Goal: Task Accomplishment & Management: Complete application form

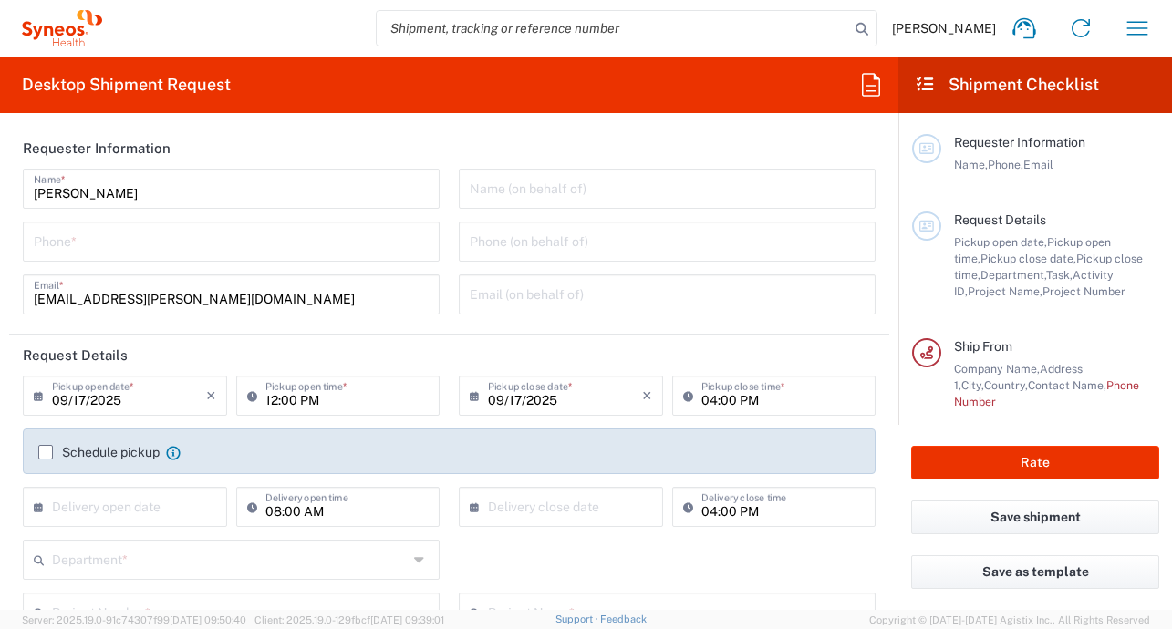
type input "Syneos Health France SARL"
drag, startPoint x: 532, startPoint y: 173, endPoint x: 299, endPoint y: 188, distance: 233.0
click at [531, 173] on input "text" at bounding box center [667, 187] width 395 height 32
click at [195, 231] on input "tel" at bounding box center [231, 240] width 395 height 32
type input "0616764983"
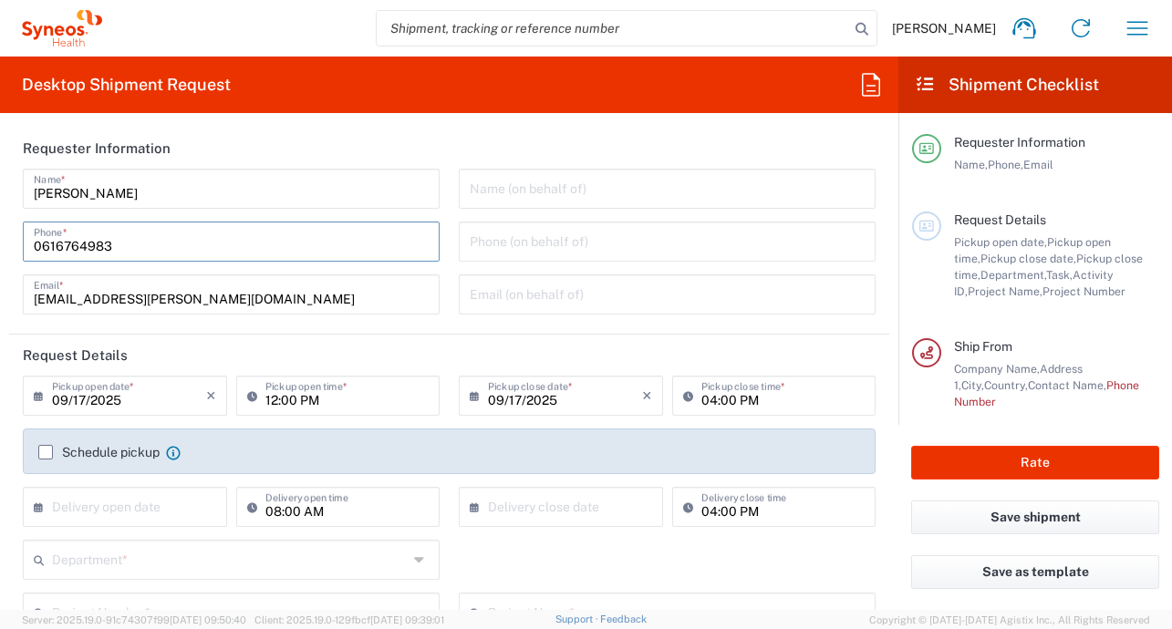
click at [500, 186] on input "text" at bounding box center [667, 187] width 395 height 32
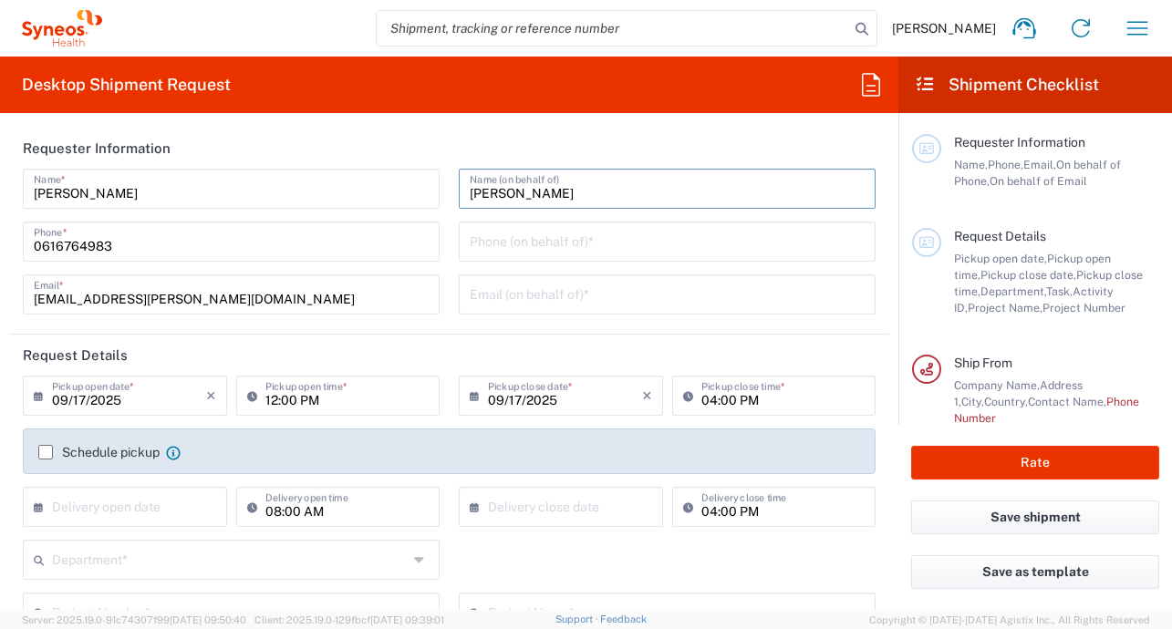
type input "[PERSON_NAME]"
click at [519, 285] on input "text" at bounding box center [667, 293] width 395 height 32
type input "[EMAIL_ADDRESS][DOMAIN_NAME]"
click at [43, 455] on label "Schedule pickup" at bounding box center [98, 452] width 121 height 15
click at [46, 452] on input "Schedule pickup" at bounding box center [46, 452] width 0 height 0
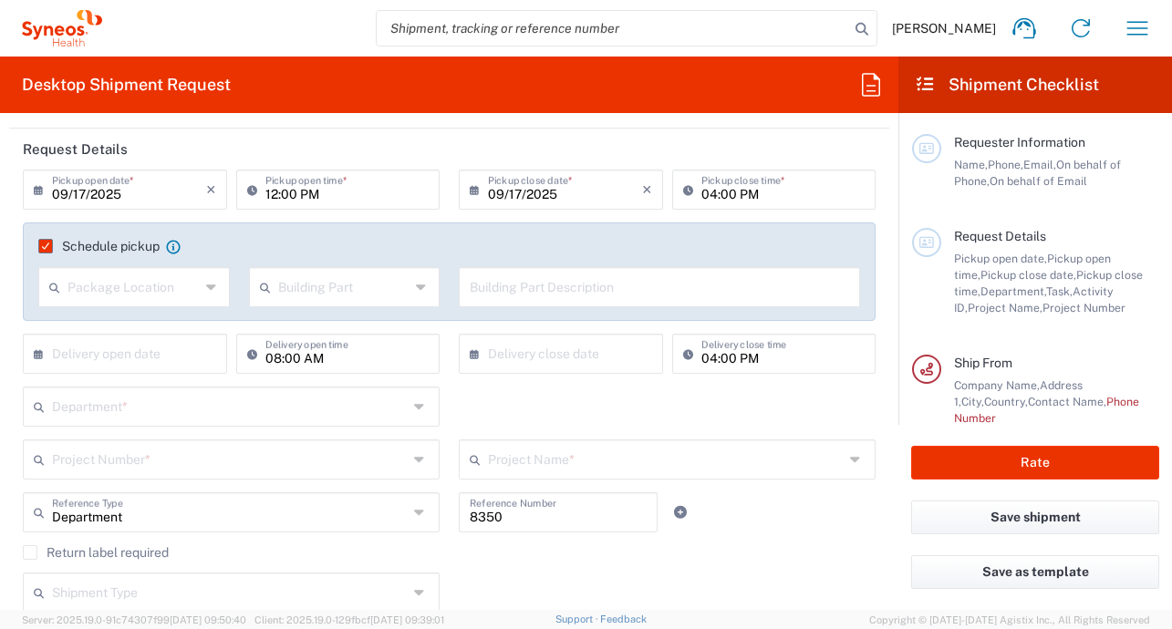
scroll to position [207, 0]
click at [215, 287] on div "Package Location" at bounding box center [133, 286] width 191 height 40
click at [210, 286] on icon at bounding box center [212, 286] width 13 height 29
click at [366, 236] on div "Schedule pickup When scheduling a pickup please be sure to meet the following c…" at bounding box center [449, 271] width 853 height 98
click at [586, 282] on input "text" at bounding box center [659, 285] width 379 height 32
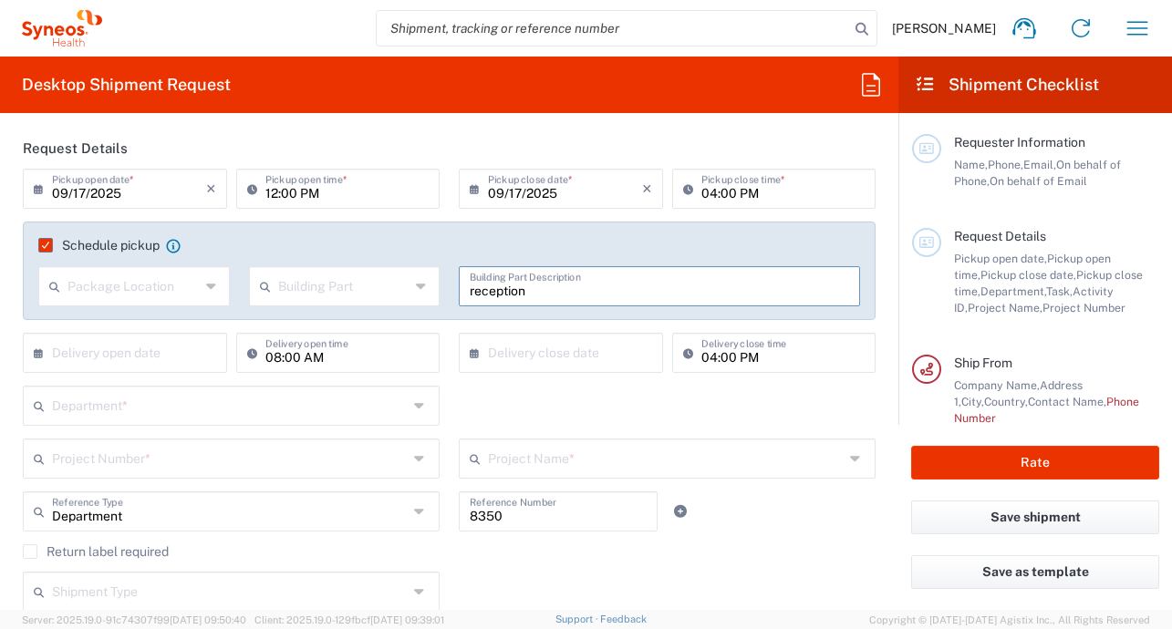
click at [470, 293] on input "reception" at bounding box center [659, 285] width 379 height 32
type input "Reception"
click at [399, 414] on input "text" at bounding box center [230, 404] width 356 height 32
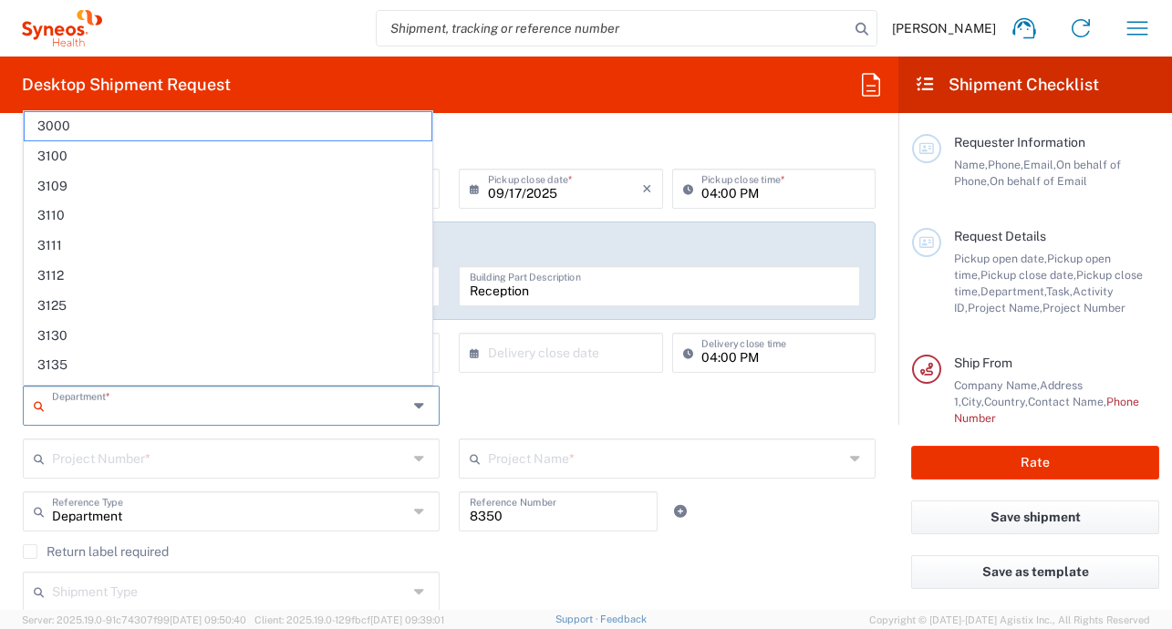
click at [404, 443] on div "Project Number *" at bounding box center [231, 459] width 417 height 40
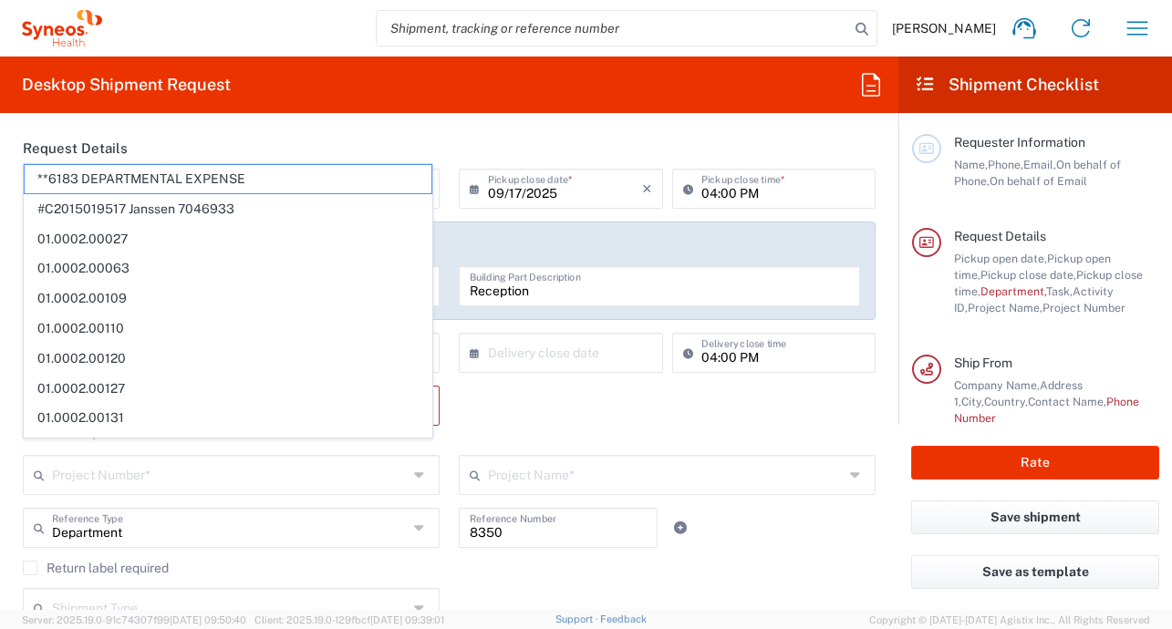
click at [408, 456] on div "Project Number *" at bounding box center [231, 475] width 417 height 40
click at [473, 532] on input "8350" at bounding box center [558, 527] width 177 height 32
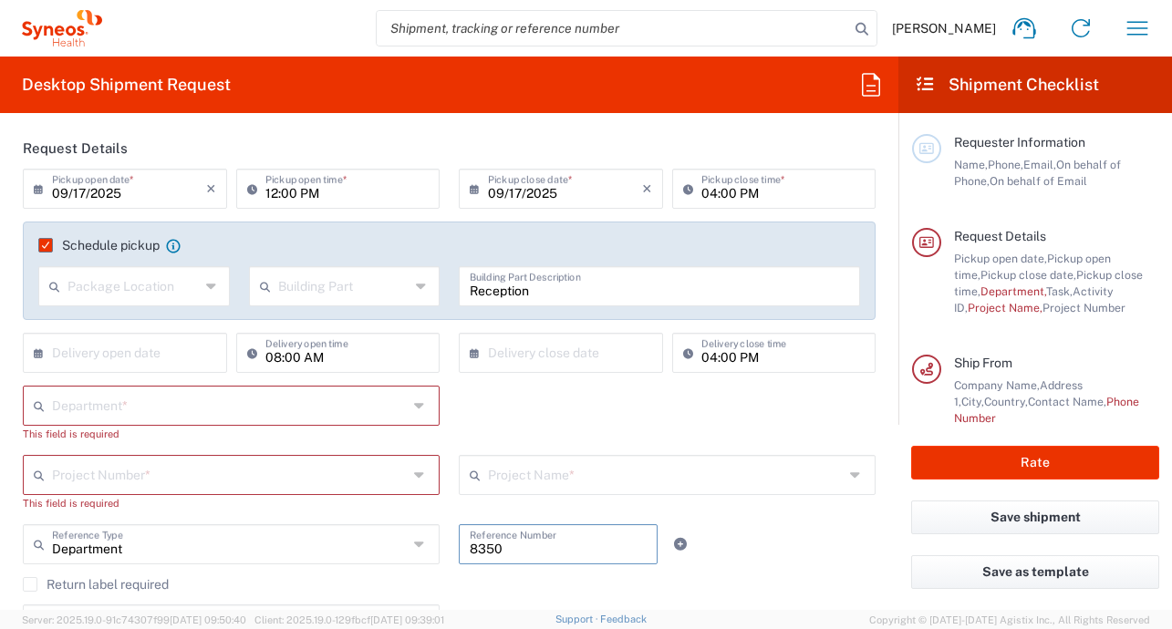
click at [473, 532] on input "8350" at bounding box center [558, 543] width 177 height 32
click at [414, 473] on icon at bounding box center [421, 474] width 15 height 29
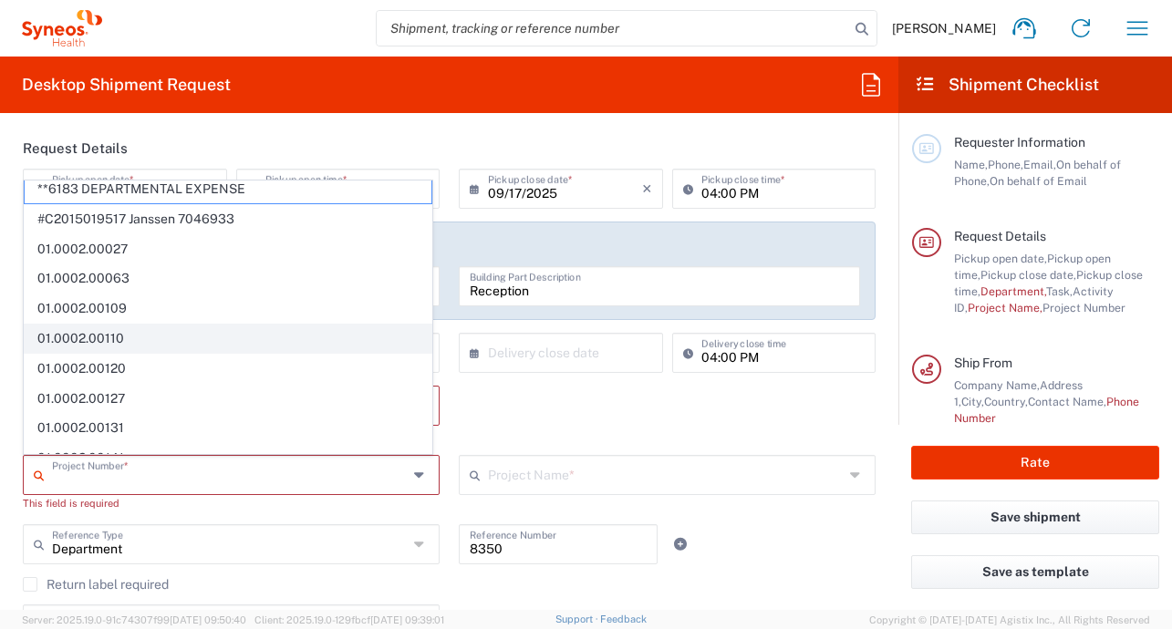
scroll to position [0, 0]
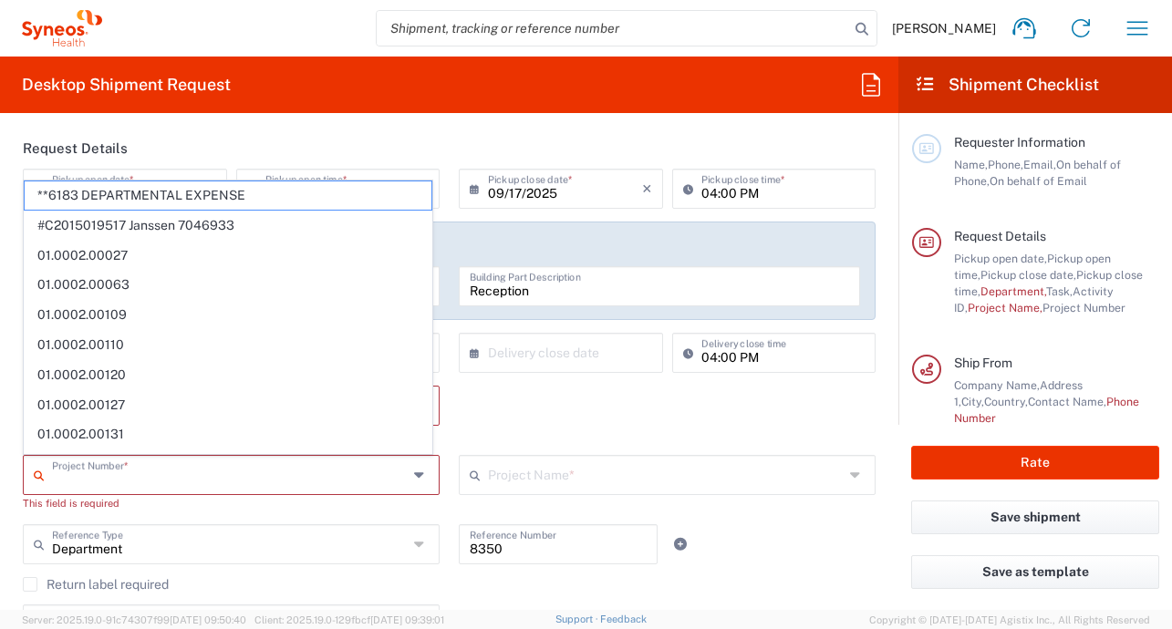
click at [836, 533] on div "Department Reference Type Department Account Type Activity ID Airline Appointme…" at bounding box center [450, 550] width 872 height 53
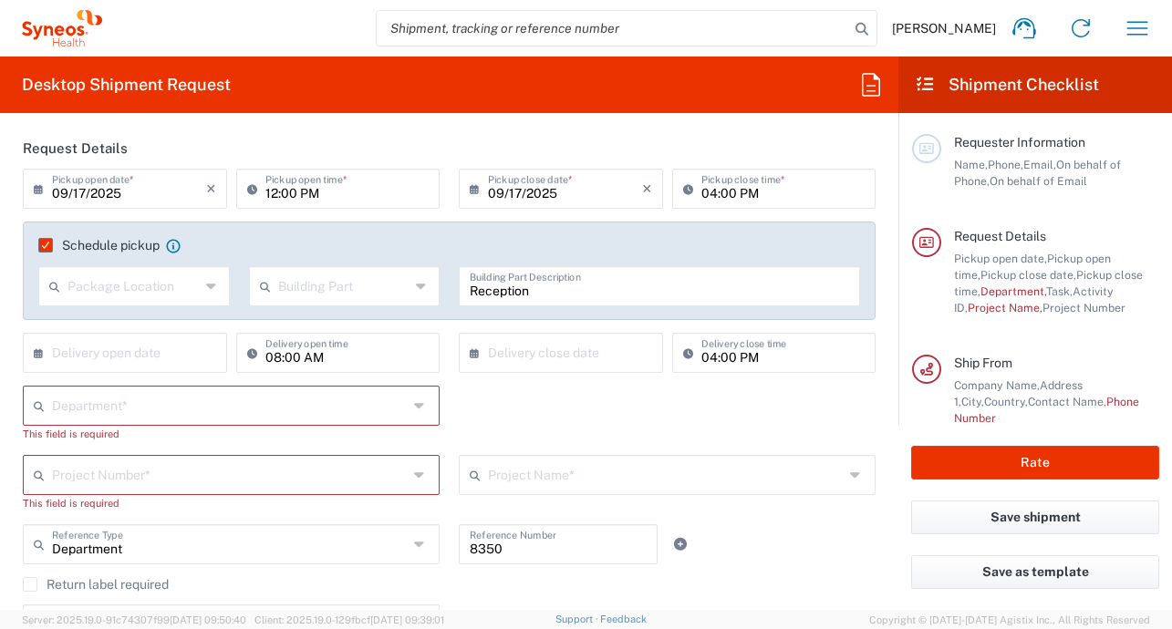
click at [374, 400] on input "text" at bounding box center [230, 404] width 356 height 32
type input "9"
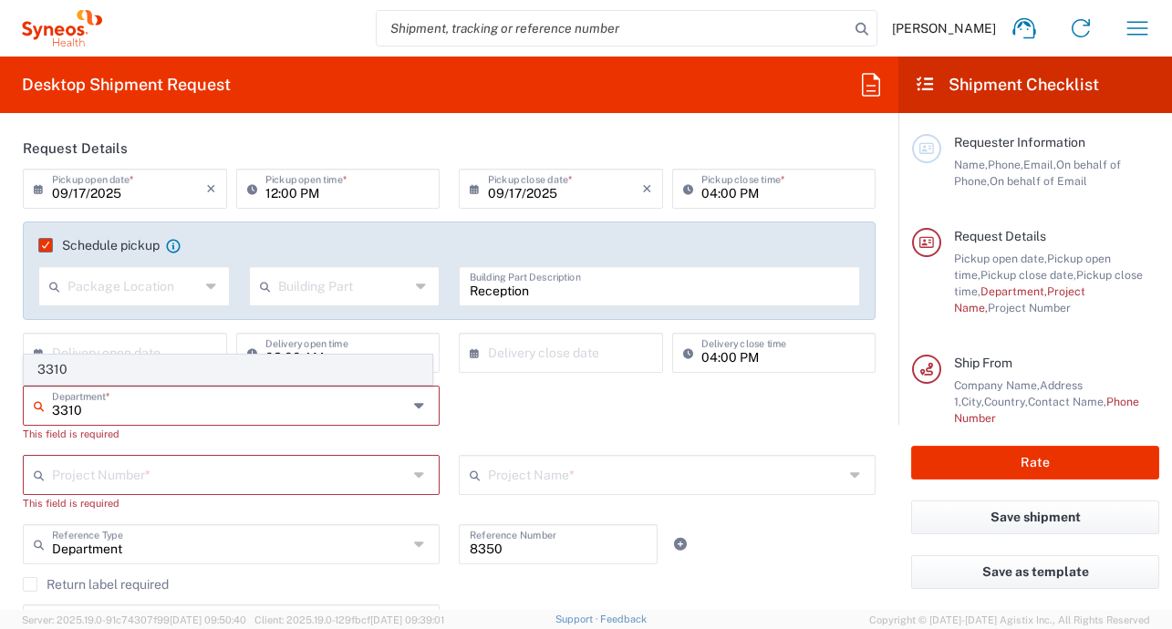
type input "3310"
click at [214, 364] on span "3310" at bounding box center [228, 370] width 407 height 28
click at [214, 364] on div "× Delivery open date" at bounding box center [125, 353] width 204 height 40
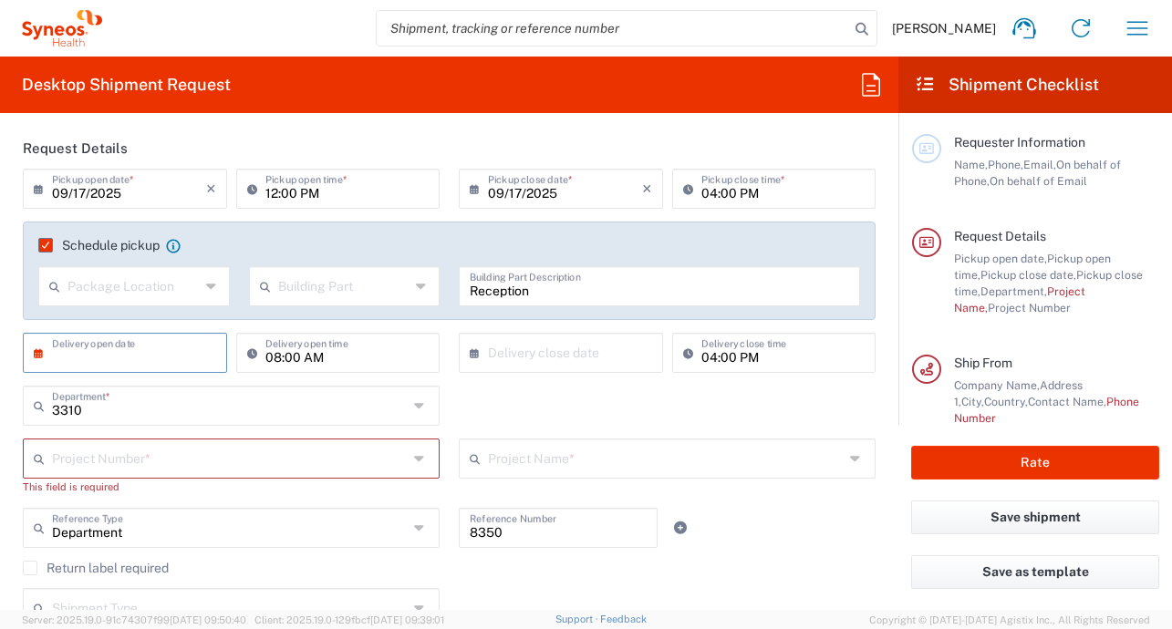
click at [163, 460] on input "text" at bounding box center [230, 457] width 356 height 32
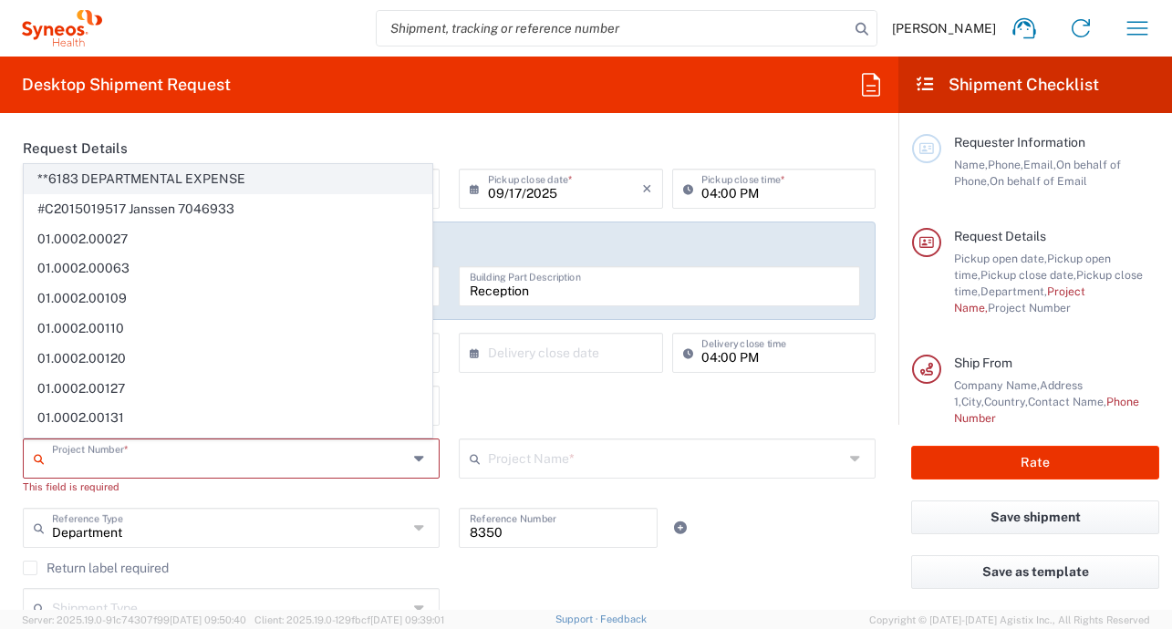
click at [236, 184] on span "**6183 DEPARTMENTAL EXPENSE" at bounding box center [228, 179] width 407 height 28
type input "**6183 DEPARTMENTAL EXPENSE"
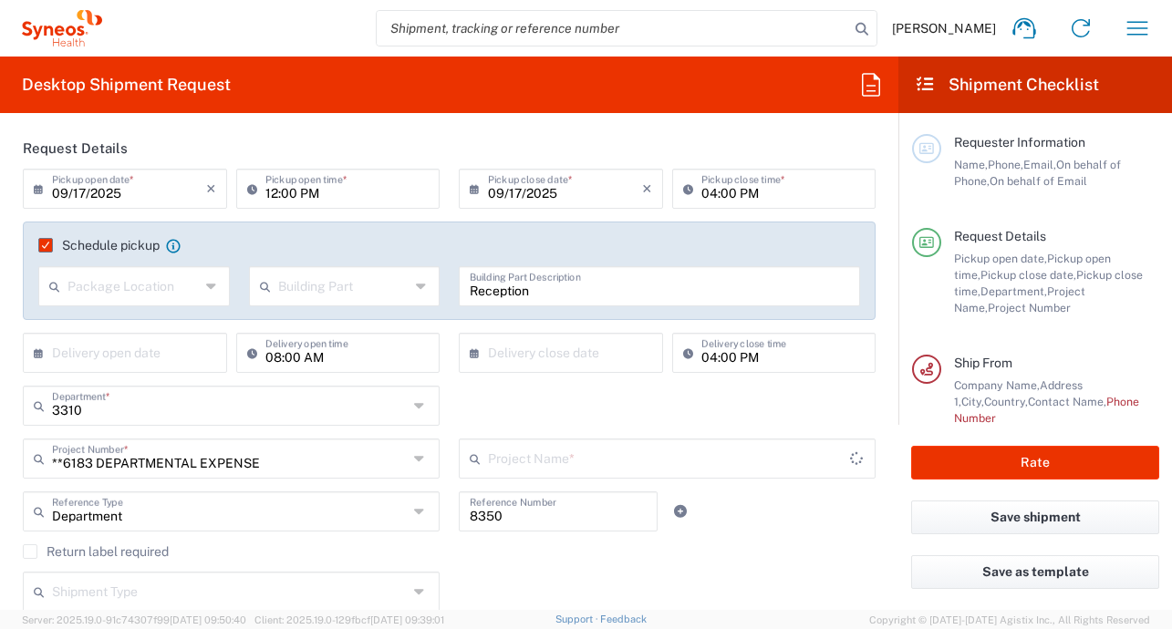
type input "6183"
click at [489, 521] on input "8350" at bounding box center [558, 510] width 177 height 32
type input "3310"
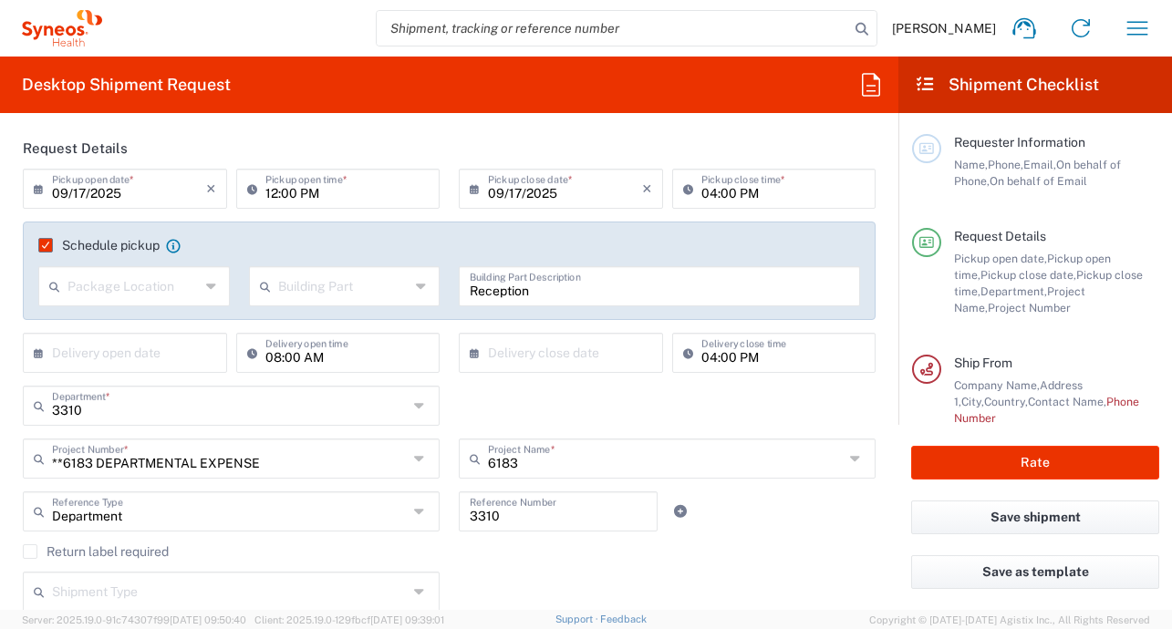
click at [769, 508] on div "Department Reference Type Department Account Type Activity ID Airline Appointme…" at bounding box center [450, 517] width 872 height 53
click at [743, 453] on input "text" at bounding box center [666, 457] width 356 height 32
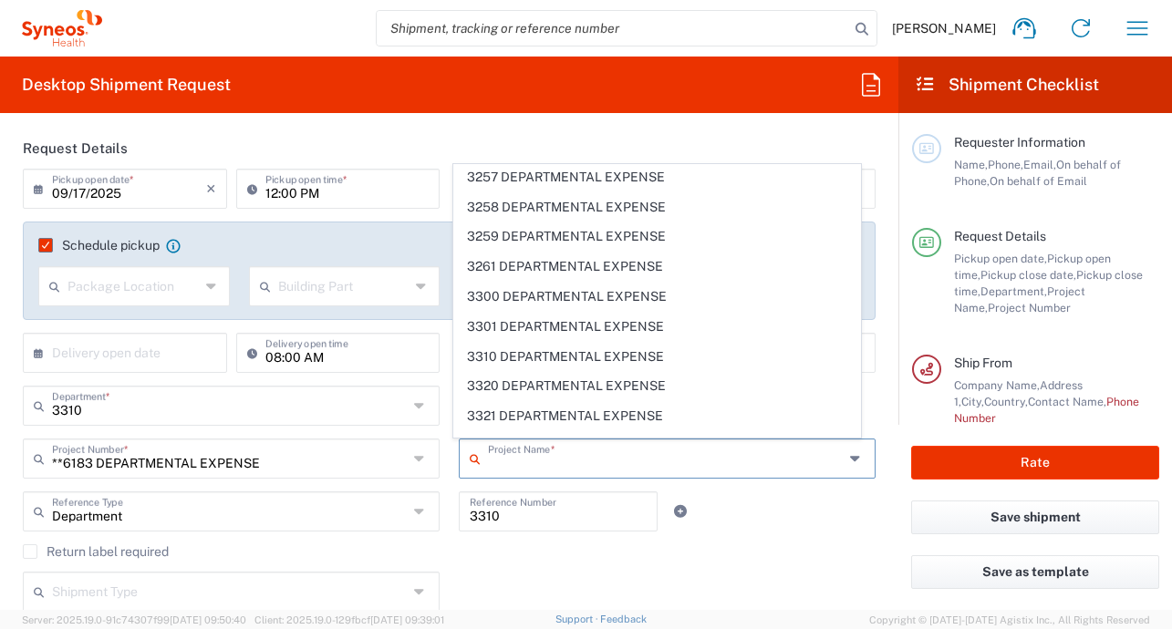
scroll to position [6322, 0]
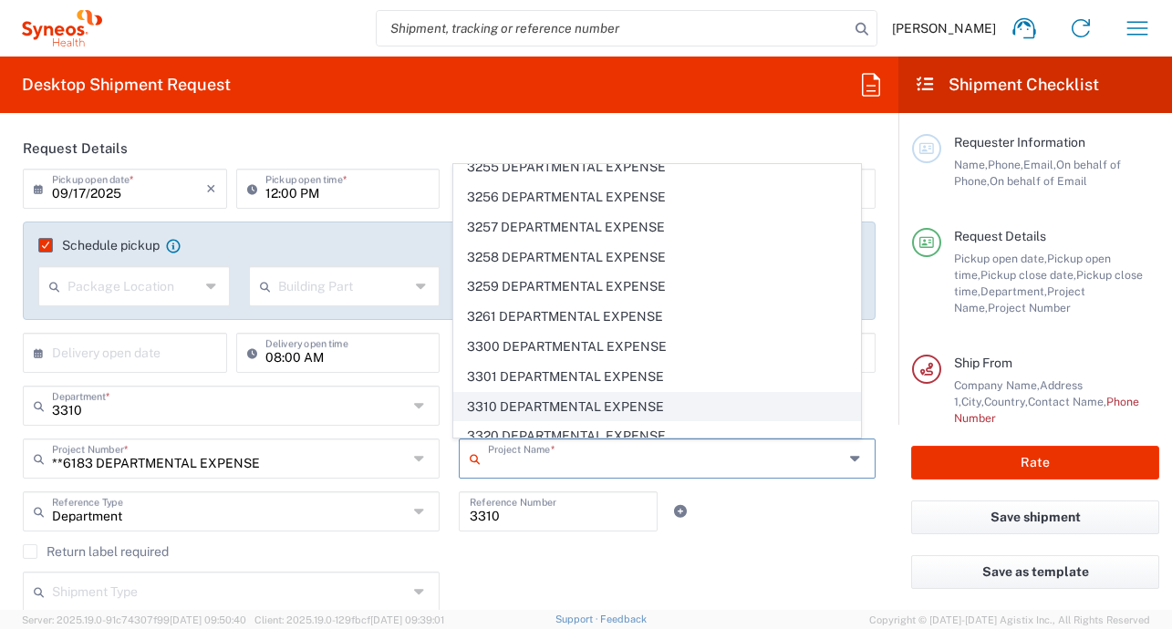
click at [488, 400] on span "3310 DEPARTMENTAL EXPENSE" at bounding box center [657, 407] width 407 height 28
type input "3310 DEPARTMENTAL EXPENSE"
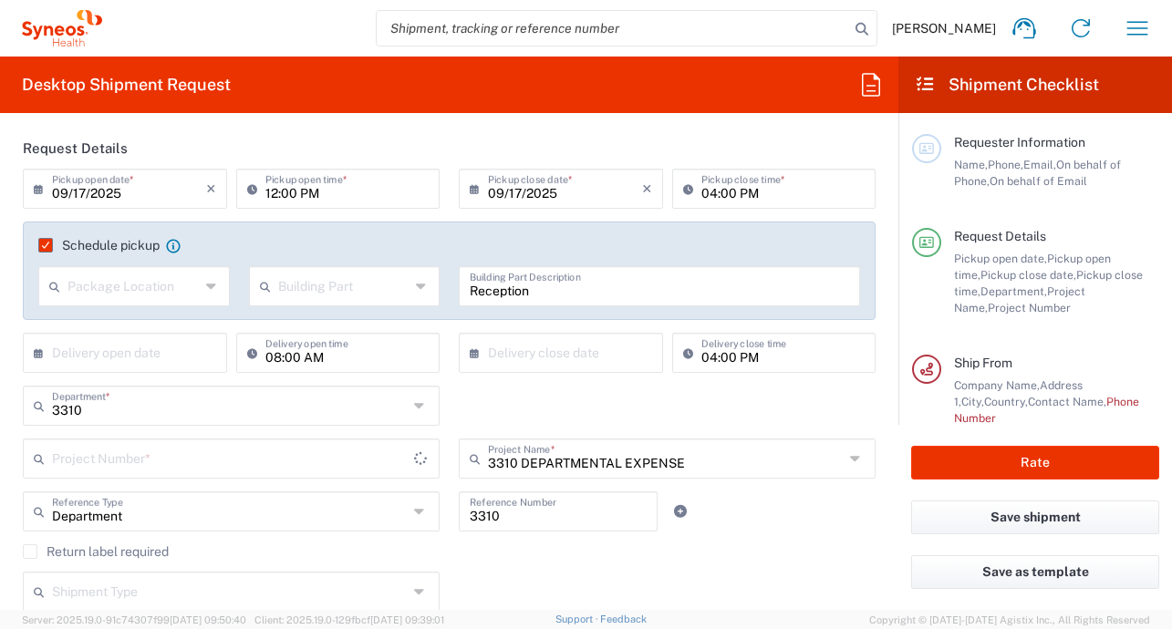
type input "3310 DEPARTMENTAL EXPENSE"
click at [272, 191] on input "12:00 PM" at bounding box center [347, 187] width 164 height 32
type input "01:00 PM"
click at [585, 137] on header "Request Details" at bounding box center [449, 148] width 880 height 41
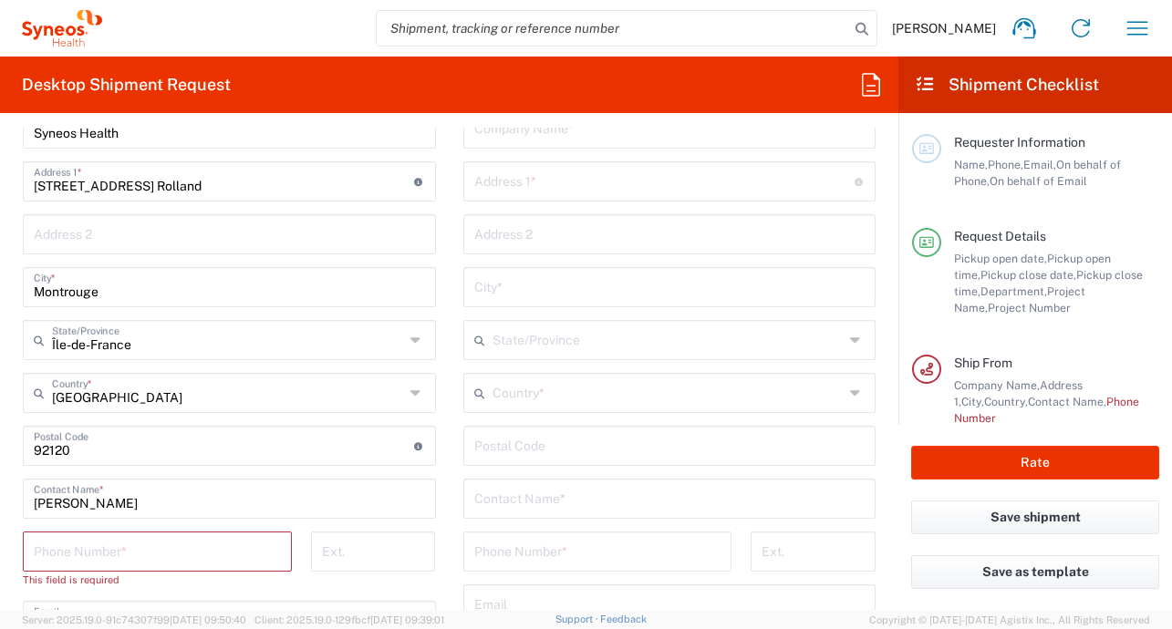
scroll to position [909, 0]
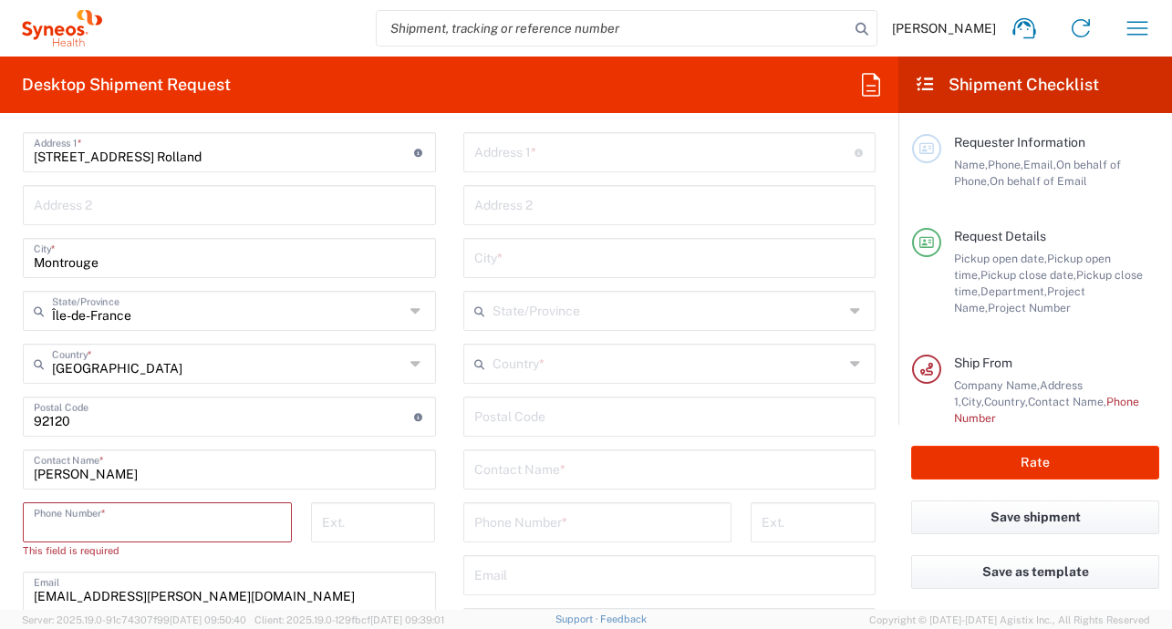
click at [95, 506] on input "tel" at bounding box center [157, 521] width 247 height 32
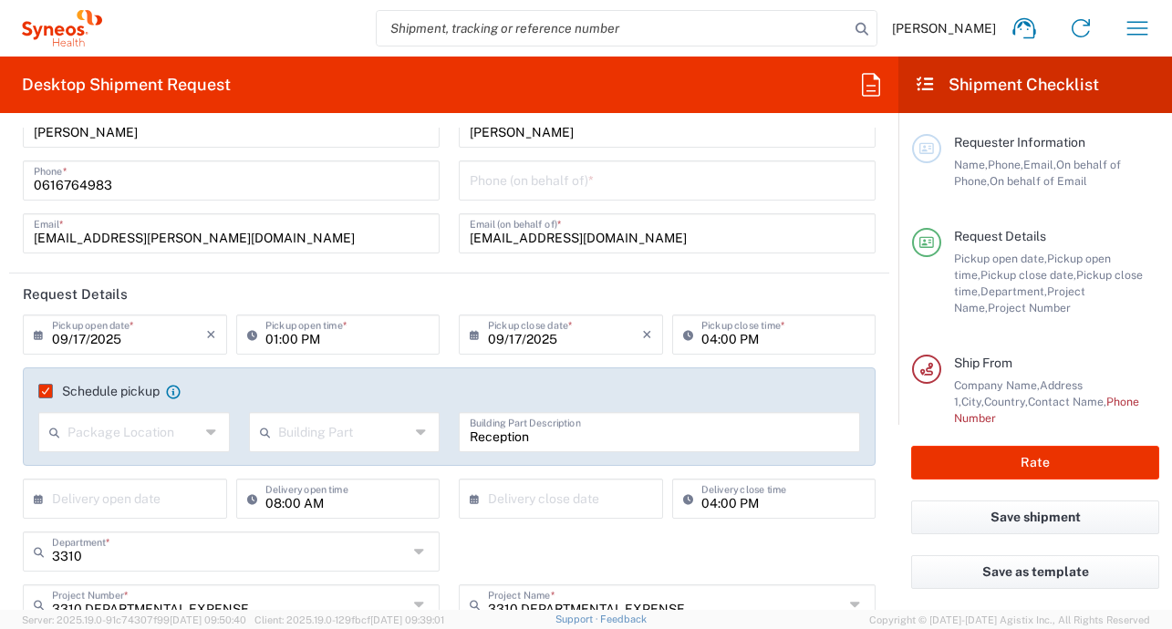
scroll to position [0, 0]
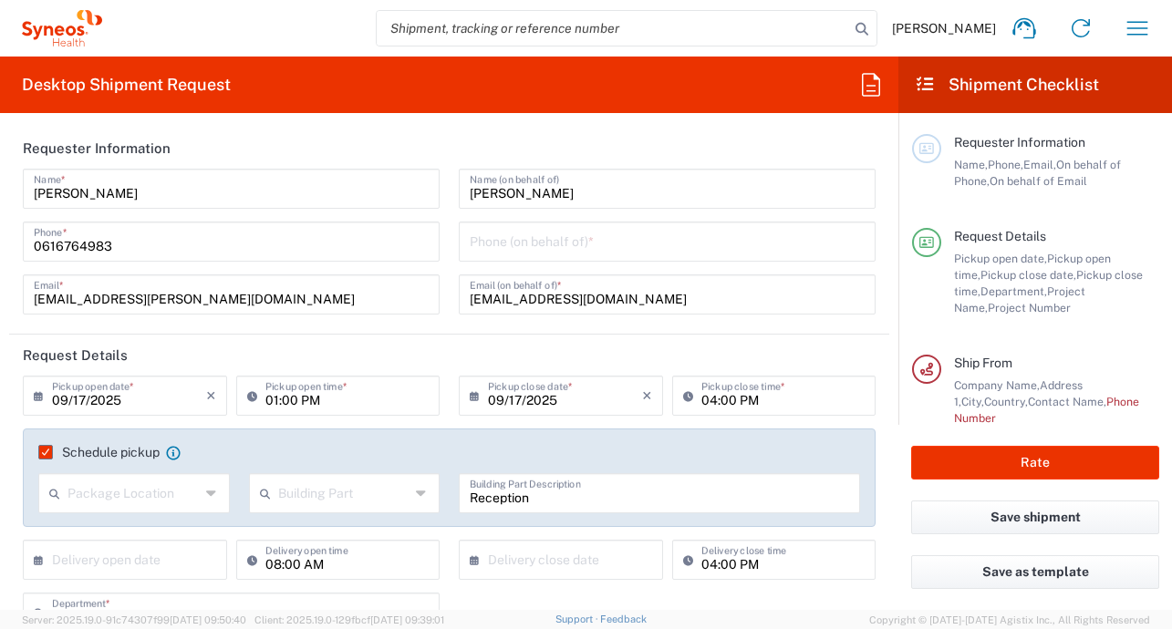
click at [67, 235] on input "0616764983" at bounding box center [231, 240] width 395 height 32
click at [75, 243] on input "0616764983" at bounding box center [231, 240] width 395 height 32
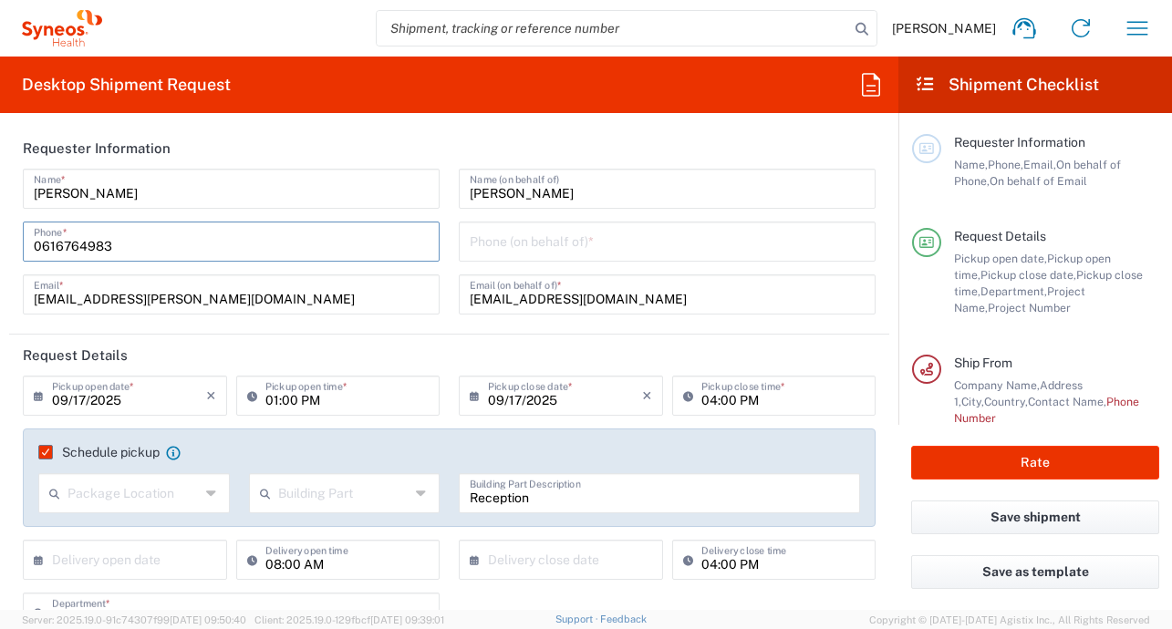
click at [75, 243] on input "0616764983" at bounding box center [231, 240] width 395 height 32
click at [61, 272] on icon at bounding box center [59, 269] width 11 height 11
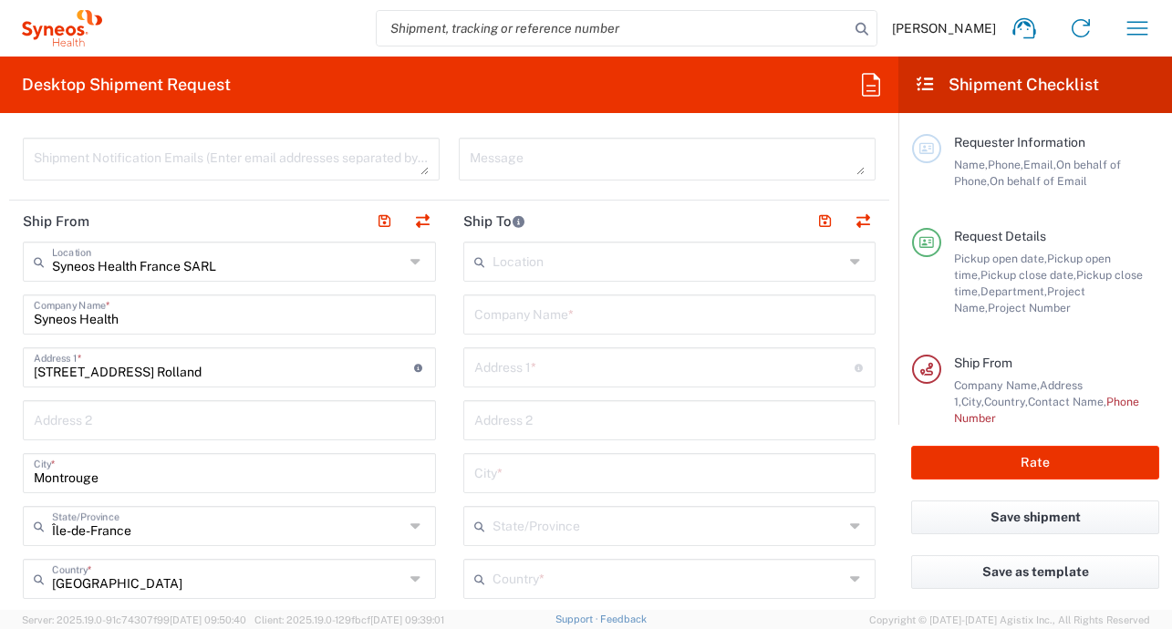
scroll to position [1002, 0]
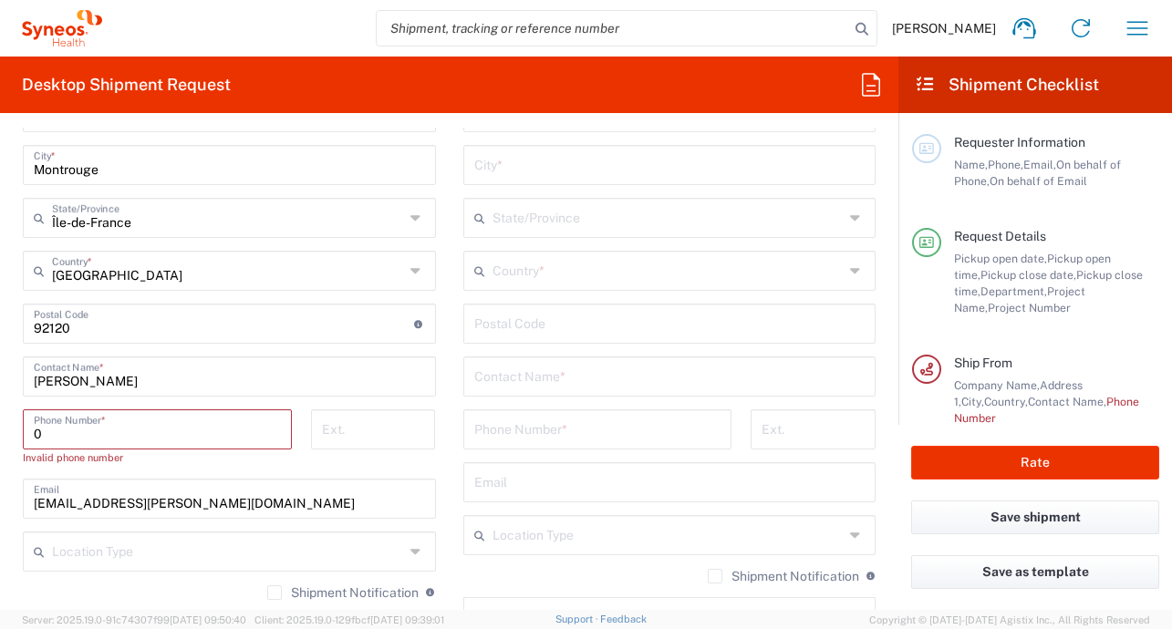
click at [119, 437] on input "0" at bounding box center [157, 428] width 247 height 32
paste input "616764983"
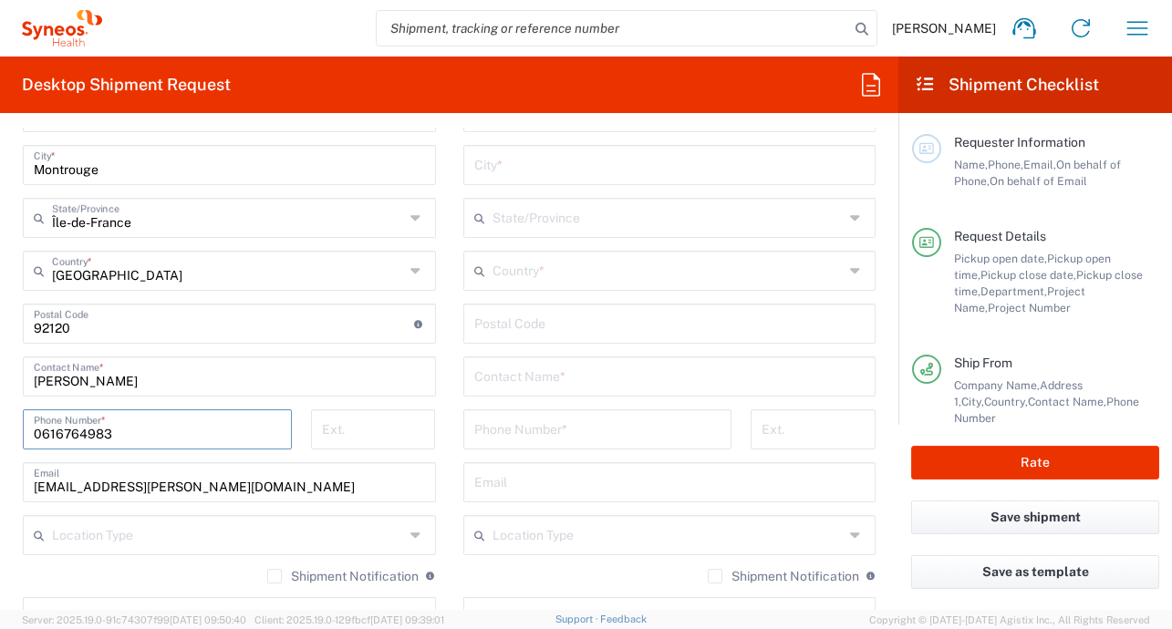
type input "0616764983"
click at [624, 436] on input "tel" at bounding box center [597, 428] width 247 height 32
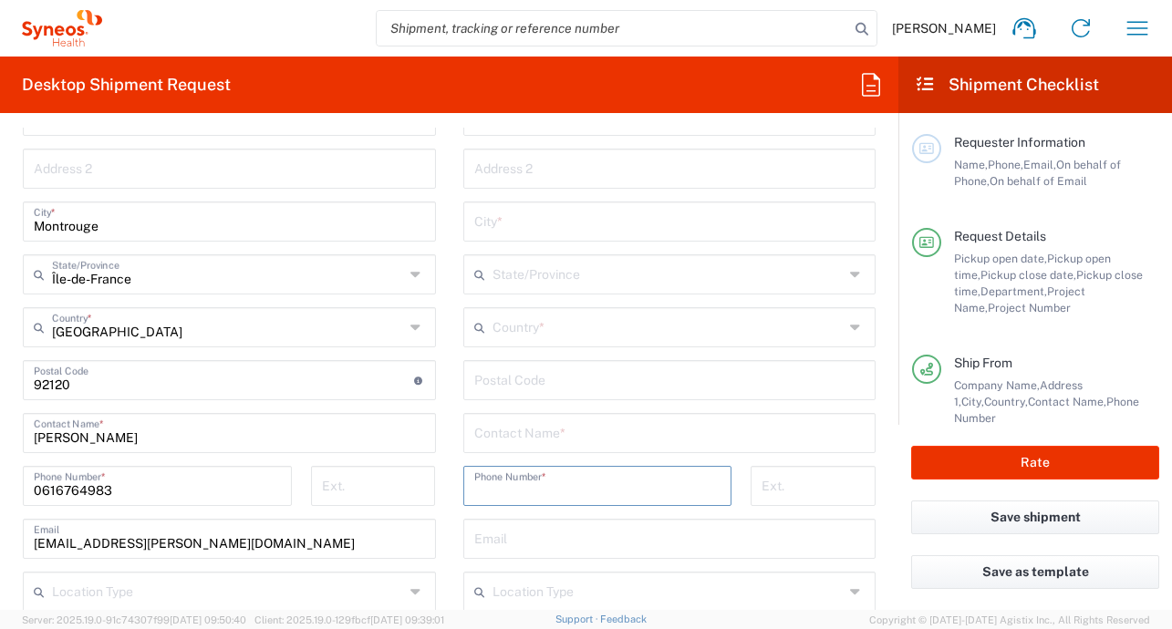
scroll to position [680, 0]
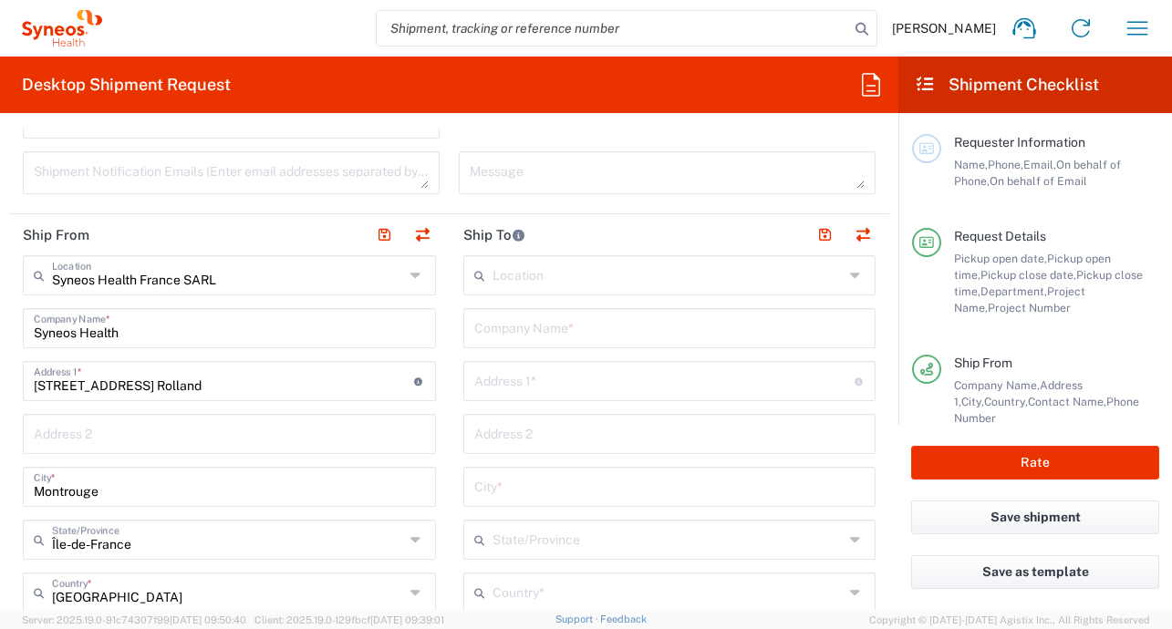
click at [529, 332] on input "text" at bounding box center [669, 327] width 391 height 32
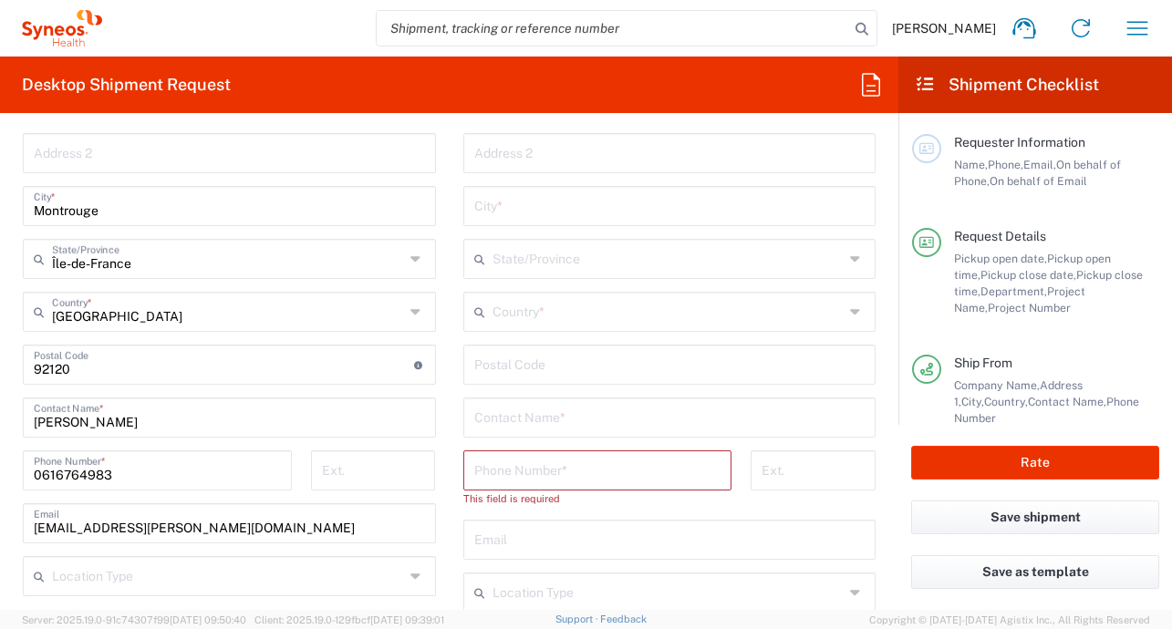
scroll to position [1026, 0]
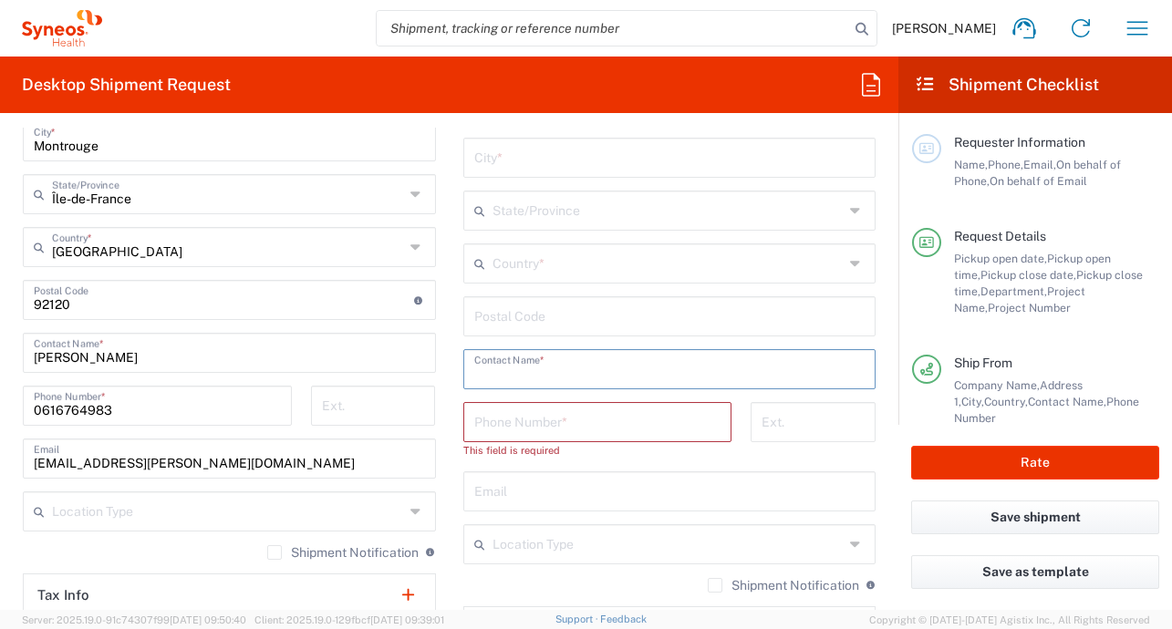
click at [557, 349] on div "Contact Name *" at bounding box center [669, 369] width 413 height 40
paste input "[EMAIL_ADDRESS][DOMAIN_NAME]"
type input "[EMAIL_ADDRESS][DOMAIN_NAME]"
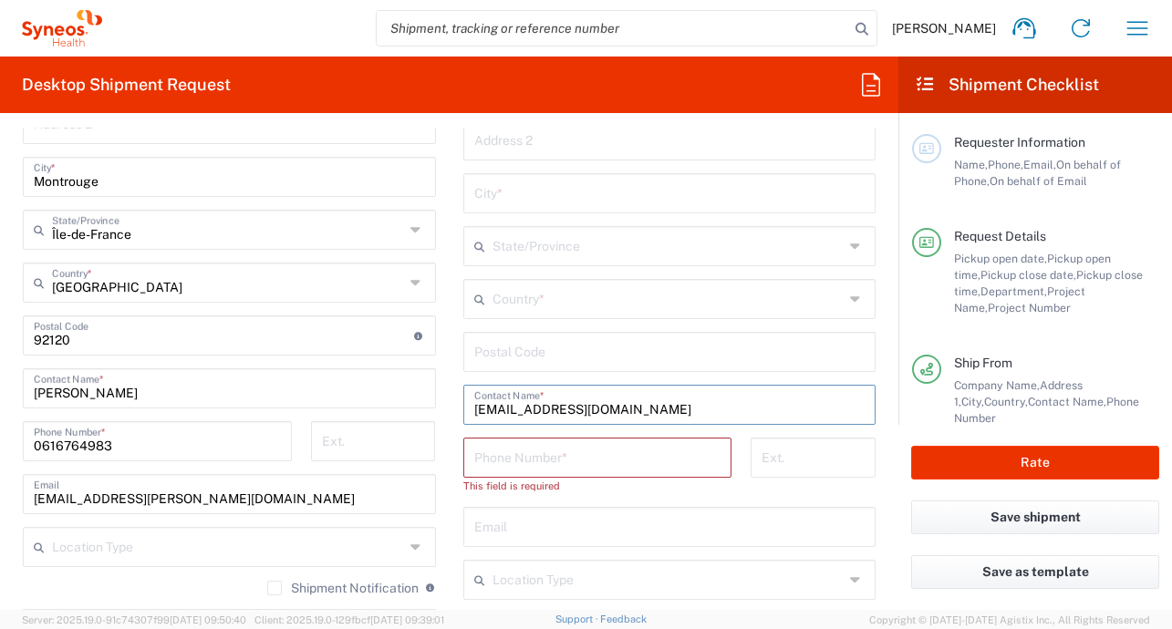
scroll to position [910, 0]
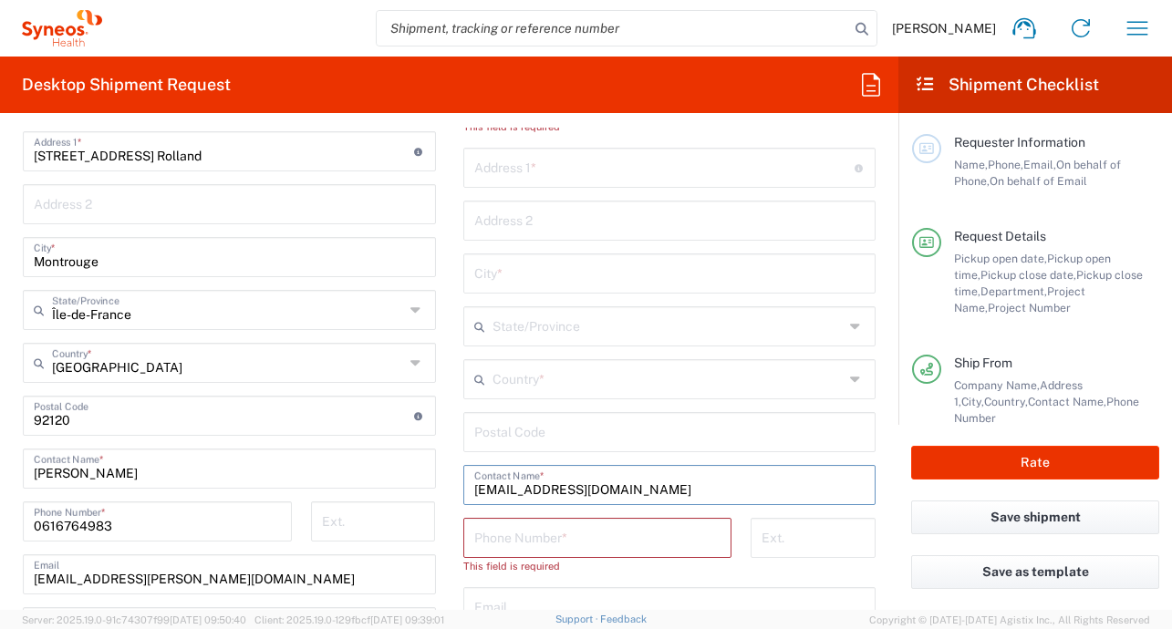
click at [614, 489] on input "[EMAIL_ADDRESS][DOMAIN_NAME]" at bounding box center [669, 484] width 391 height 32
click at [630, 486] on input "[EMAIL_ADDRESS][DOMAIN_NAME]" at bounding box center [669, 484] width 391 height 32
click at [630, 487] on input "[EMAIL_ADDRESS][DOMAIN_NAME]" at bounding box center [669, 484] width 391 height 32
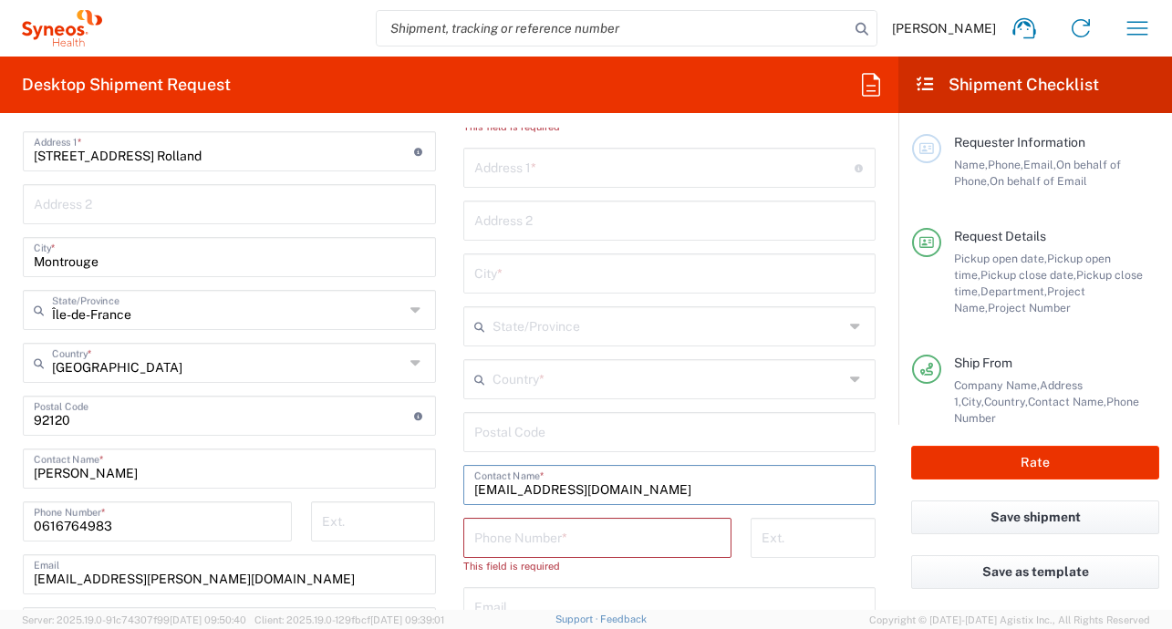
click at [630, 487] on input "[EMAIL_ADDRESS][DOMAIN_NAME]" at bounding box center [669, 484] width 391 height 32
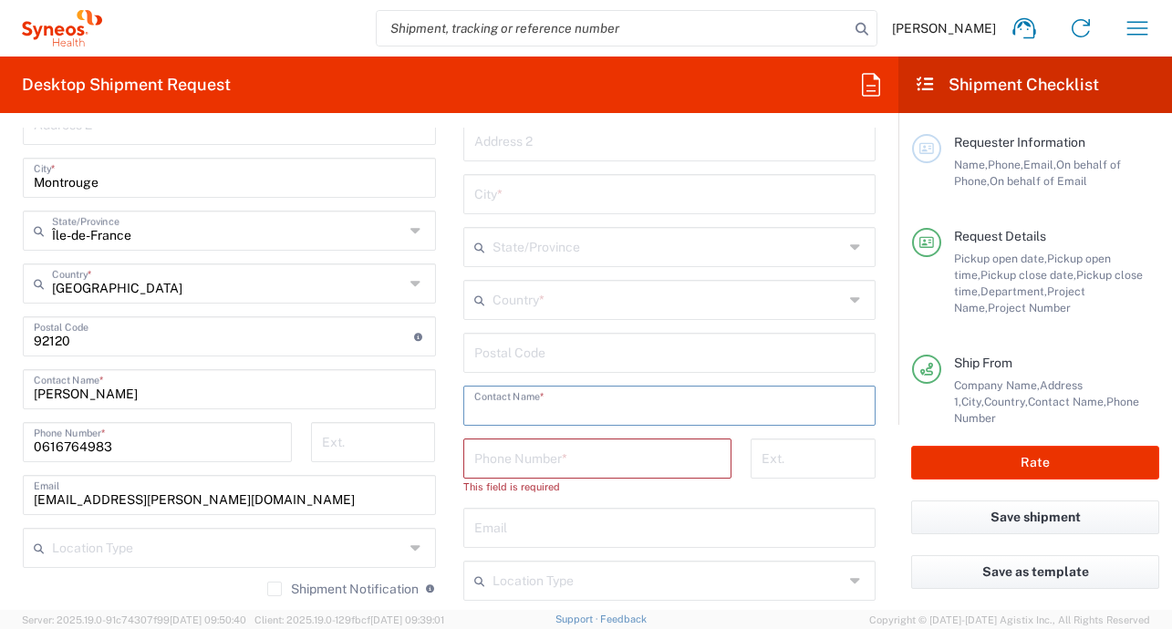
scroll to position [1256, 0]
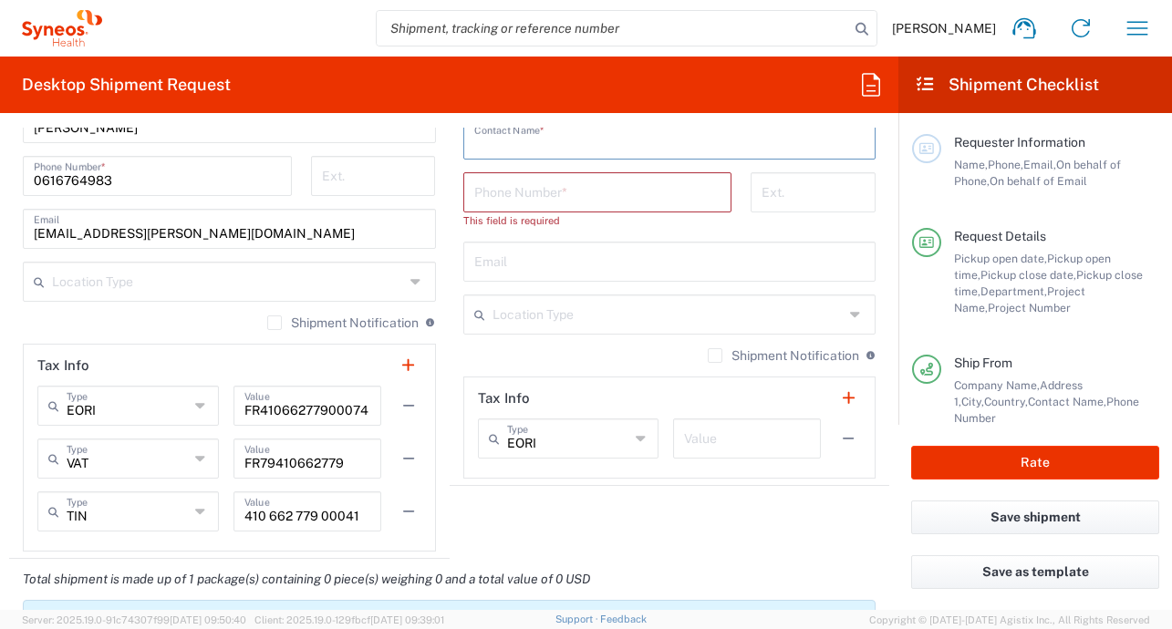
click at [553, 301] on div "Location [PERSON_NAME] LLC-[GEOGRAPHIC_DATA] [GEOGRAPHIC_DATA] [GEOGRAPHIC_DATA…" at bounding box center [669, 79] width 413 height 799
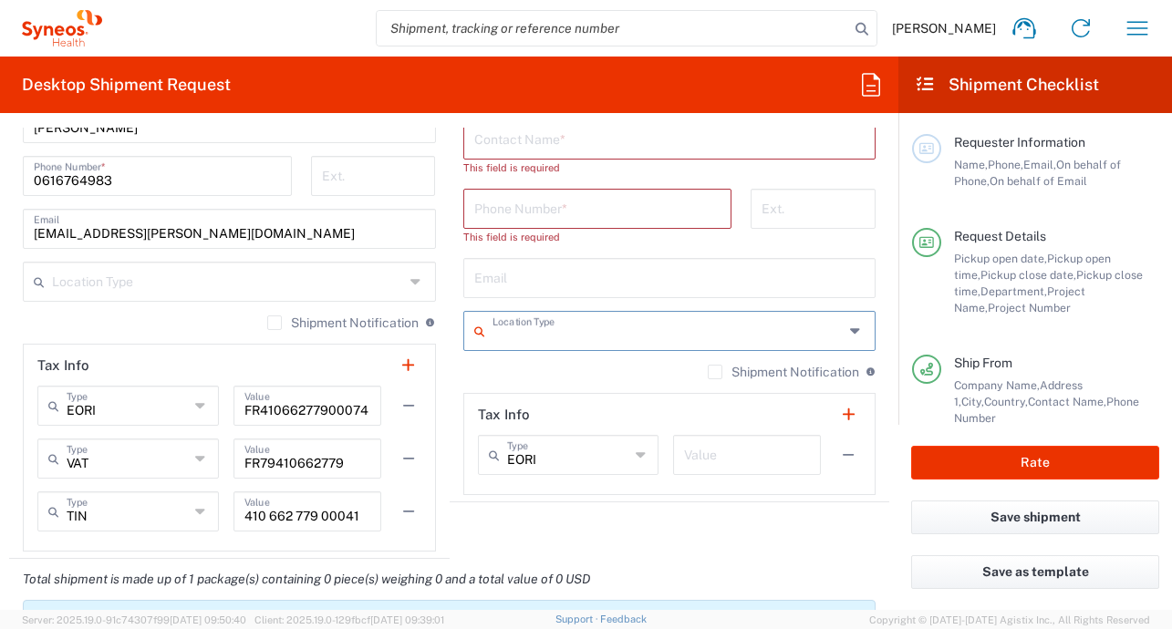
click at [549, 283] on input "text" at bounding box center [669, 277] width 391 height 32
paste input "[EMAIL_ADDRESS][DOMAIN_NAME]"
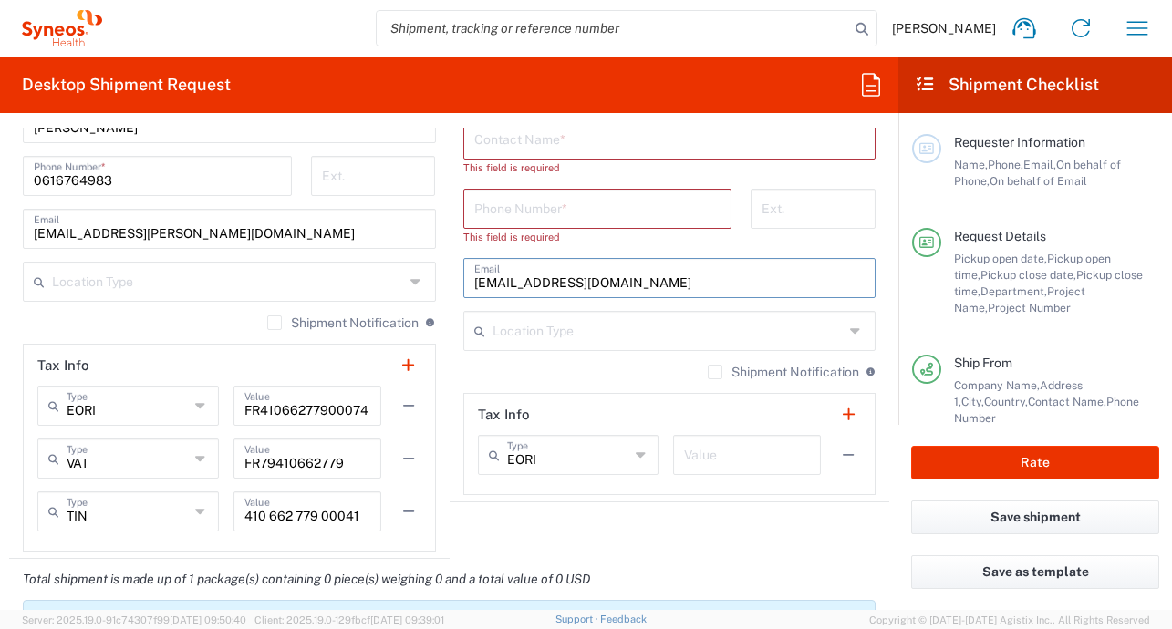
type input "[EMAIL_ADDRESS][DOMAIN_NAME]"
click at [637, 331] on input "text" at bounding box center [668, 330] width 352 height 32
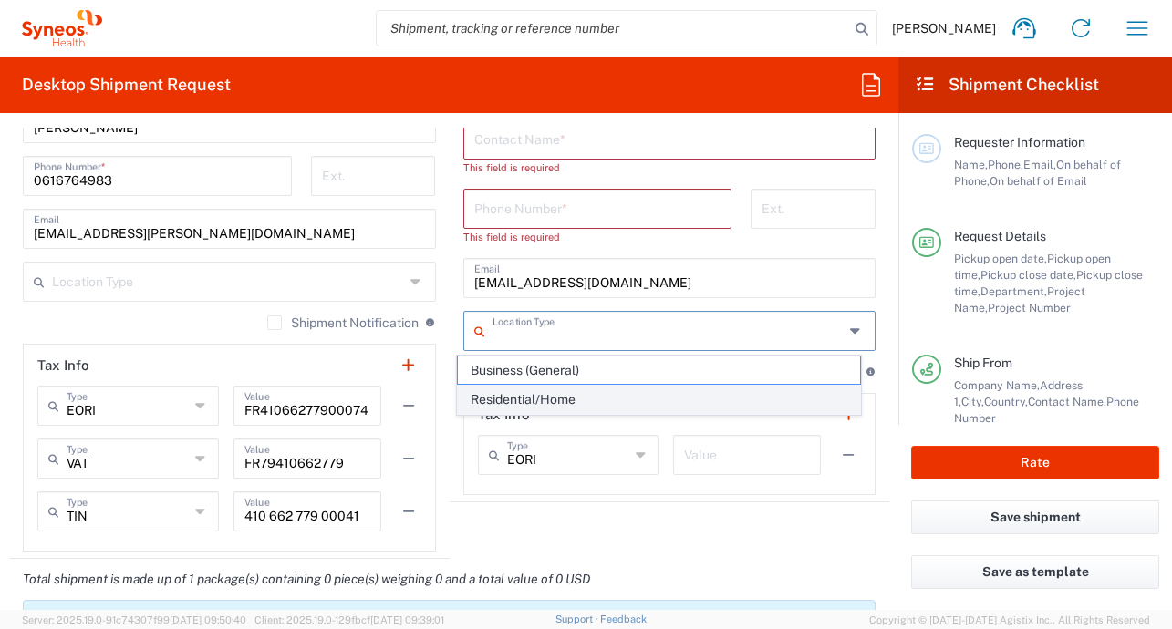
click at [582, 398] on span "Residential/Home" at bounding box center [659, 400] width 402 height 28
type input "Residential/Home"
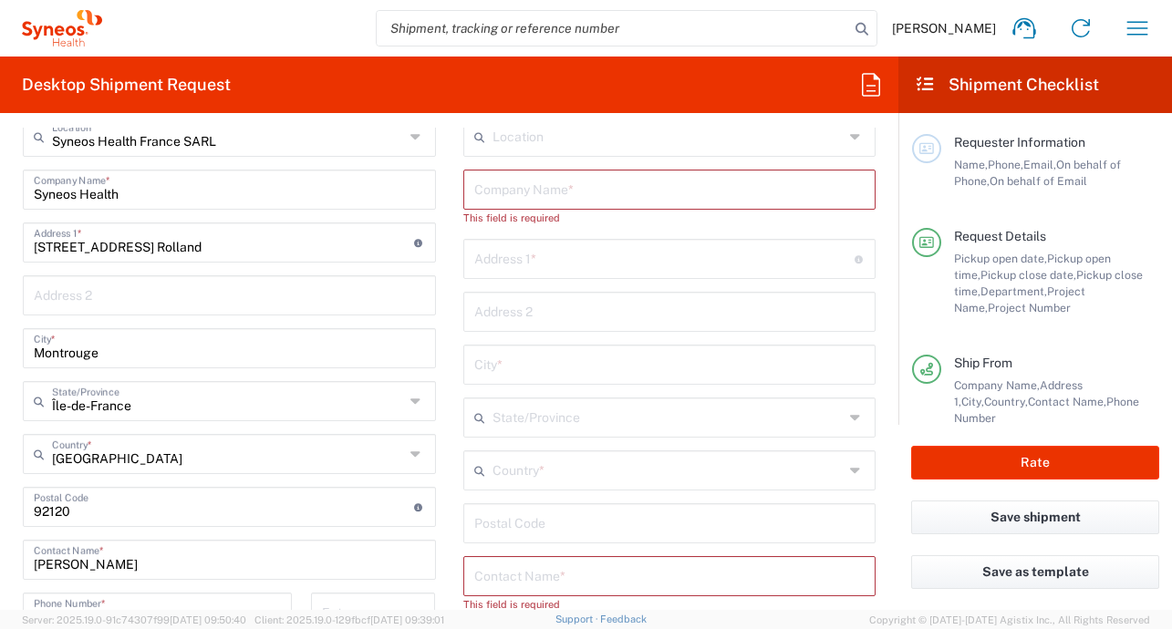
scroll to position [755, 0]
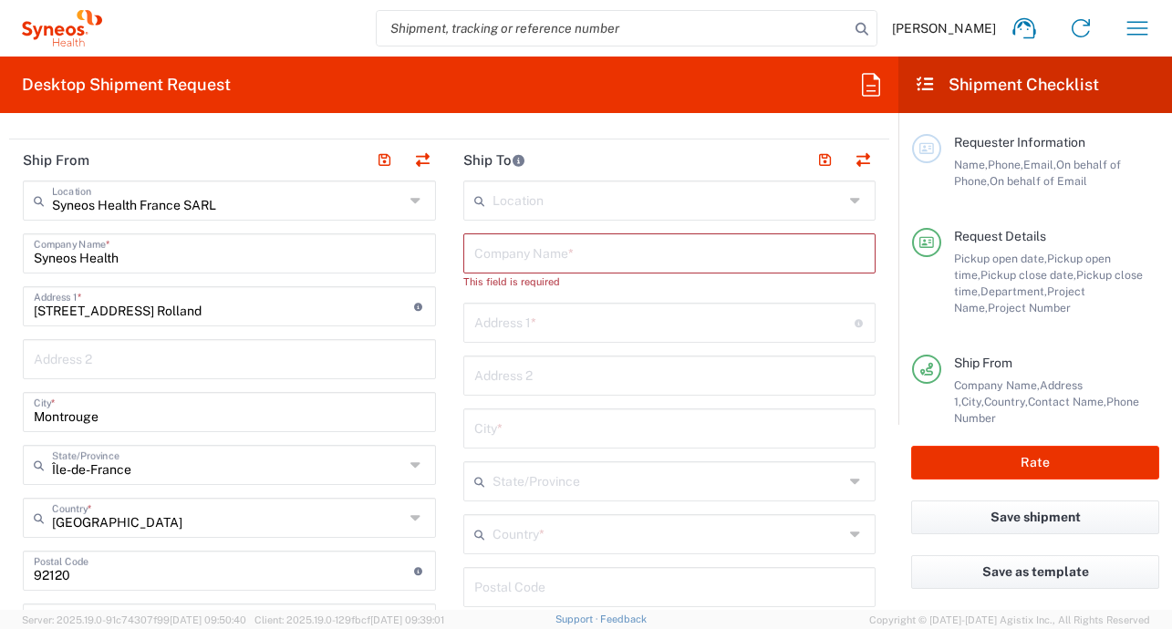
click at [599, 260] on input "text" at bounding box center [669, 252] width 391 height 32
type input "Syneos Health"
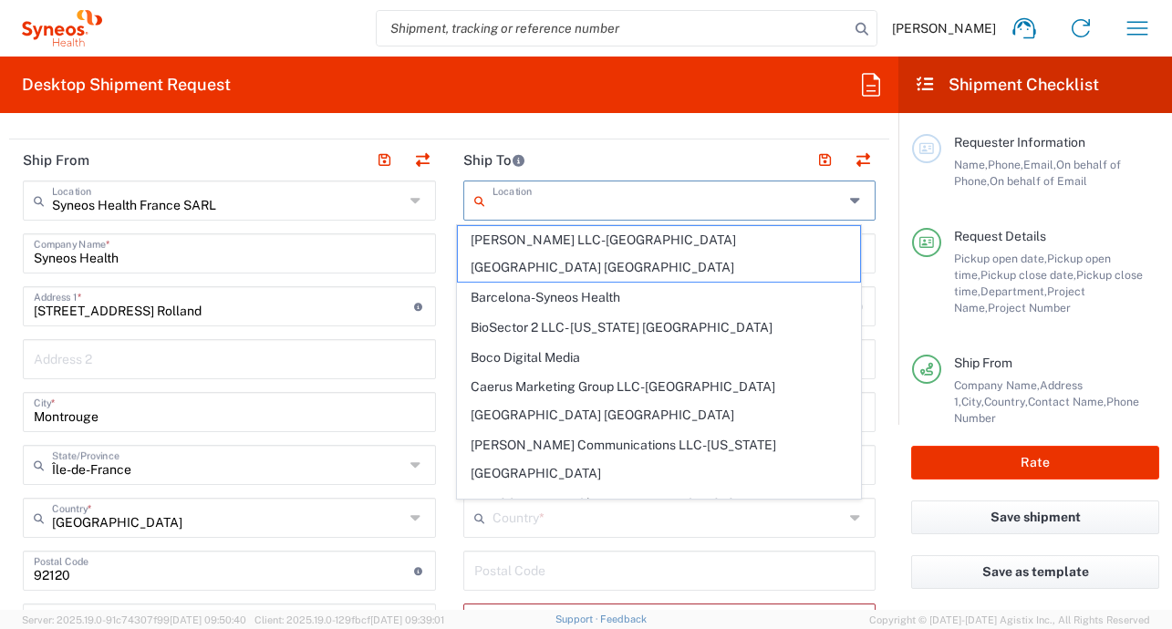
click at [654, 192] on input "text" at bounding box center [668, 199] width 352 height 32
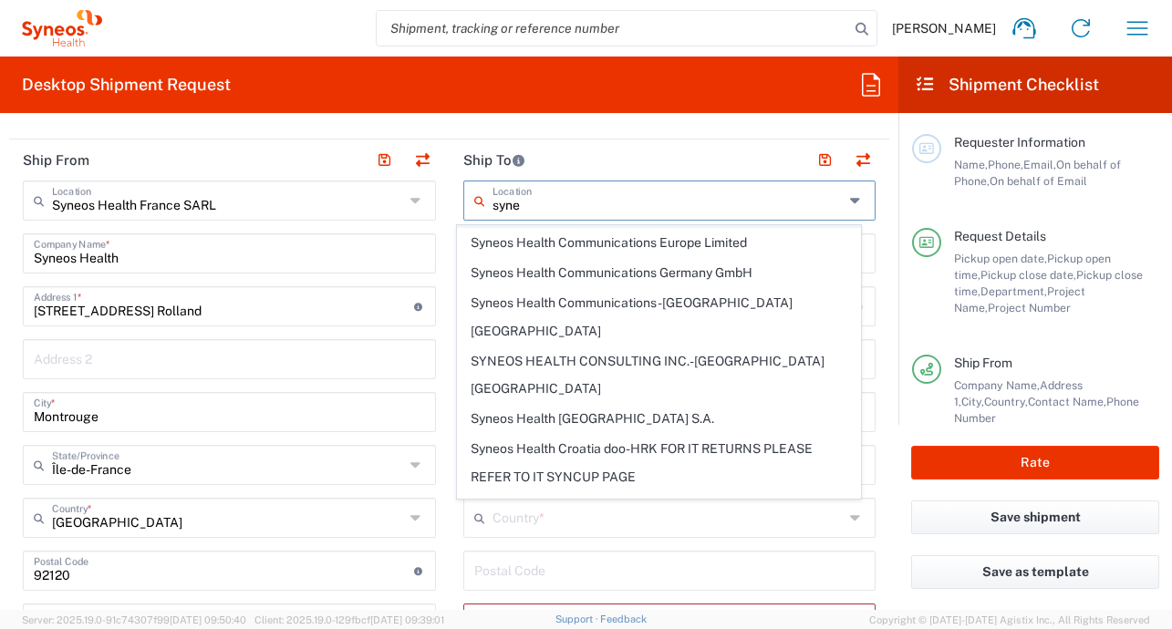
scroll to position [1122, 0]
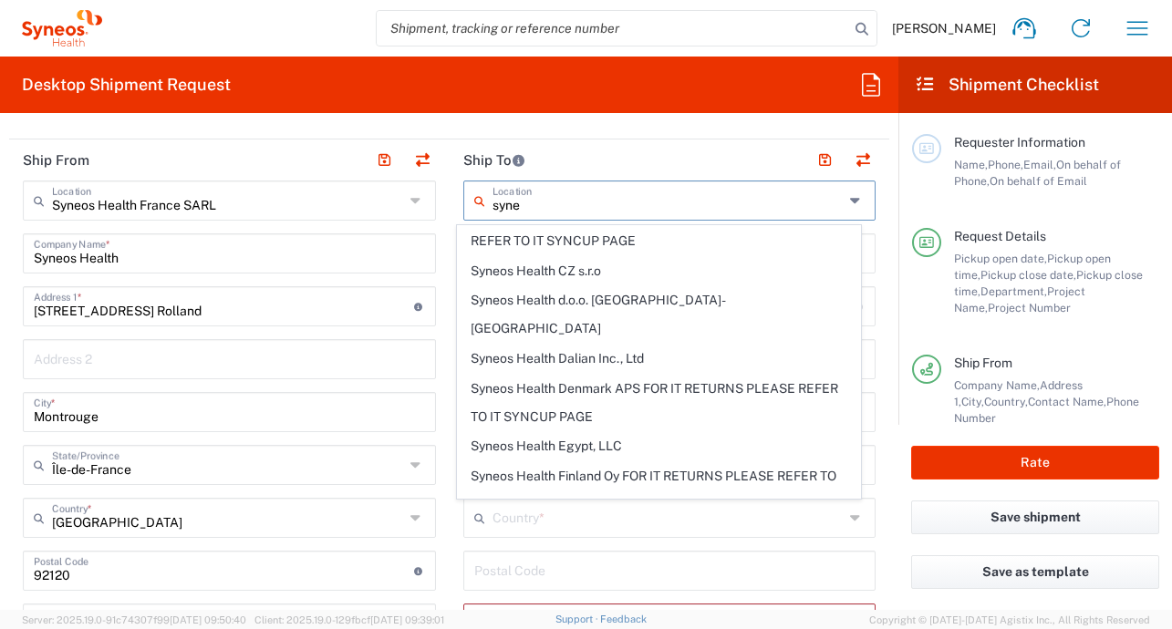
click at [624, 521] on span "Syneos Health France SARL" at bounding box center [659, 535] width 402 height 28
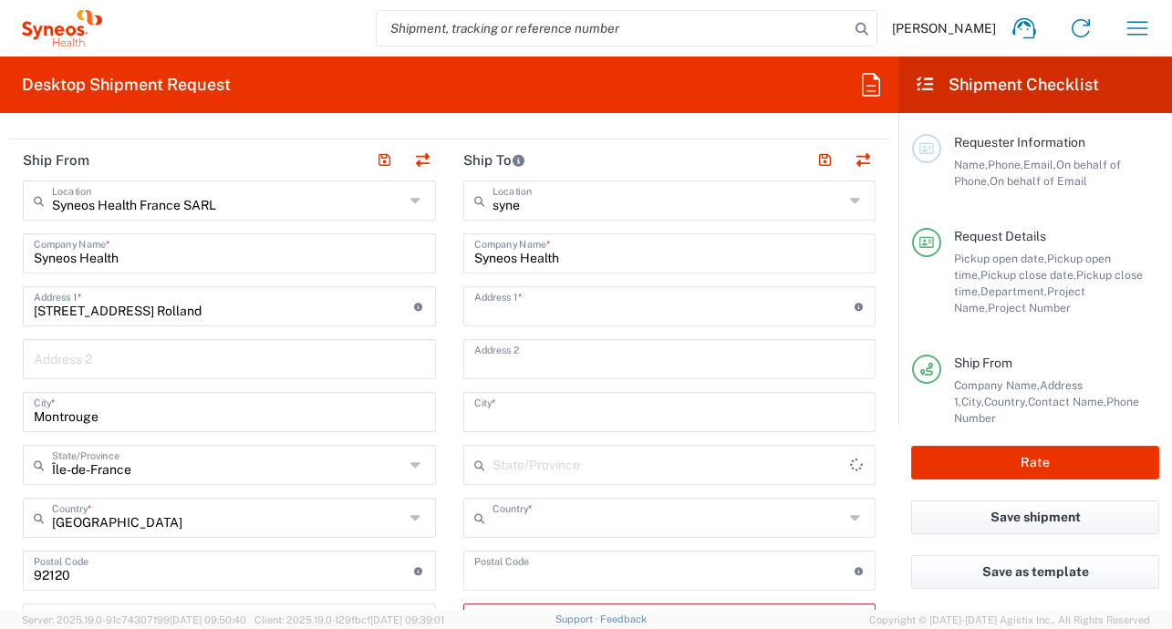
type input "Syneos Health France SARL"
type input "[STREET_ADDRESS][PERSON_NAME]"
type input "[STREET_ADDRESS]"
type input "[GEOGRAPHIC_DATA]"
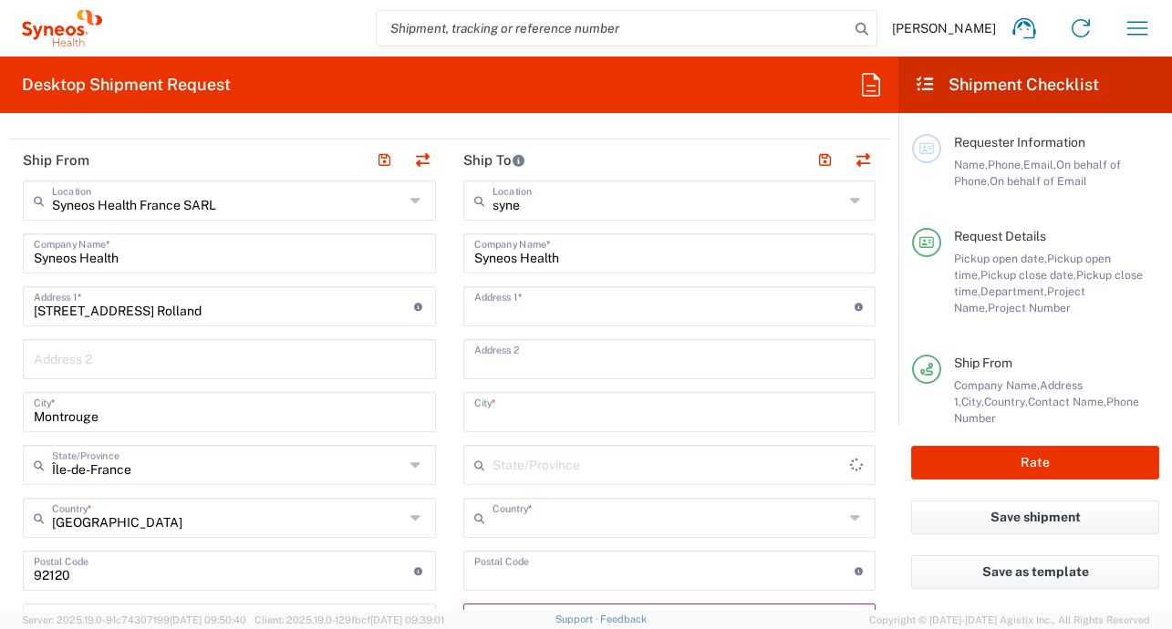
type input "[GEOGRAPHIC_DATA]"
type input "75014"
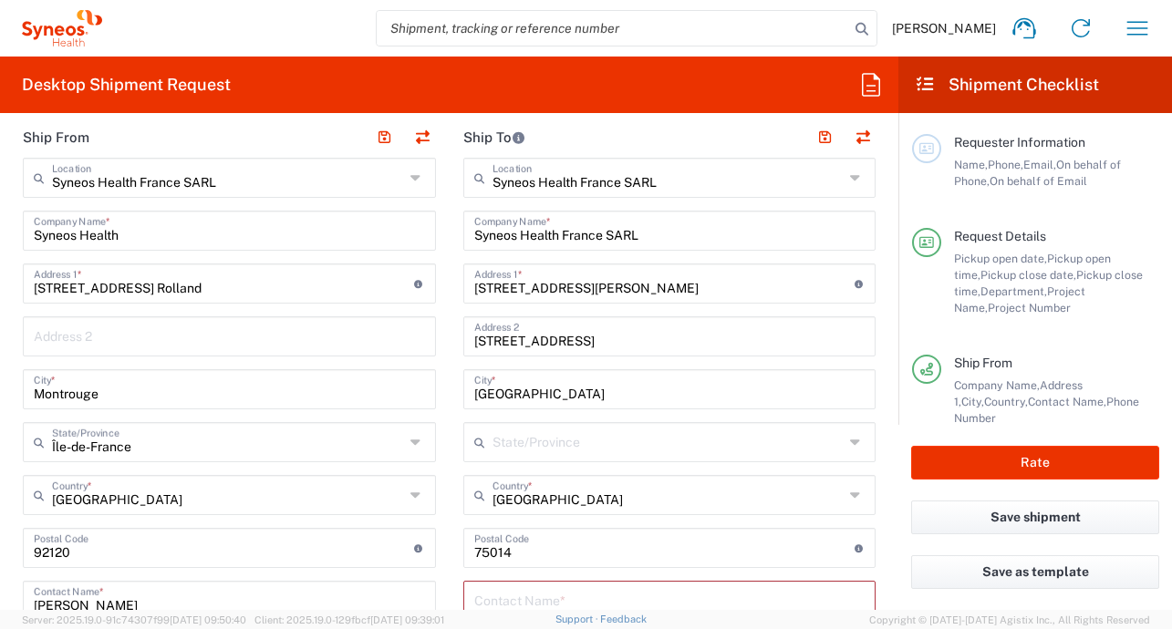
scroll to position [761, 0]
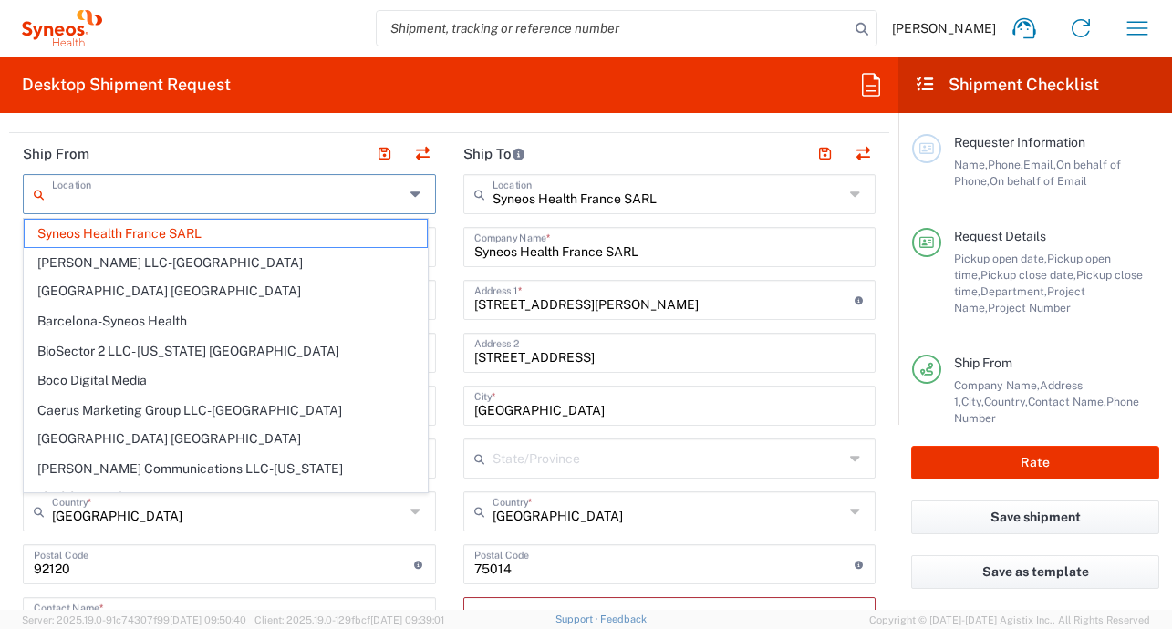
click at [191, 190] on input "text" at bounding box center [228, 193] width 352 height 32
click at [184, 231] on span "Syneos Health France SARL" at bounding box center [226, 234] width 402 height 28
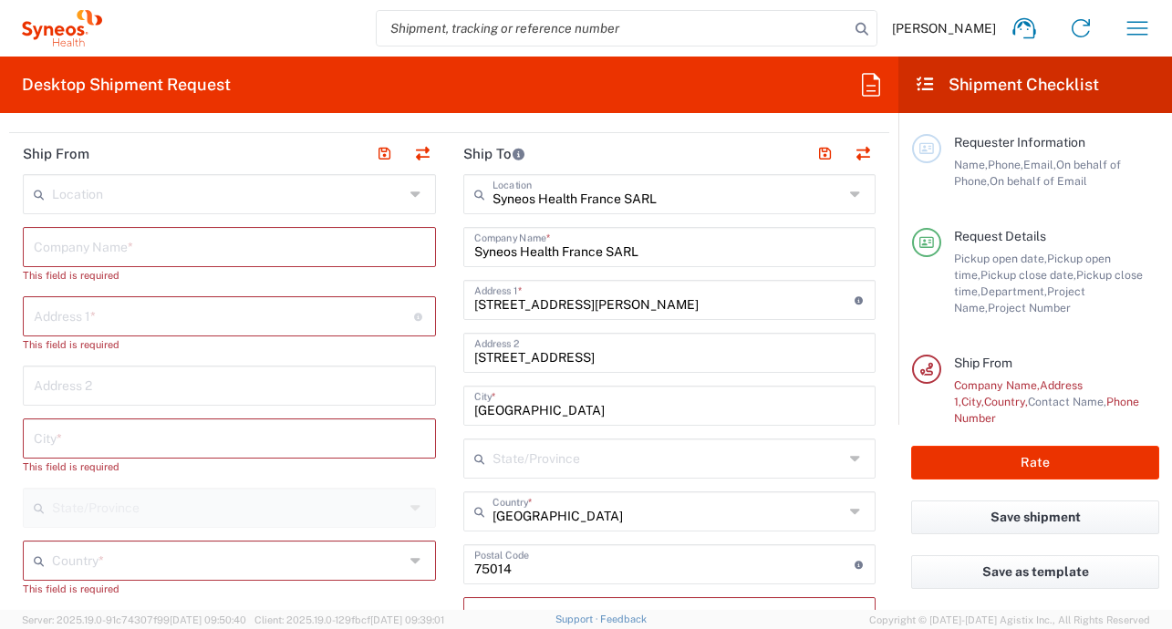
click at [258, 190] on input "text" at bounding box center [228, 193] width 352 height 32
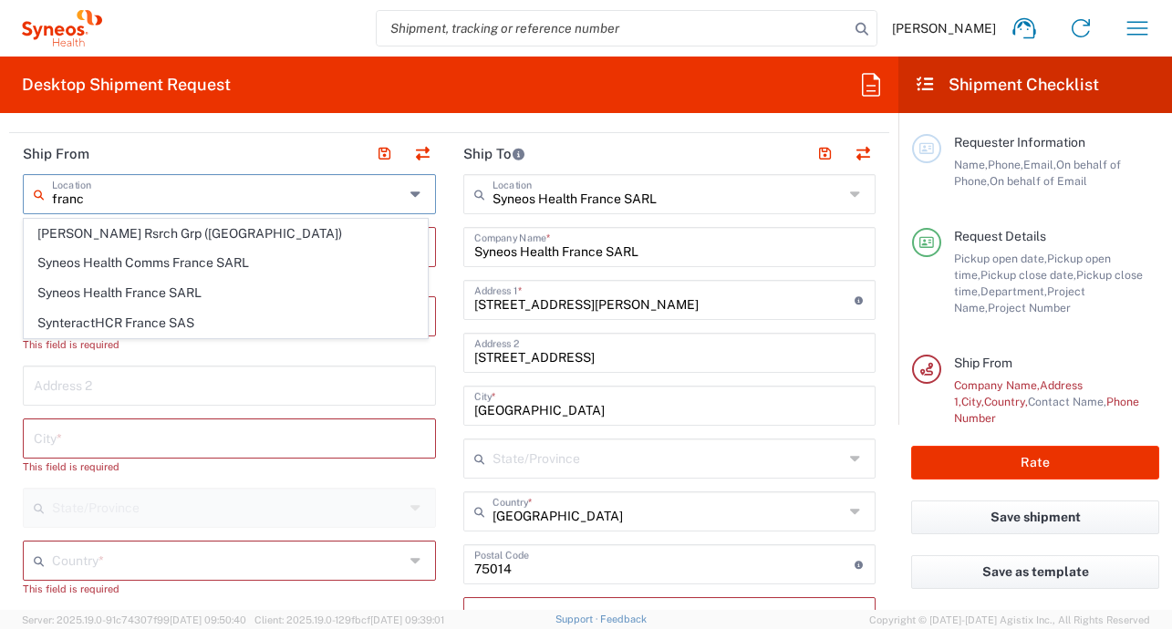
scroll to position [0, 0]
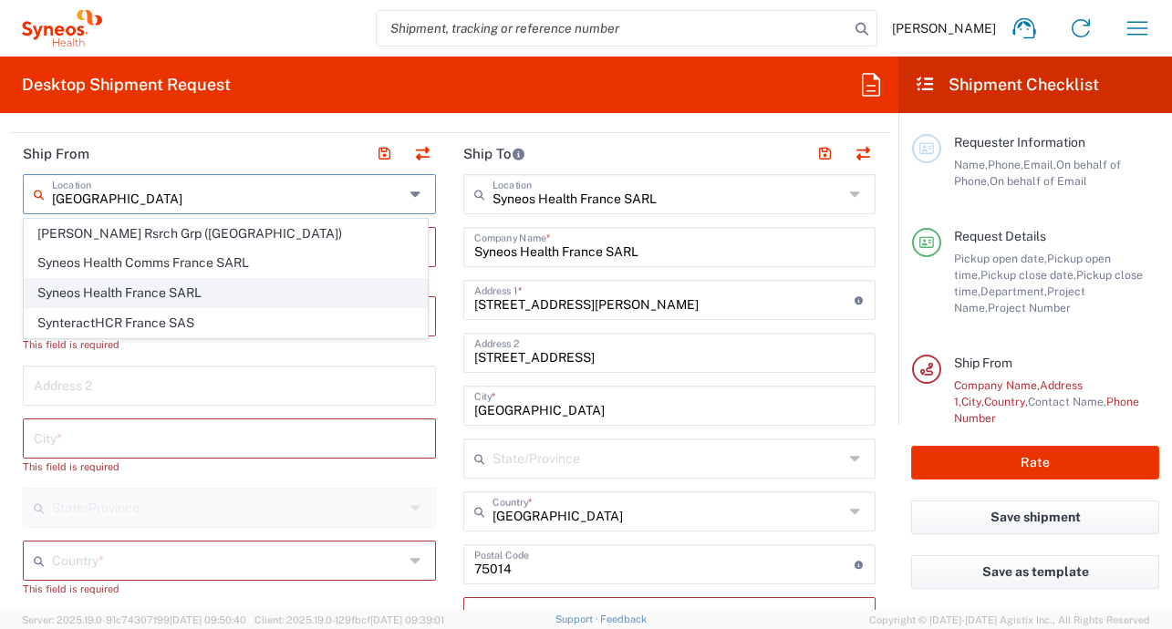
click at [154, 293] on span "Syneos Health France SARL" at bounding box center [226, 293] width 402 height 28
type input "Syneos Health France SARL"
type input "[STREET_ADDRESS][PERSON_NAME]"
type input "[STREET_ADDRESS]"
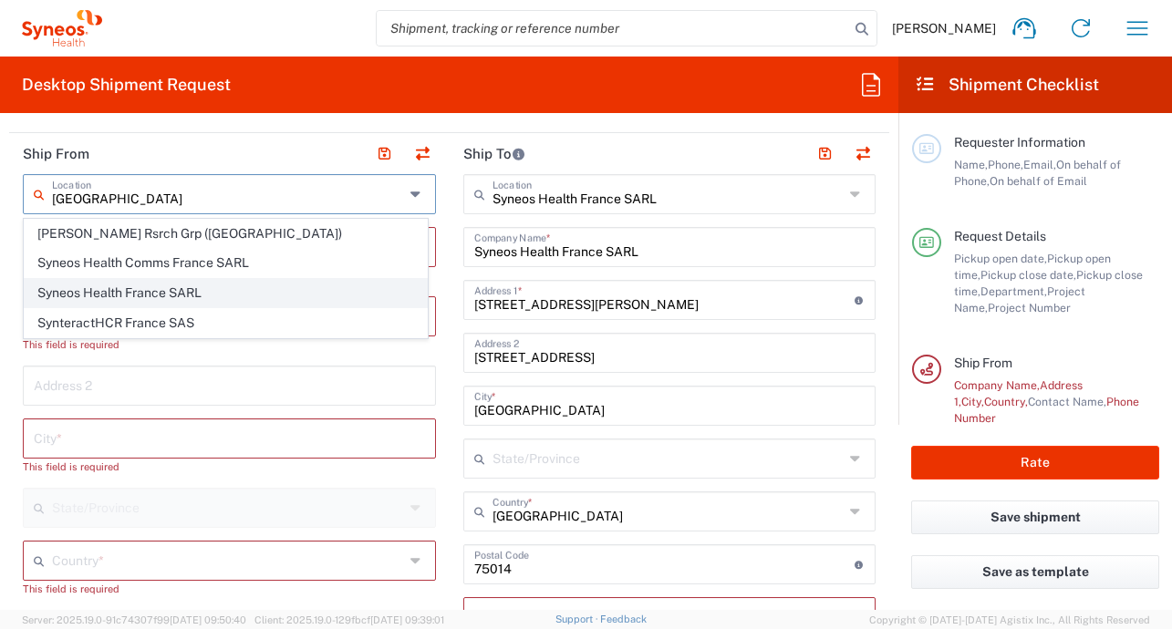
type input "[GEOGRAPHIC_DATA]"
type input "75014"
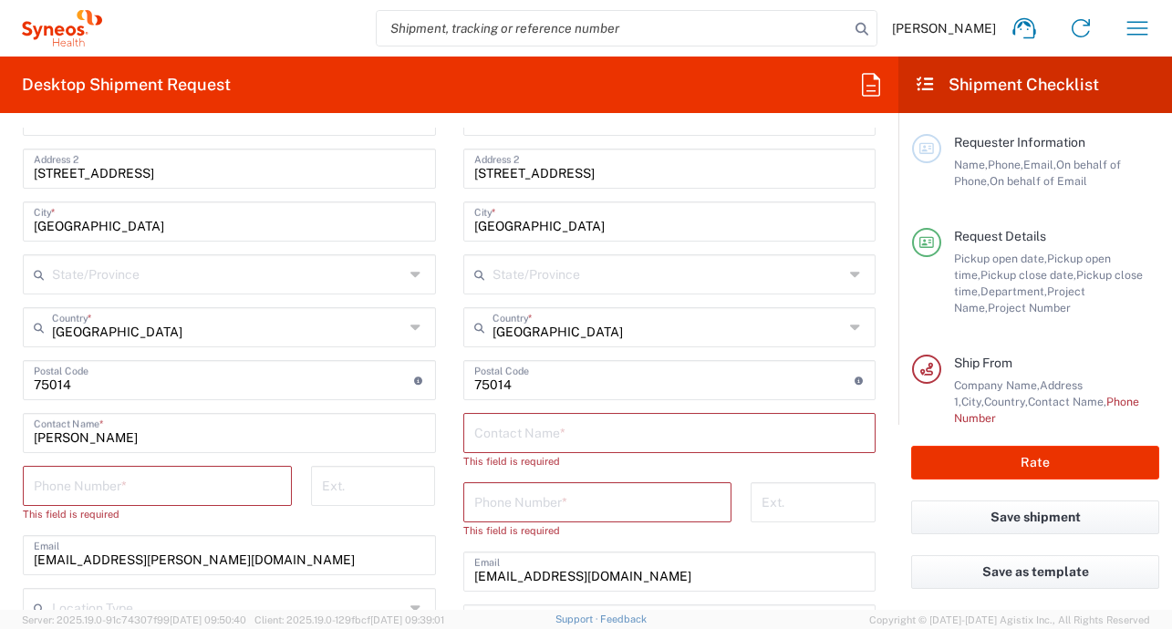
scroll to position [949, 0]
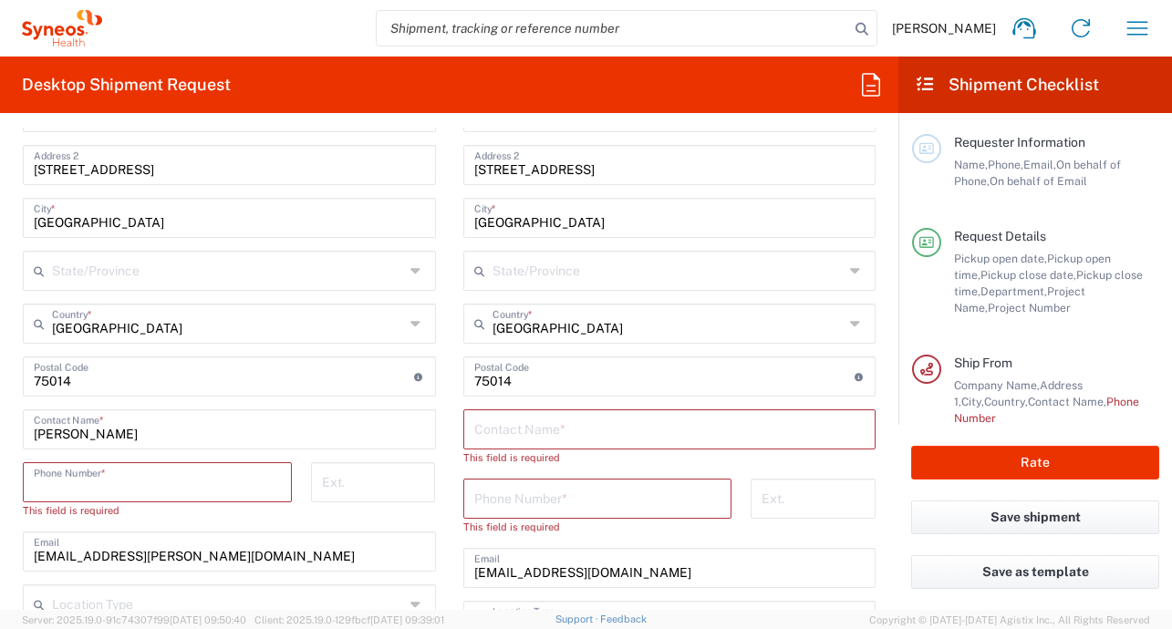
click at [147, 486] on input "tel" at bounding box center [157, 481] width 247 height 32
paste input "[EMAIL_ADDRESS][DOMAIN_NAME]"
type input "[EMAIL_ADDRESS][DOMAIN_NAME]"
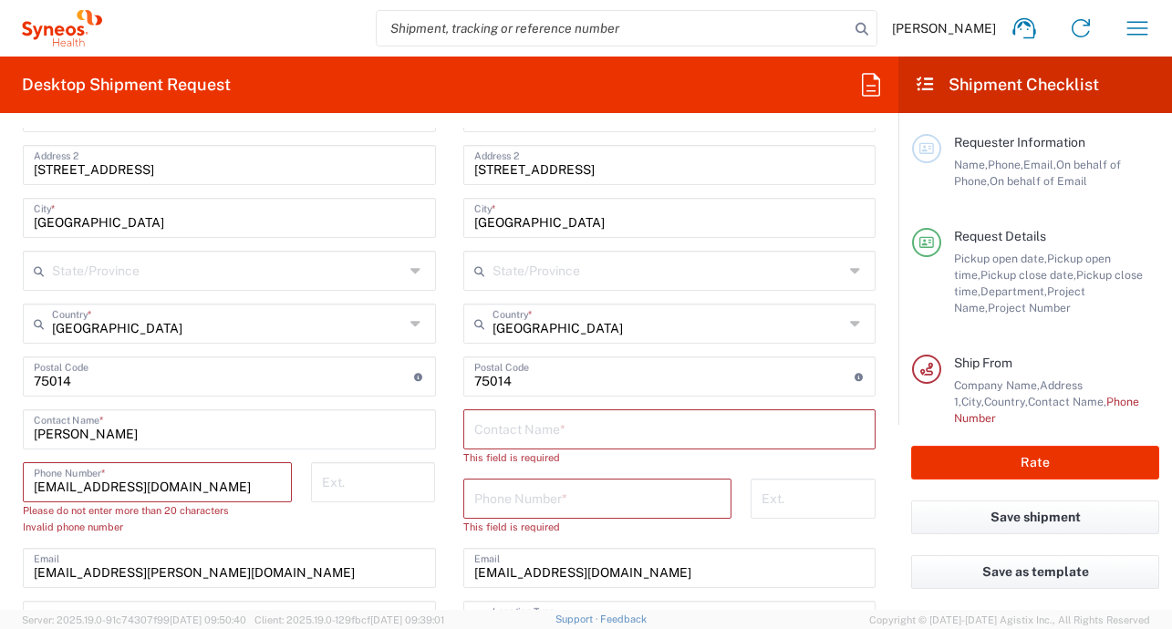
click at [238, 484] on input "[EMAIL_ADDRESS][DOMAIN_NAME]" at bounding box center [157, 481] width 247 height 32
drag, startPoint x: 238, startPoint y: 484, endPoint x: 108, endPoint y: 474, distance: 130.8
click at [108, 474] on input "[EMAIL_ADDRESS][DOMAIN_NAME]" at bounding box center [157, 481] width 247 height 32
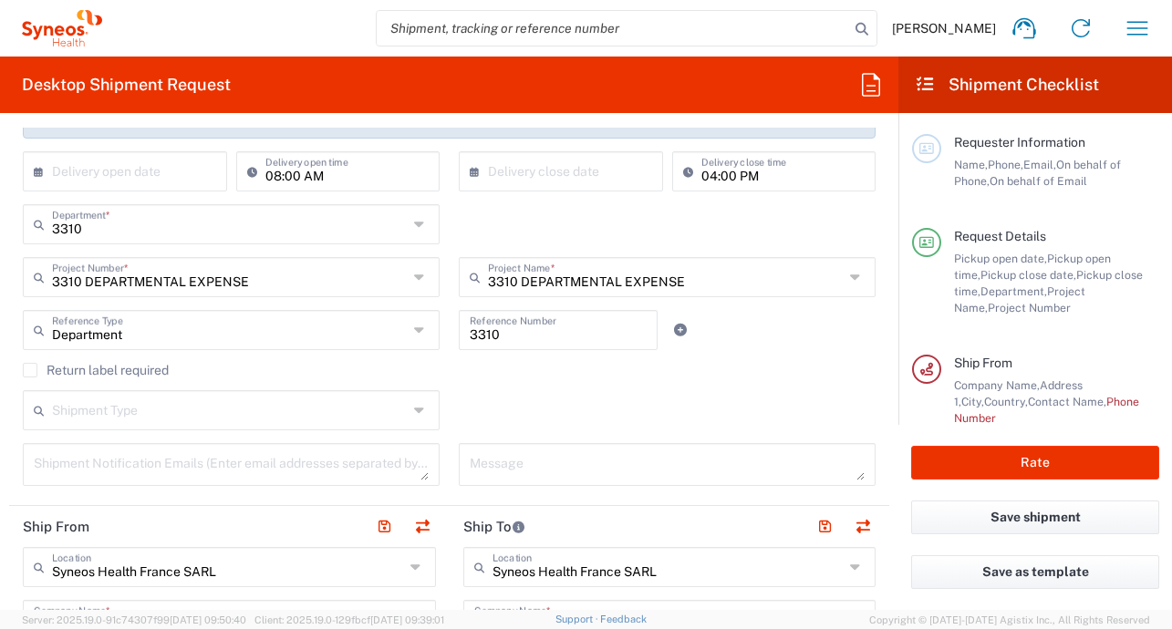
scroll to position [0, 0]
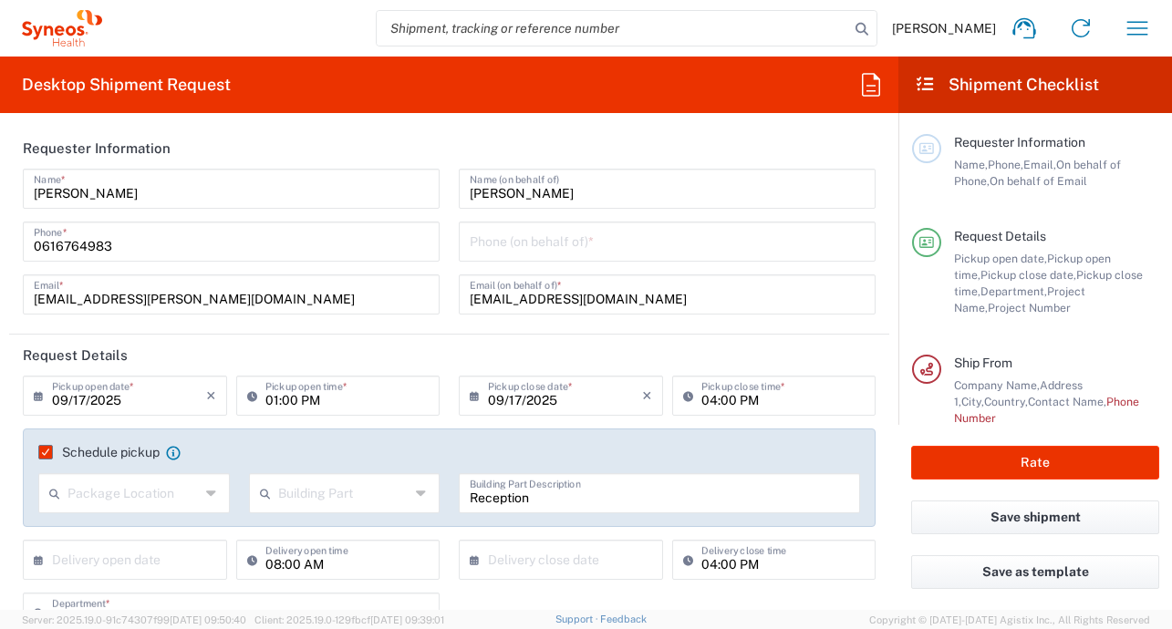
click at [98, 244] on input "0616764983" at bounding box center [231, 240] width 395 height 32
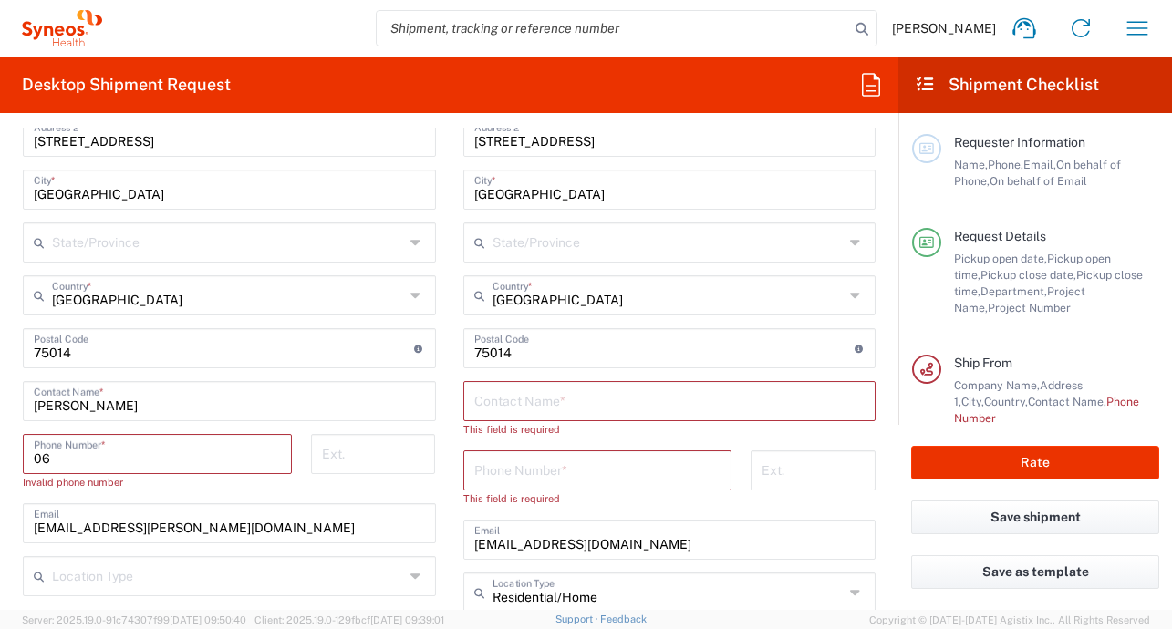
scroll to position [980, 0]
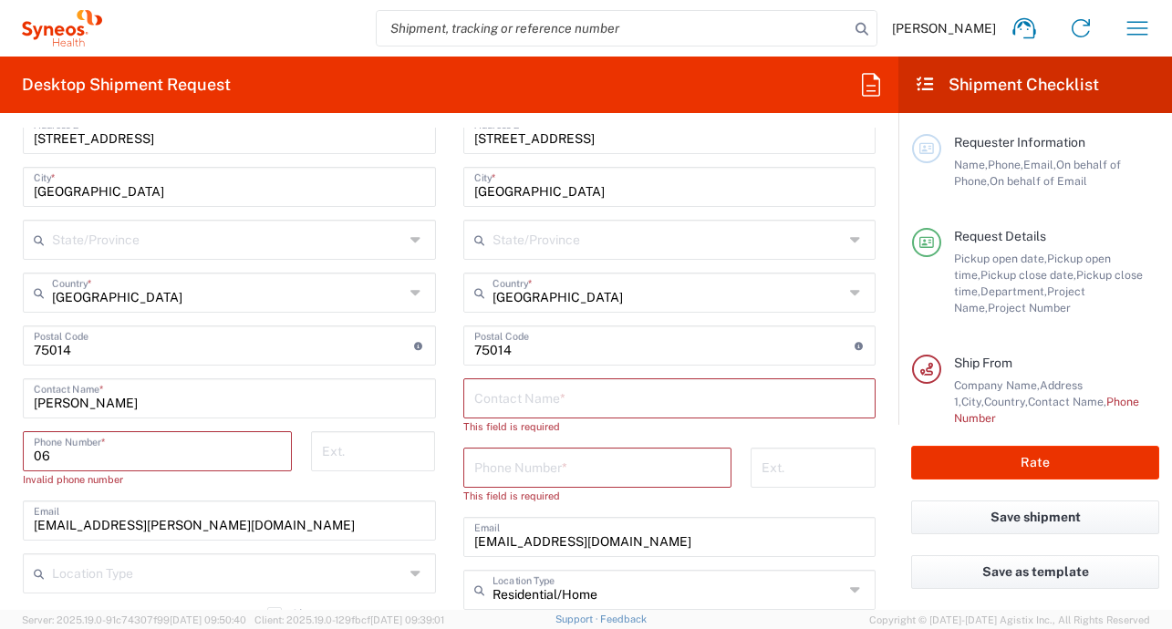
click at [64, 460] on input "06" at bounding box center [157, 450] width 247 height 32
click at [64, 459] on input "06" at bounding box center [157, 450] width 247 height 32
paste input "16764983"
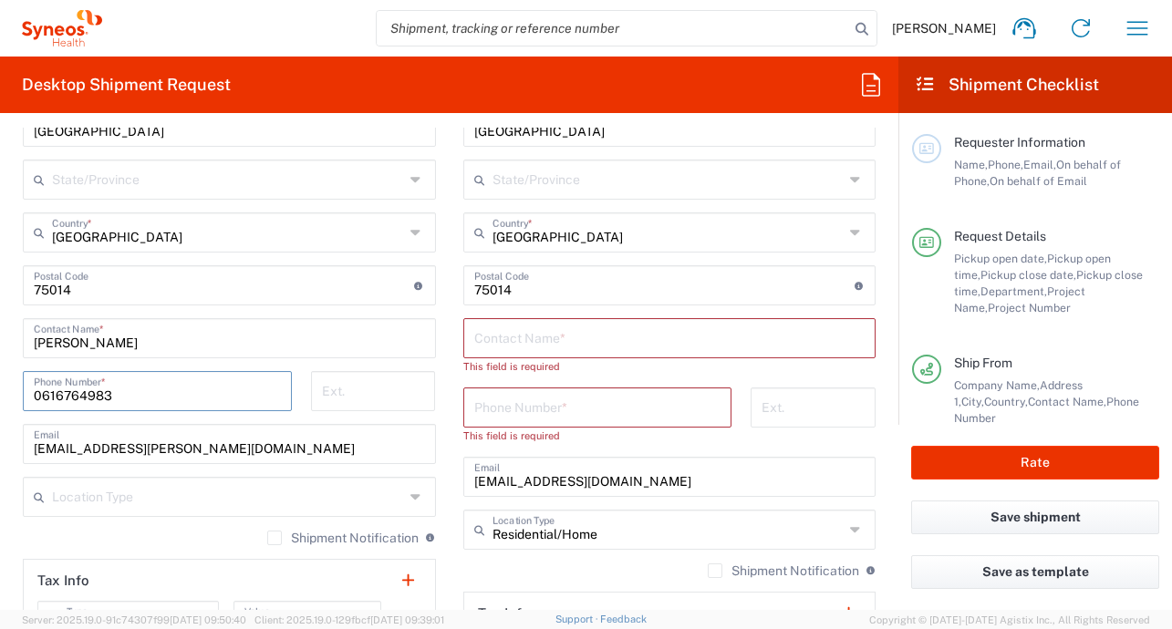
scroll to position [1080, 0]
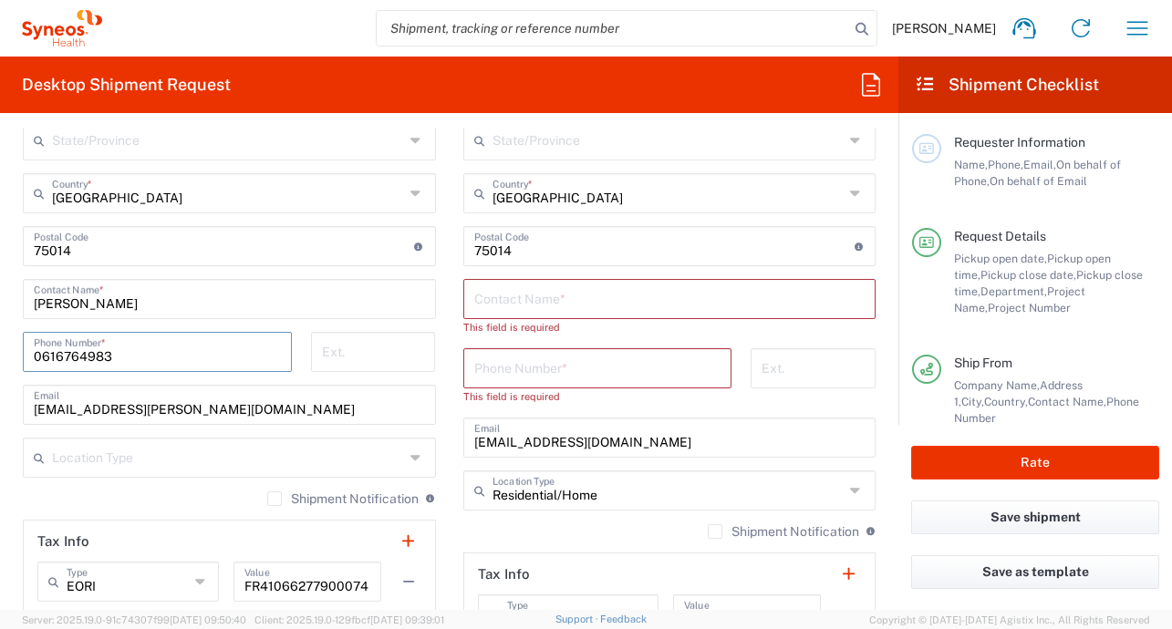
type input "0616764983"
click at [380, 459] on input "text" at bounding box center [228, 456] width 352 height 32
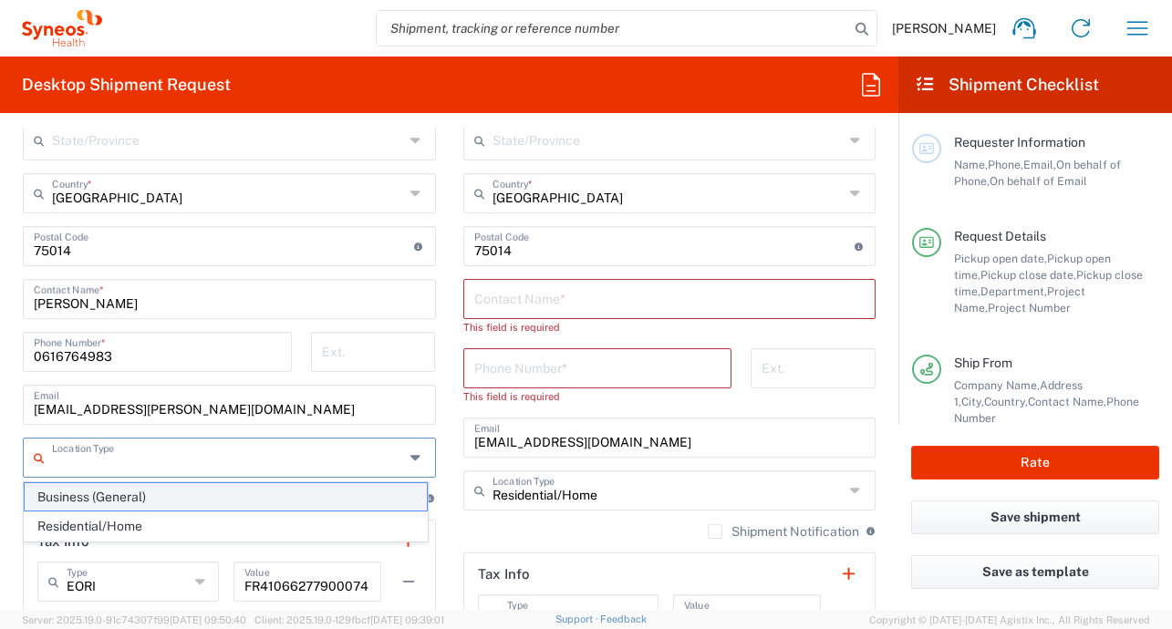
click at [232, 506] on span "Business (General)" at bounding box center [226, 497] width 402 height 28
type input "Business (General)"
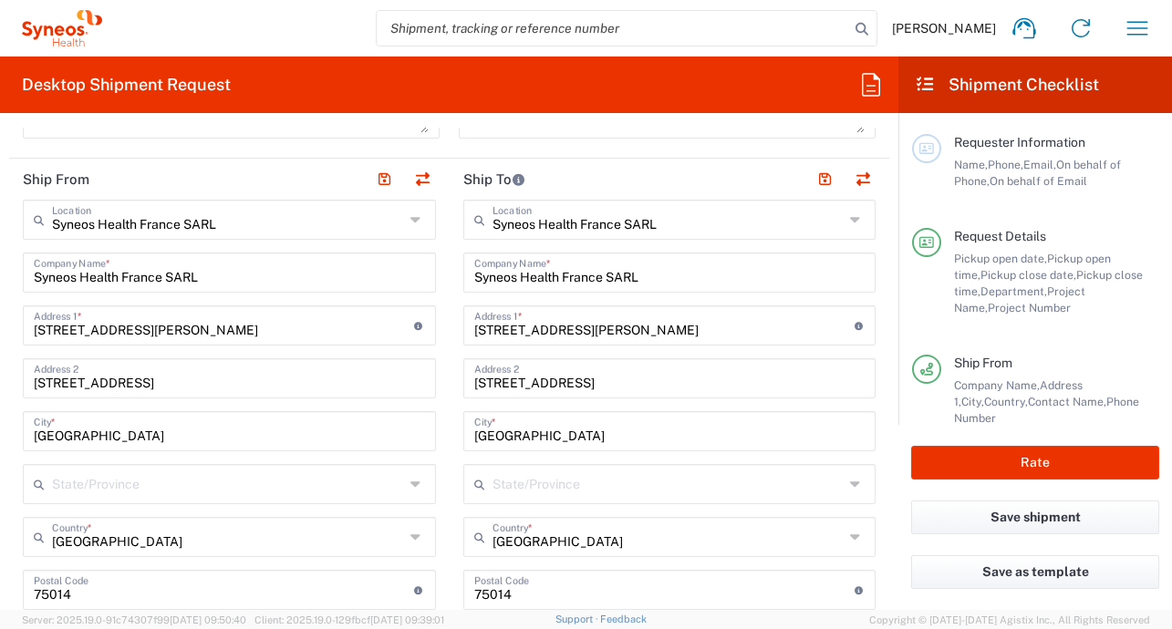
scroll to position [735, 0]
click at [605, 281] on input "Syneos Health France SARL" at bounding box center [669, 272] width 391 height 32
click at [755, 331] on input "[STREET_ADDRESS][PERSON_NAME]" at bounding box center [664, 325] width 380 height 32
click at [688, 339] on input "[STREET_ADDRESS][PERSON_NAME]" at bounding box center [664, 325] width 380 height 32
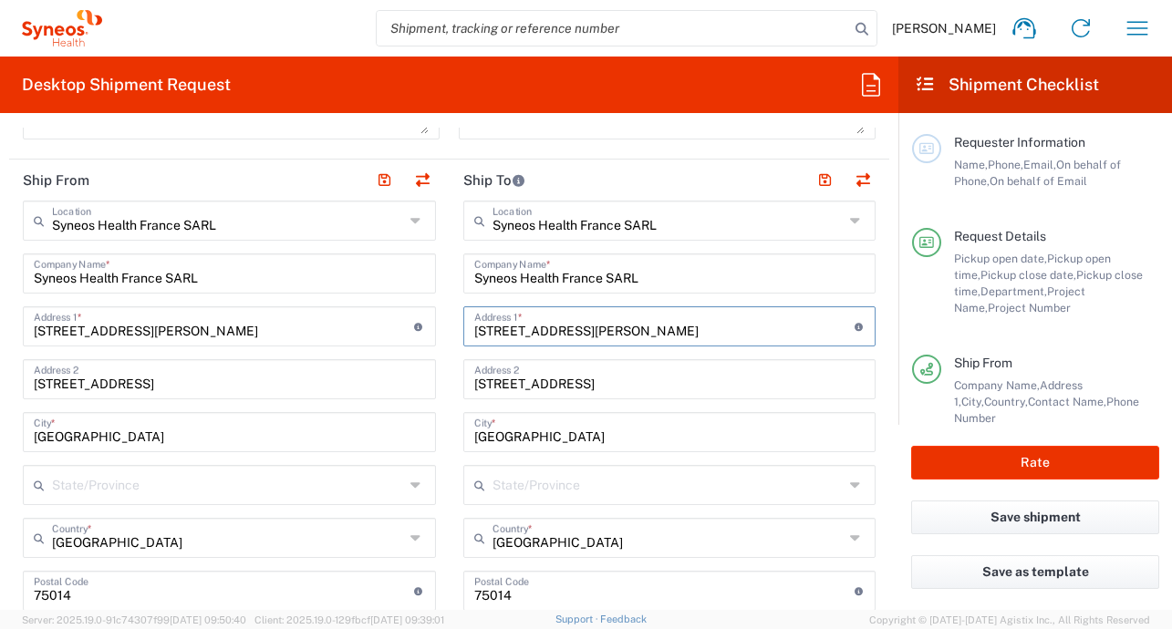
click at [688, 339] on input "[STREET_ADDRESS][PERSON_NAME]" at bounding box center [664, 325] width 380 height 32
click at [609, 336] on input "[STREET_ADDRESS][PERSON_NAME]" at bounding box center [664, 325] width 380 height 32
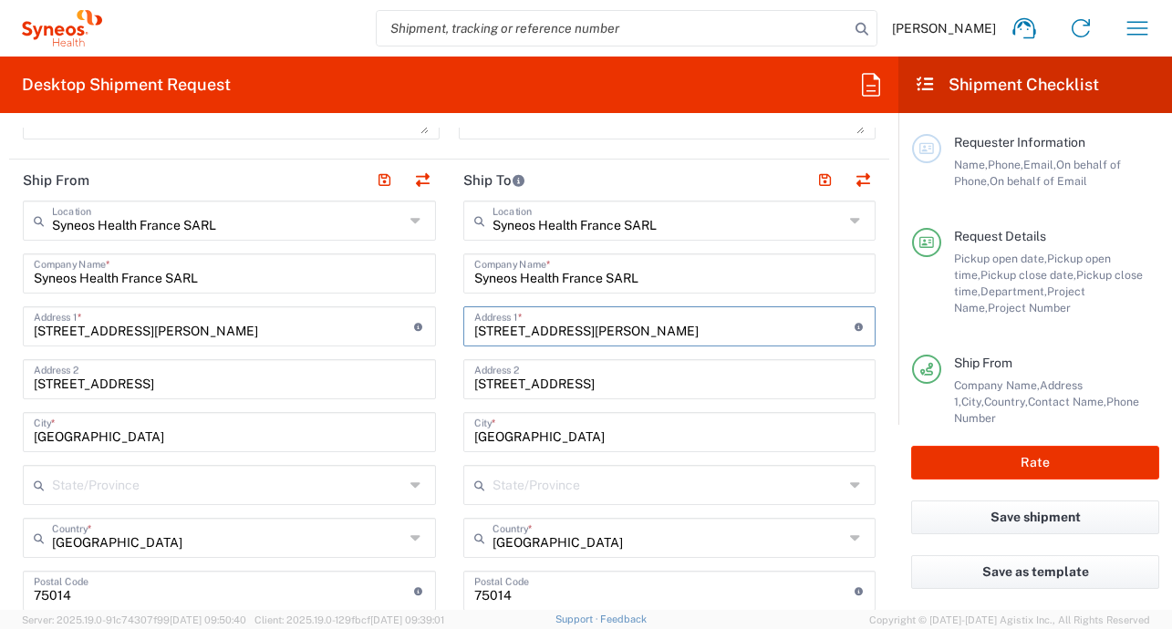
click at [609, 336] on input "[STREET_ADDRESS][PERSON_NAME]" at bounding box center [664, 325] width 380 height 32
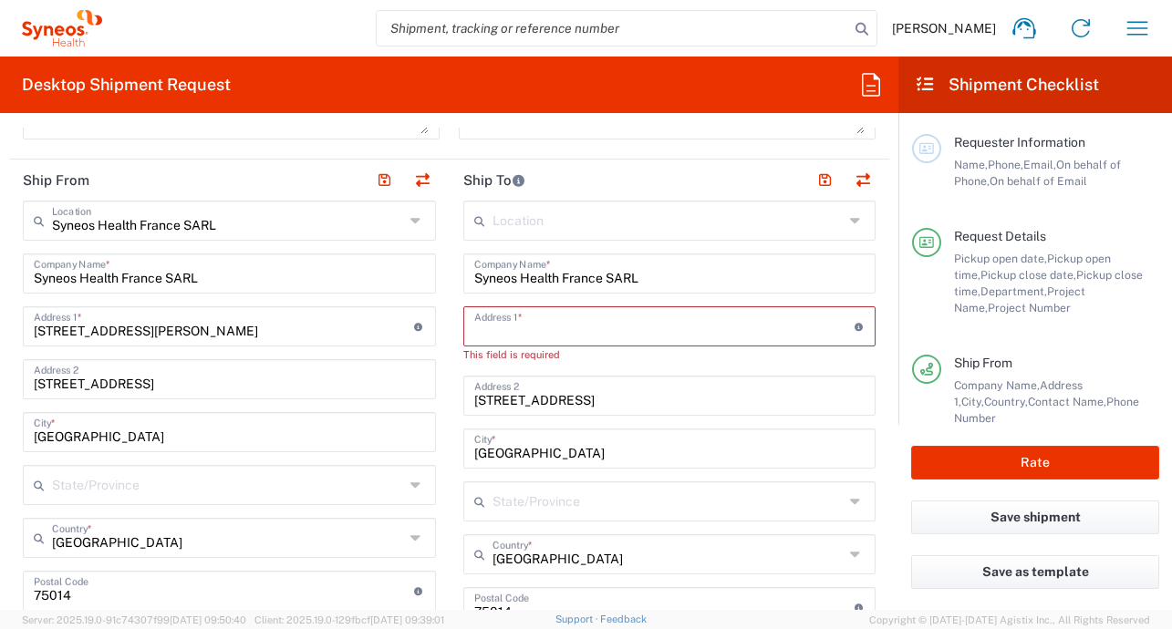
click at [609, 336] on input "text" at bounding box center [664, 325] width 380 height 32
click at [531, 331] on input "text" at bounding box center [664, 325] width 380 height 32
paste input "[STREET_ADDRESS][PERSON_NAME]"
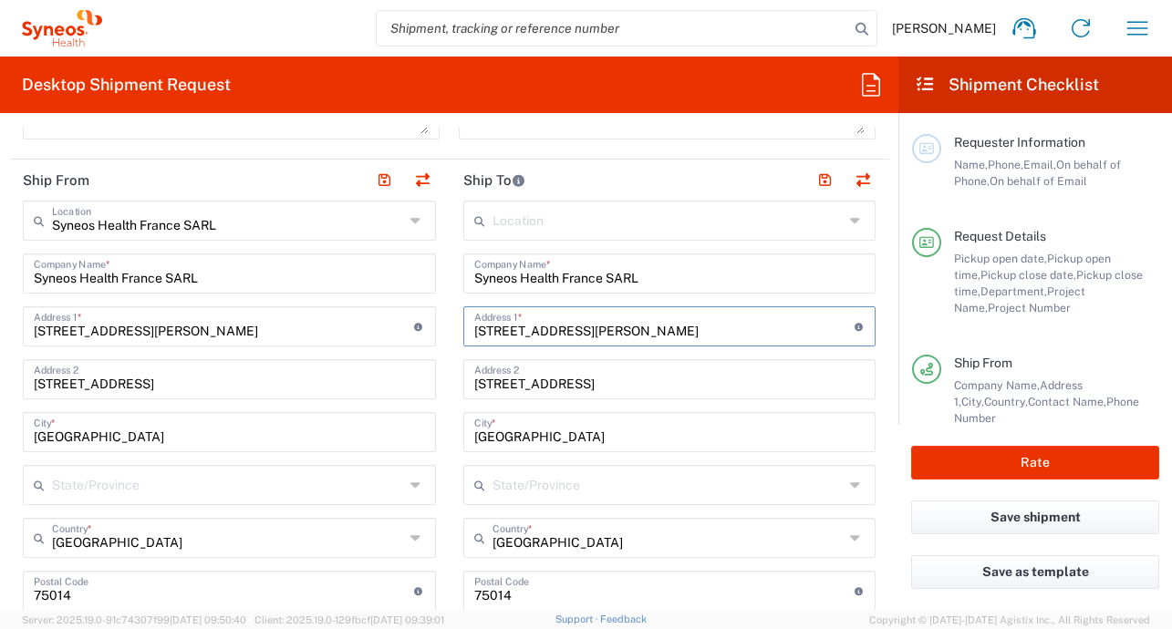
type input "[STREET_ADDRESS][PERSON_NAME]"
click at [630, 387] on input "[STREET_ADDRESS]" at bounding box center [669, 378] width 391 height 32
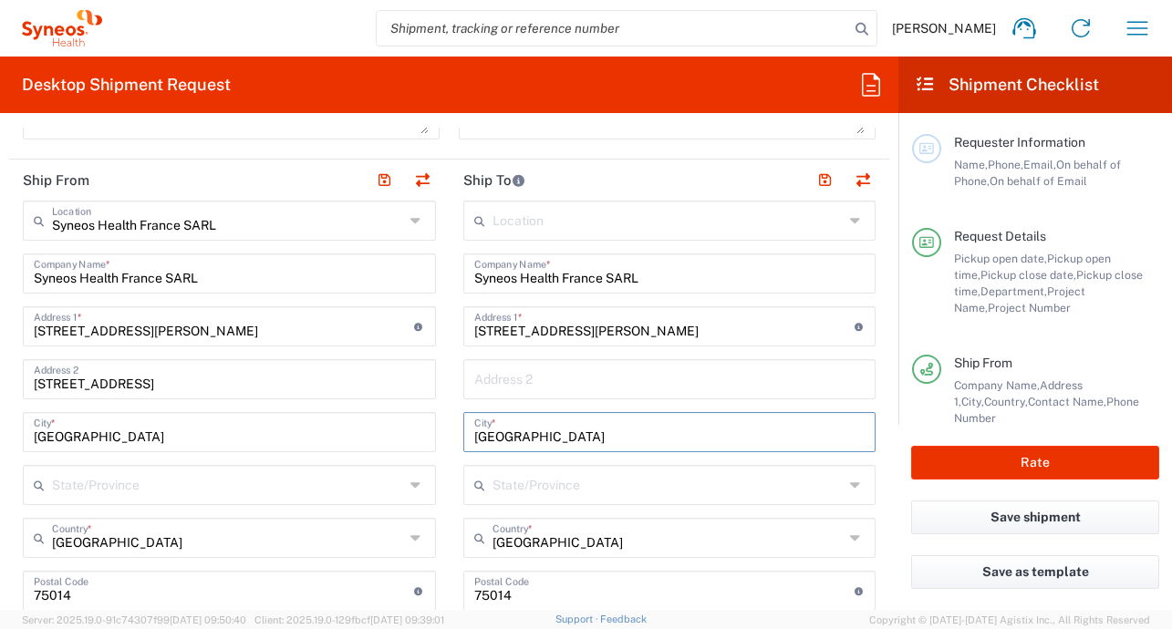
click at [512, 444] on input "[GEOGRAPHIC_DATA]" at bounding box center [669, 431] width 391 height 32
type input "Pierrelaye"
drag, startPoint x: 774, startPoint y: 333, endPoint x: 710, endPoint y: 334, distance: 63.8
click at [710, 334] on input "[STREET_ADDRESS][PERSON_NAME]" at bounding box center [664, 325] width 380 height 32
drag, startPoint x: 719, startPoint y: 331, endPoint x: 674, endPoint y: 330, distance: 45.6
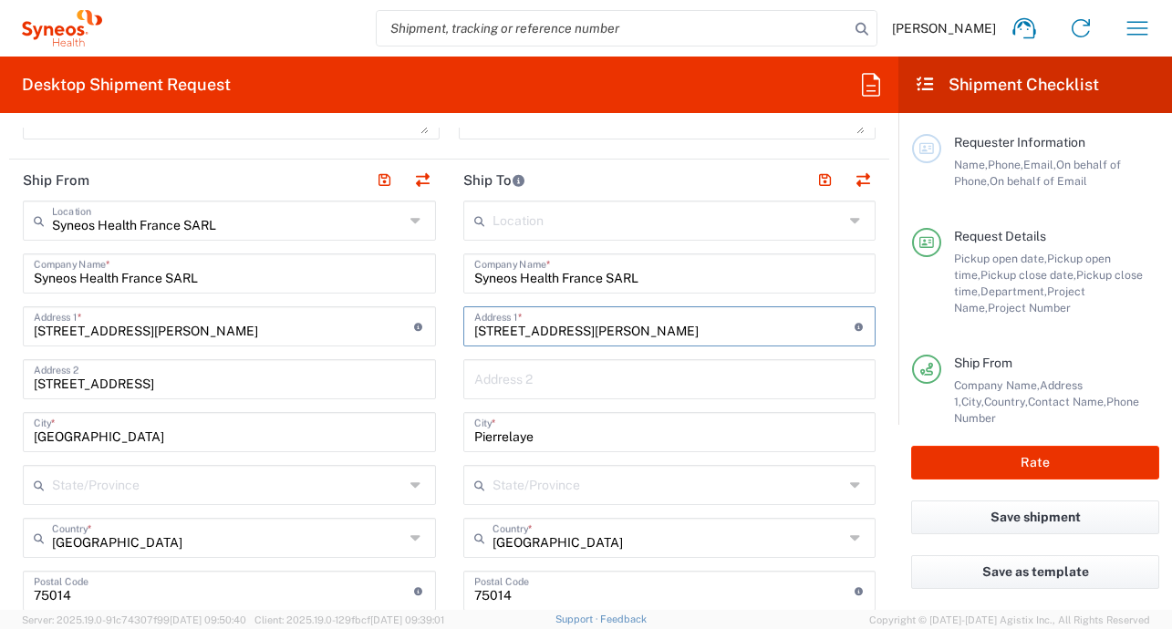
click at [674, 330] on input "[STREET_ADDRESS][PERSON_NAME]" at bounding box center [664, 325] width 380 height 32
click at [576, 329] on input "[STREET_ADDRESS][PERSON_NAME]" at bounding box center [664, 325] width 380 height 32
click at [626, 329] on input "[STREET_ADDRESS][PERSON_NAME]" at bounding box center [664, 325] width 380 height 32
click at [532, 333] on input "[STREET_ADDRESS][PERSON_NAME]" at bounding box center [664, 325] width 380 height 32
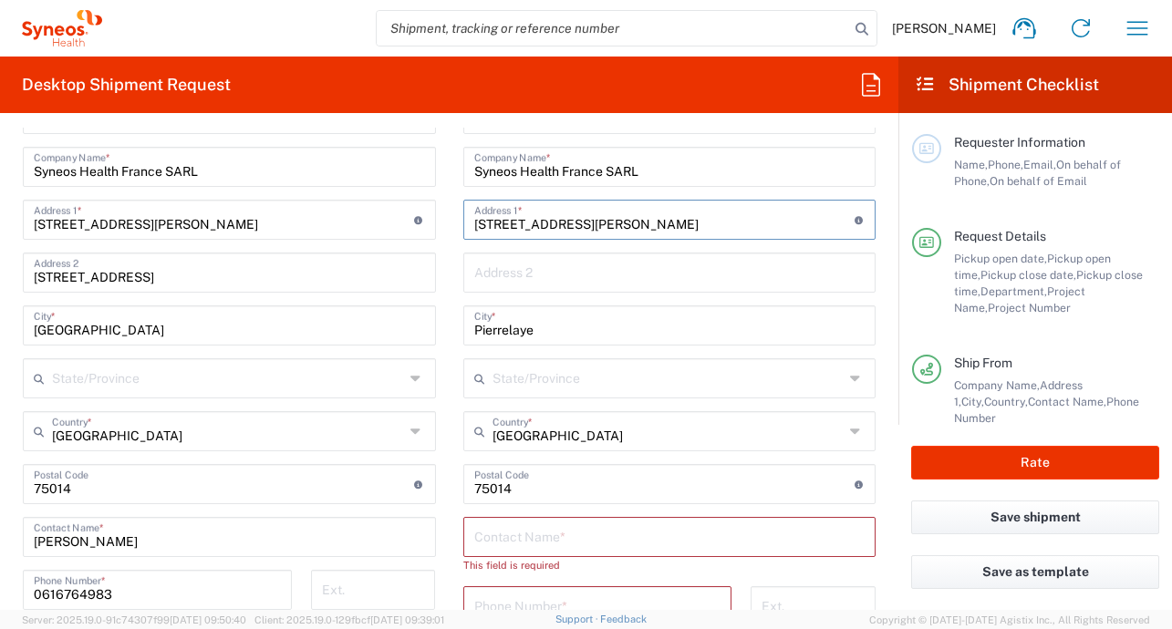
scroll to position [852, 0]
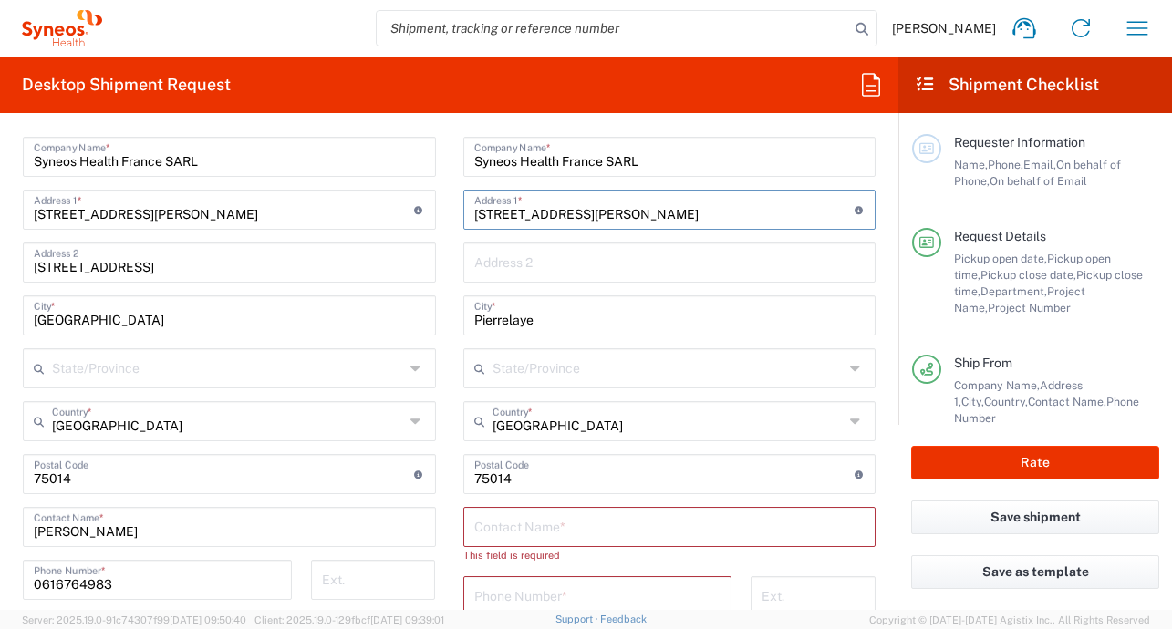
type input "[STREET_ADDRESS][PERSON_NAME]"
click at [522, 372] on input "text" at bounding box center [668, 367] width 352 height 32
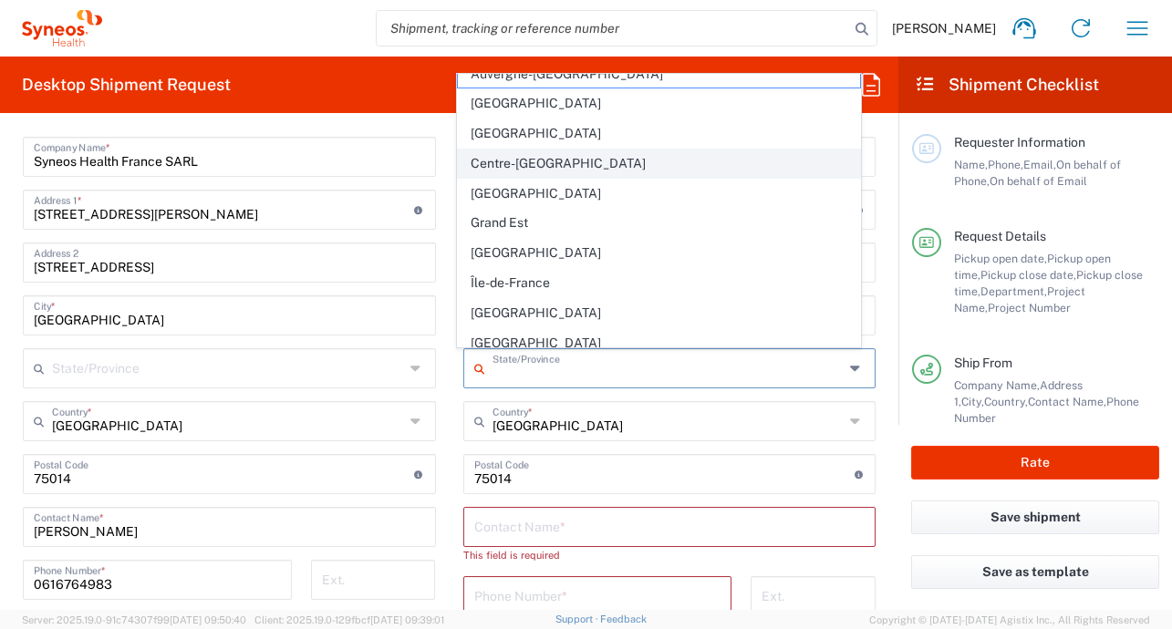
scroll to position [102, 0]
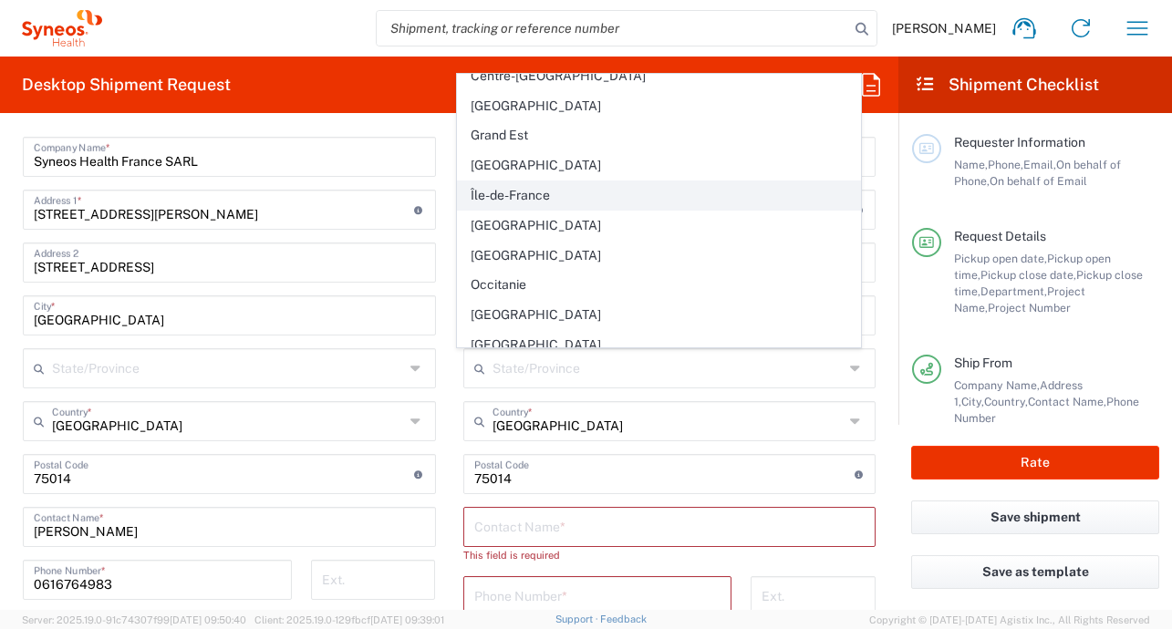
click at [542, 186] on span "Île-de-France" at bounding box center [659, 195] width 402 height 28
type input "Île-de-France"
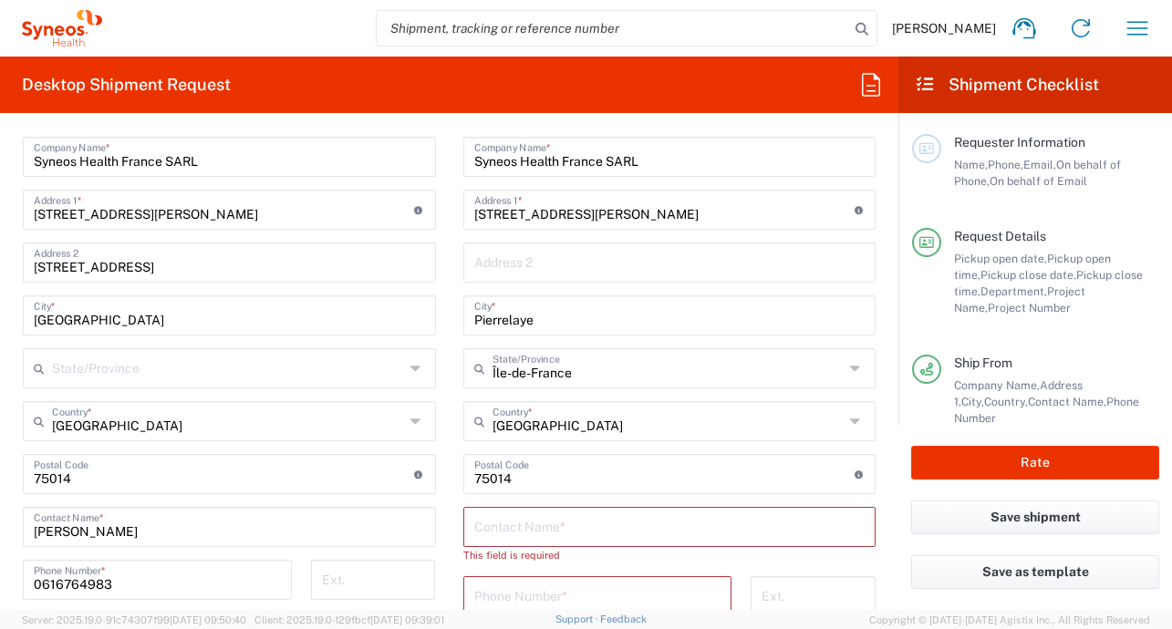
click at [544, 471] on input "undefined" at bounding box center [664, 473] width 380 height 32
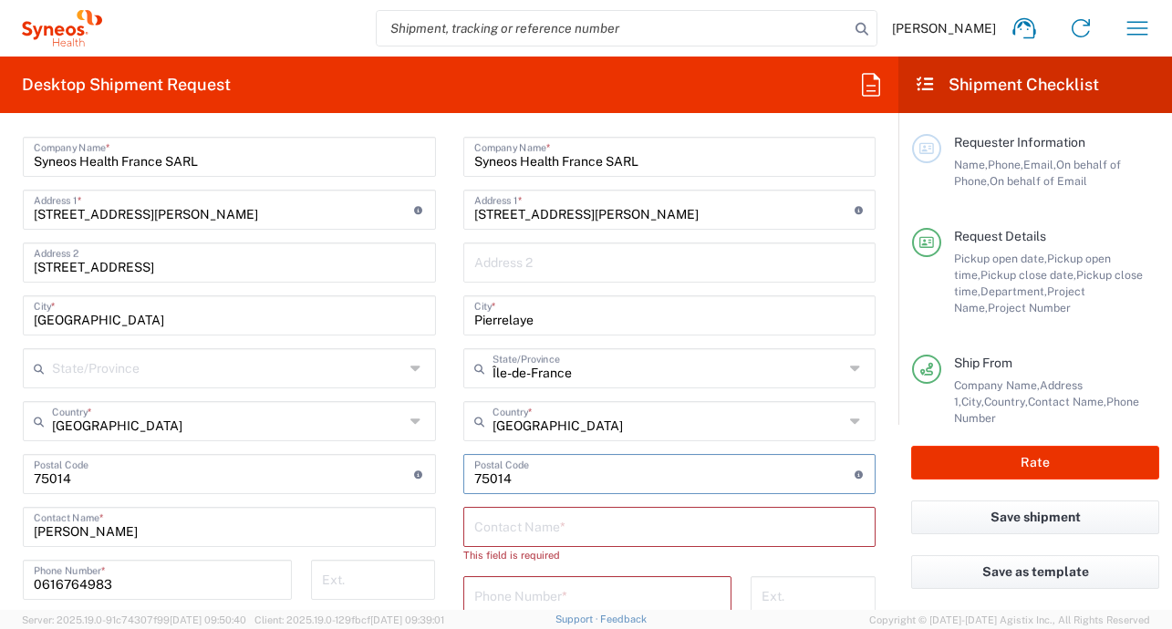
click at [544, 471] on input "undefined" at bounding box center [664, 473] width 380 height 32
paste input "95480"
type input "95480"
click at [584, 518] on input "text" at bounding box center [669, 526] width 391 height 32
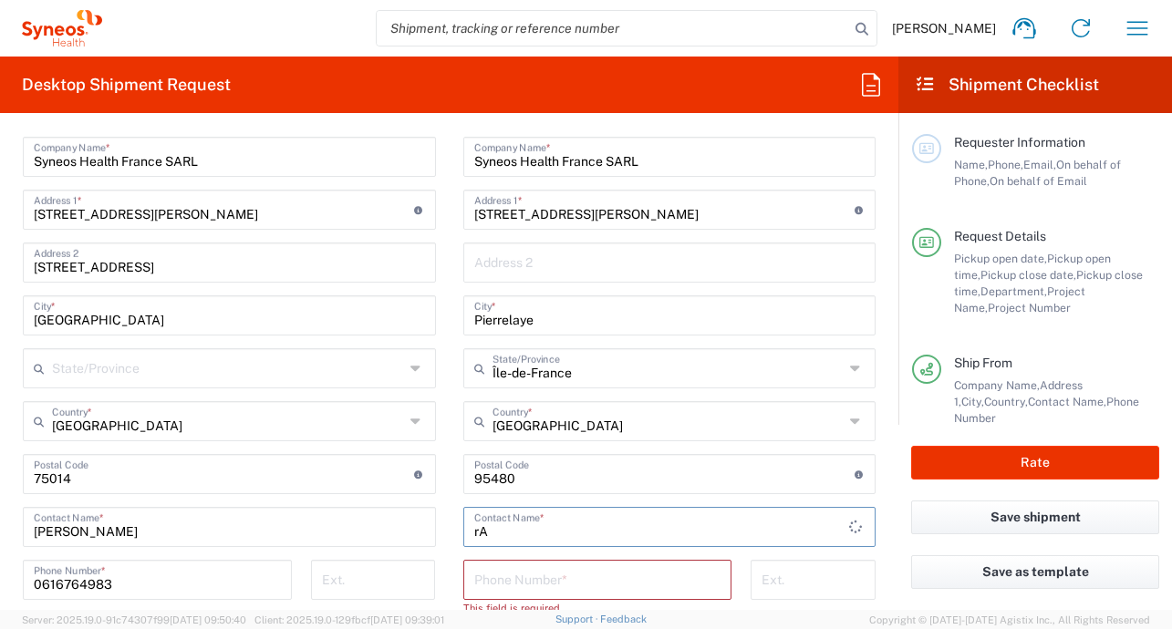
type input "r"
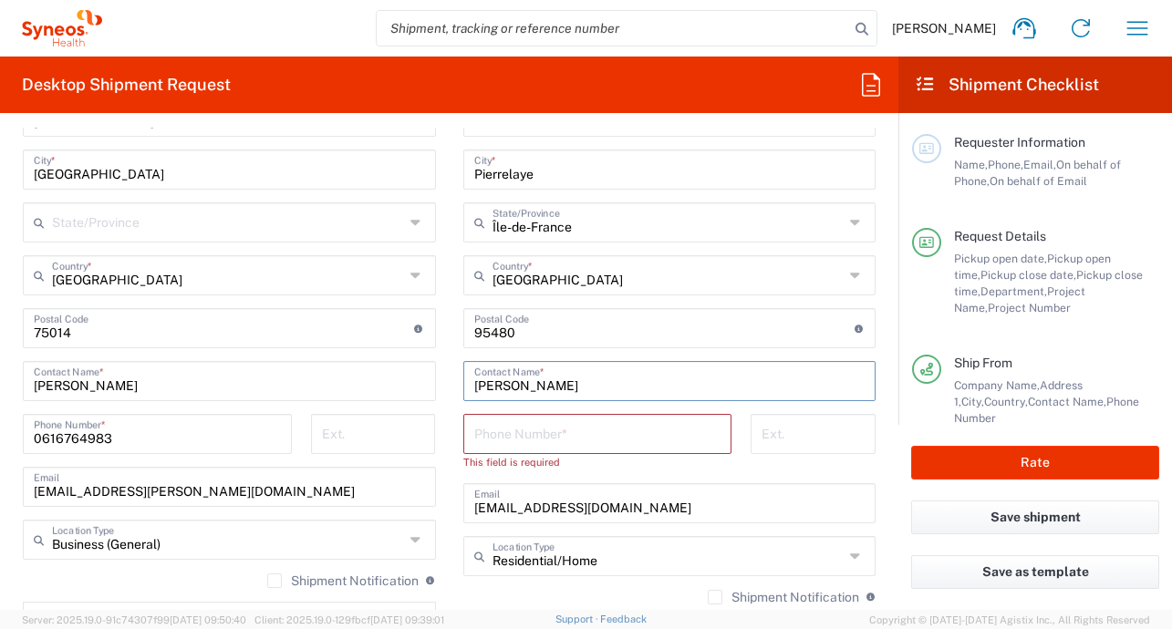
scroll to position [1060, 0]
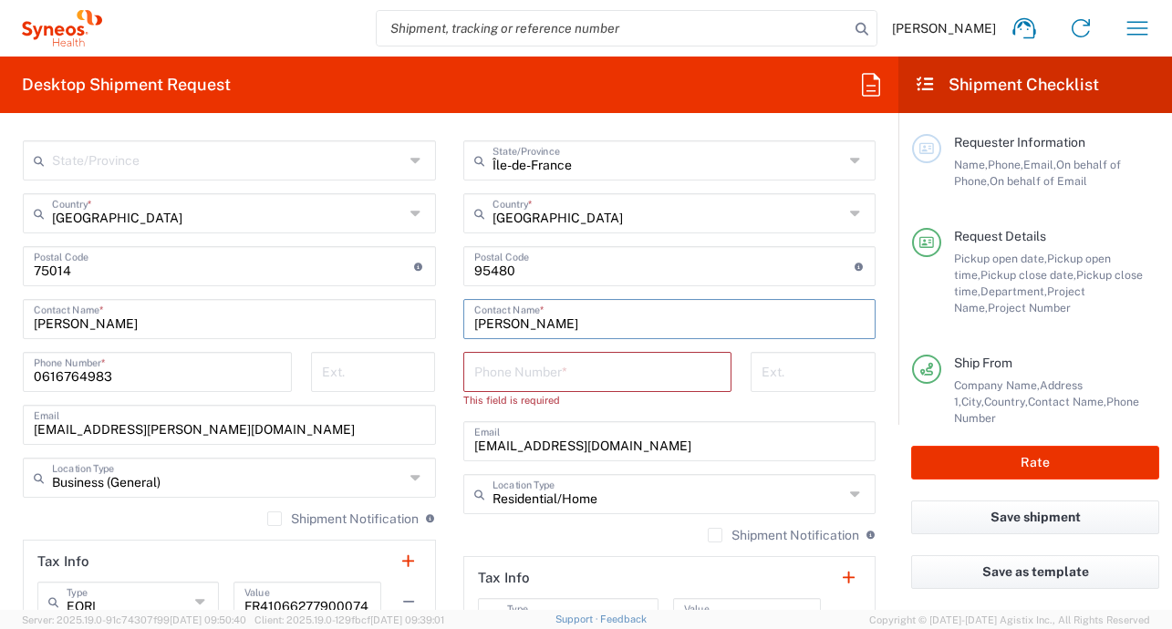
type input "[PERSON_NAME]"
click at [708, 536] on label "Shipment Notification" at bounding box center [783, 535] width 151 height 15
click at [715, 535] on input "Shipment Notification" at bounding box center [715, 535] width 0 height 0
click at [271, 515] on label "Shipment Notification" at bounding box center [342, 519] width 151 height 15
click at [274, 519] on input "Shipment Notification" at bounding box center [274, 519] width 0 height 0
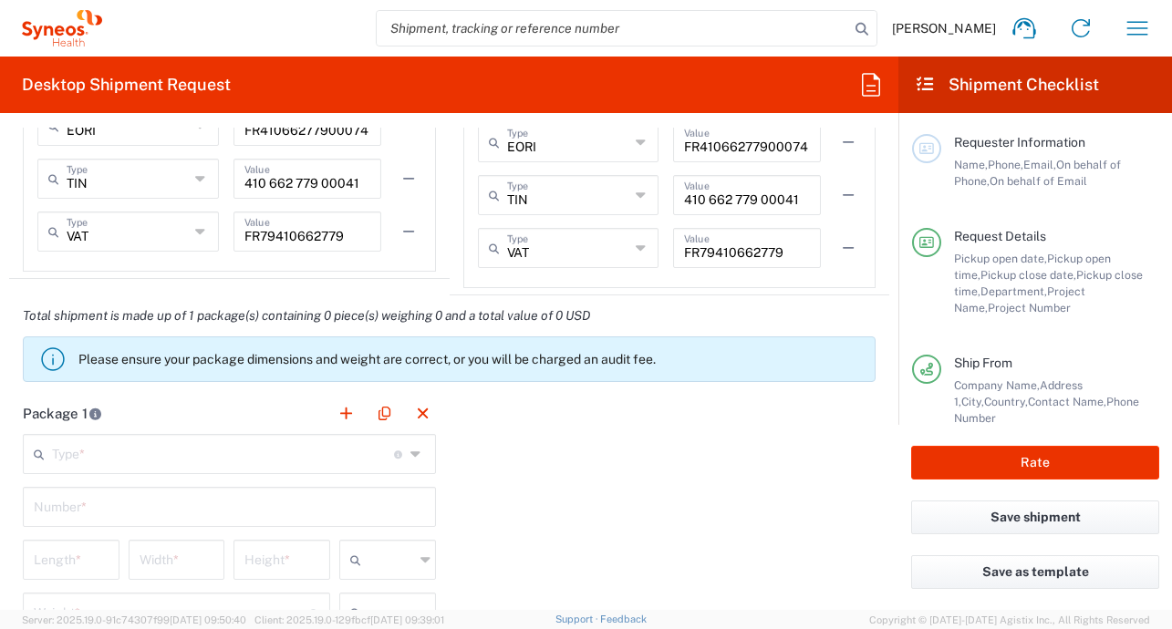
scroll to position [1566, 0]
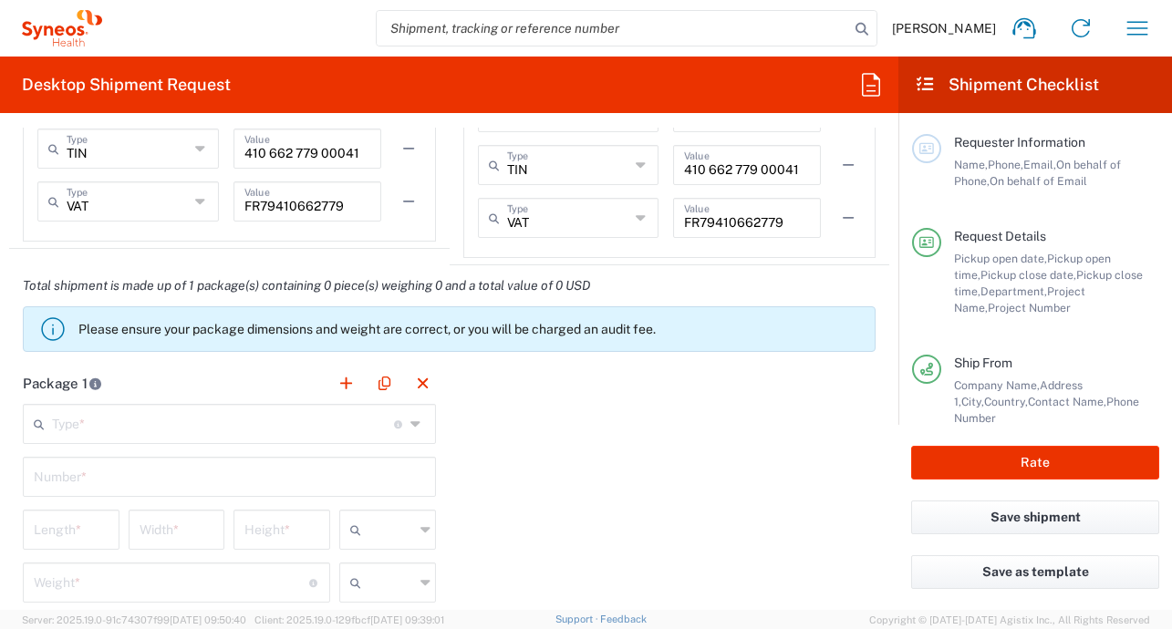
click at [411, 422] on icon at bounding box center [417, 423] width 14 height 29
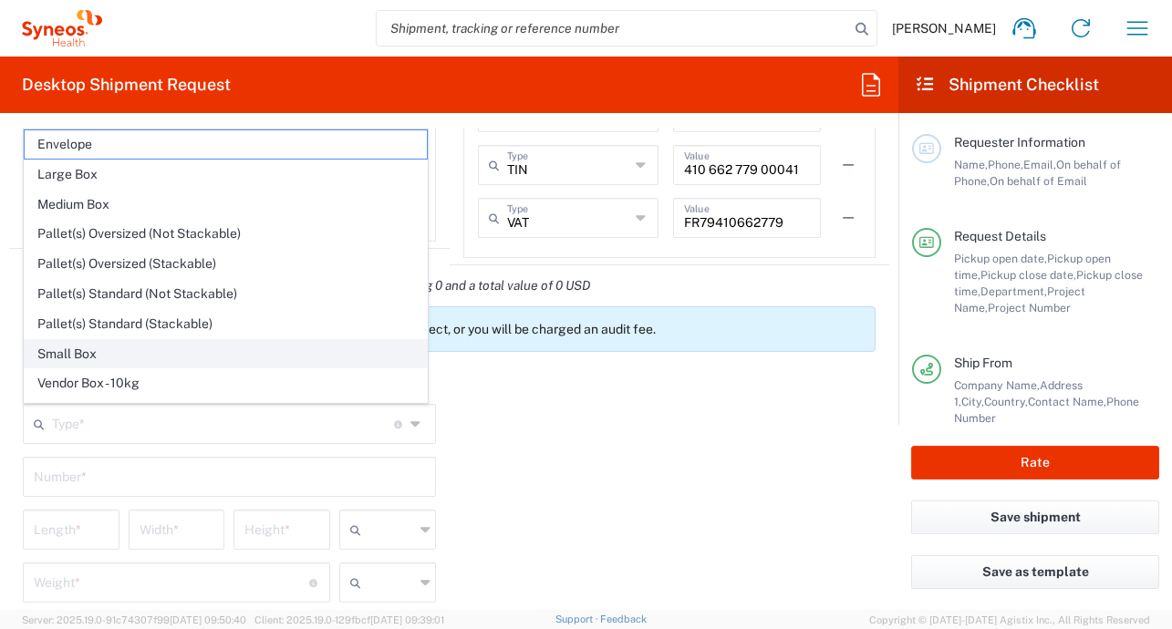
click at [96, 347] on span "Small Box" at bounding box center [226, 354] width 402 height 28
type input "Small Box"
type input "12.25"
type input "11"
type input "1.5"
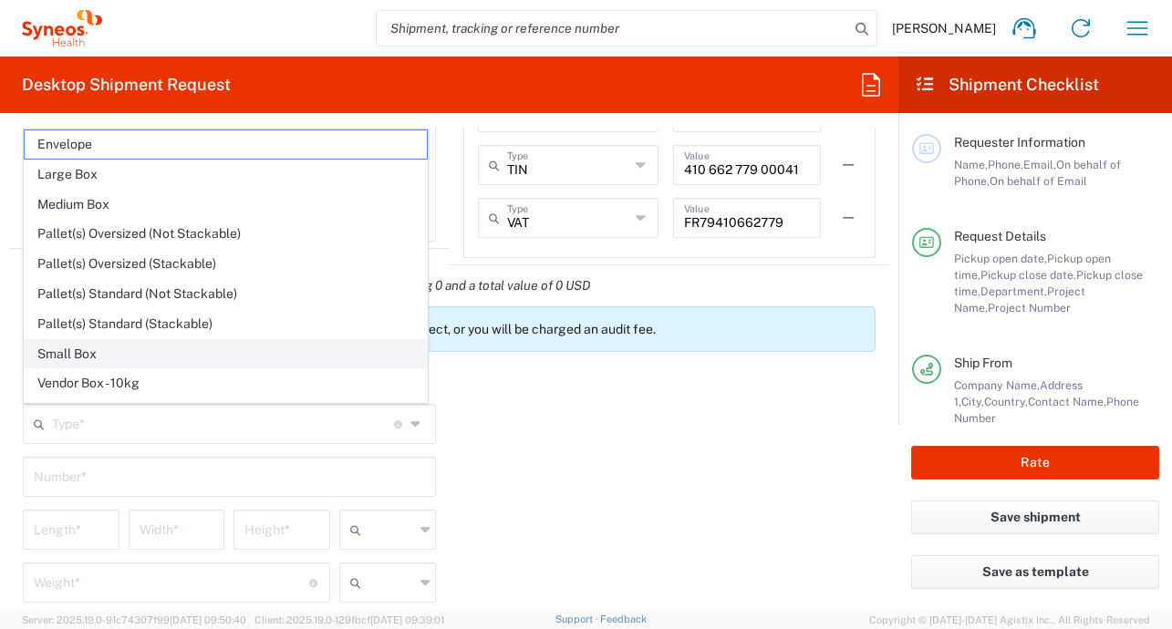
type input "in"
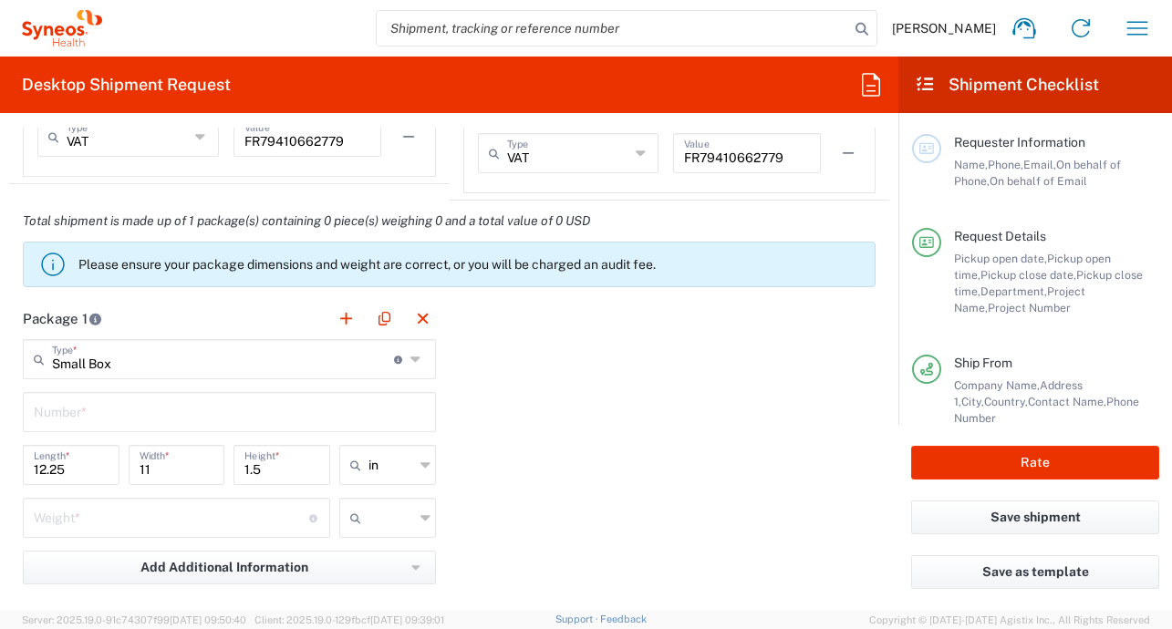
scroll to position [1631, 0]
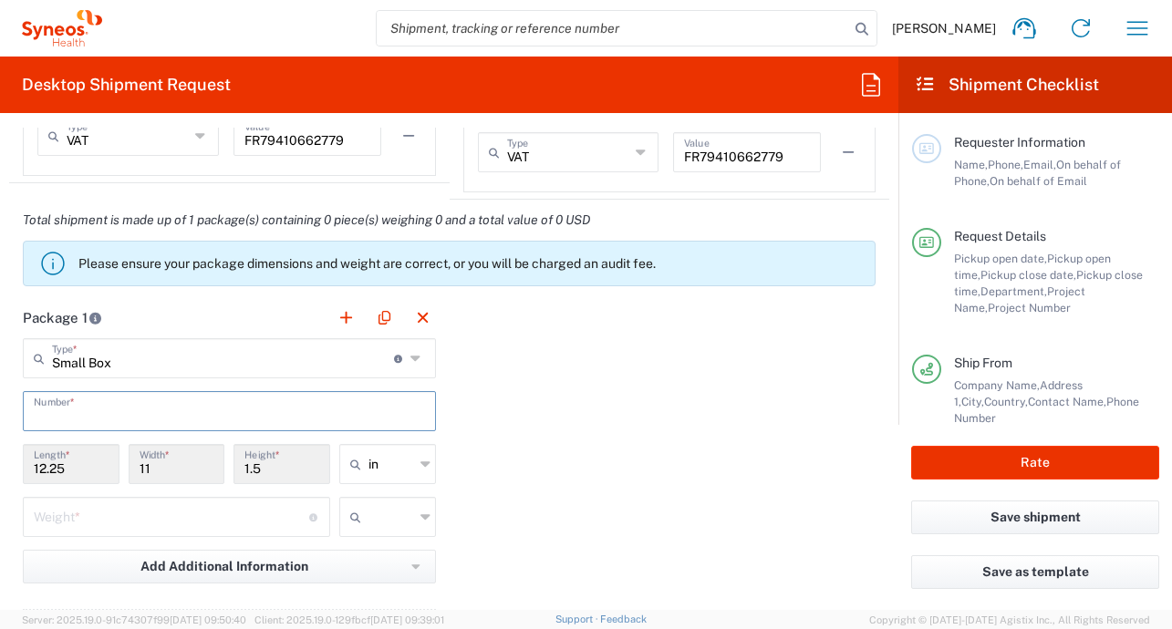
click at [95, 414] on input "text" at bounding box center [229, 410] width 391 height 32
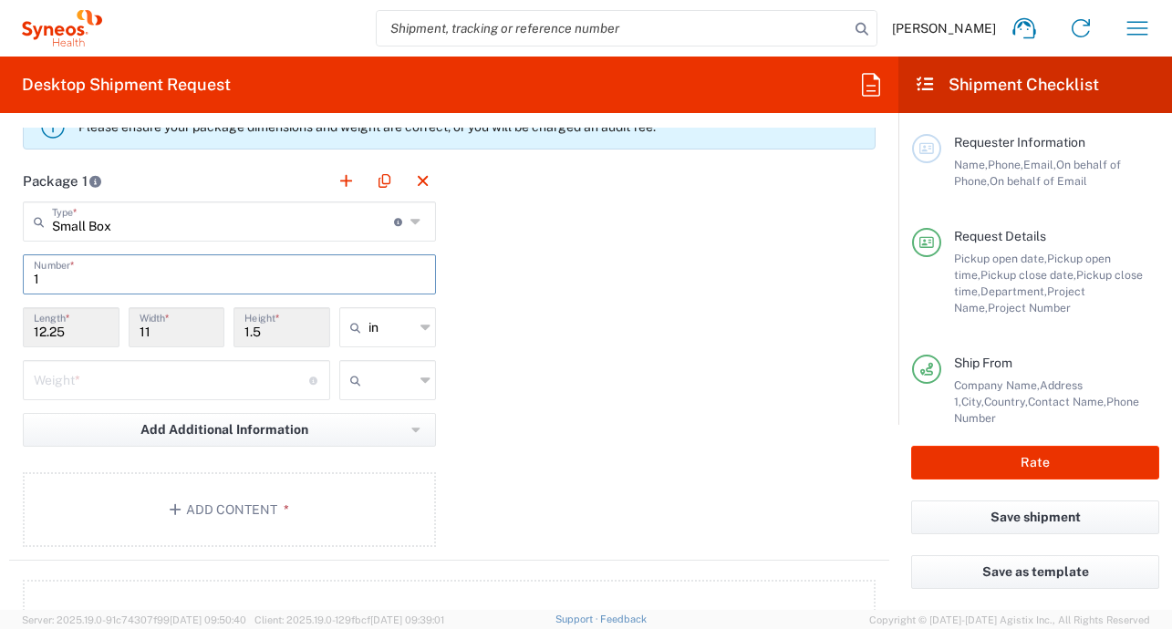
scroll to position [1768, 0]
type input "1"
click at [209, 388] on input "number" at bounding box center [171, 379] width 275 height 32
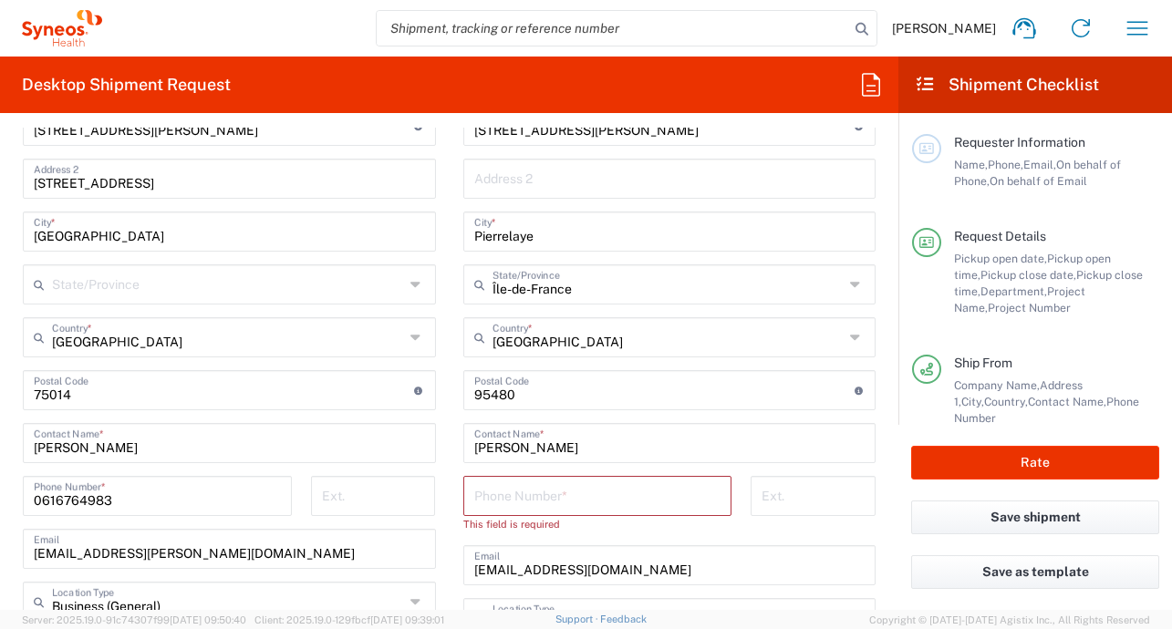
scroll to position [1031, 0]
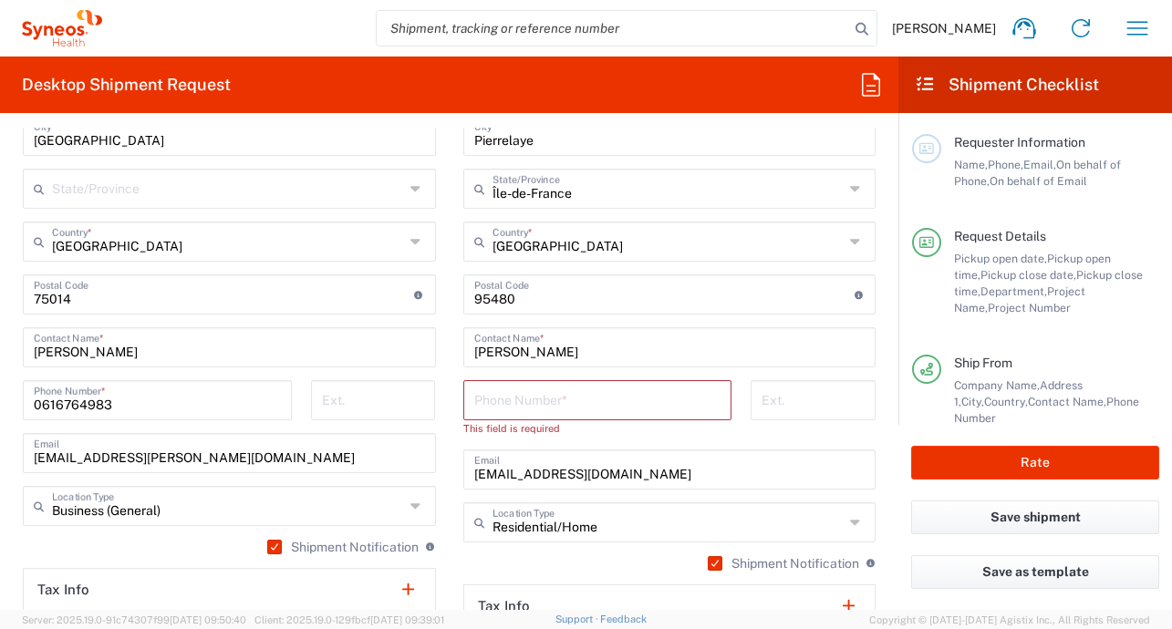
click at [555, 398] on input "tel" at bounding box center [597, 399] width 247 height 32
paste input "0642690924"
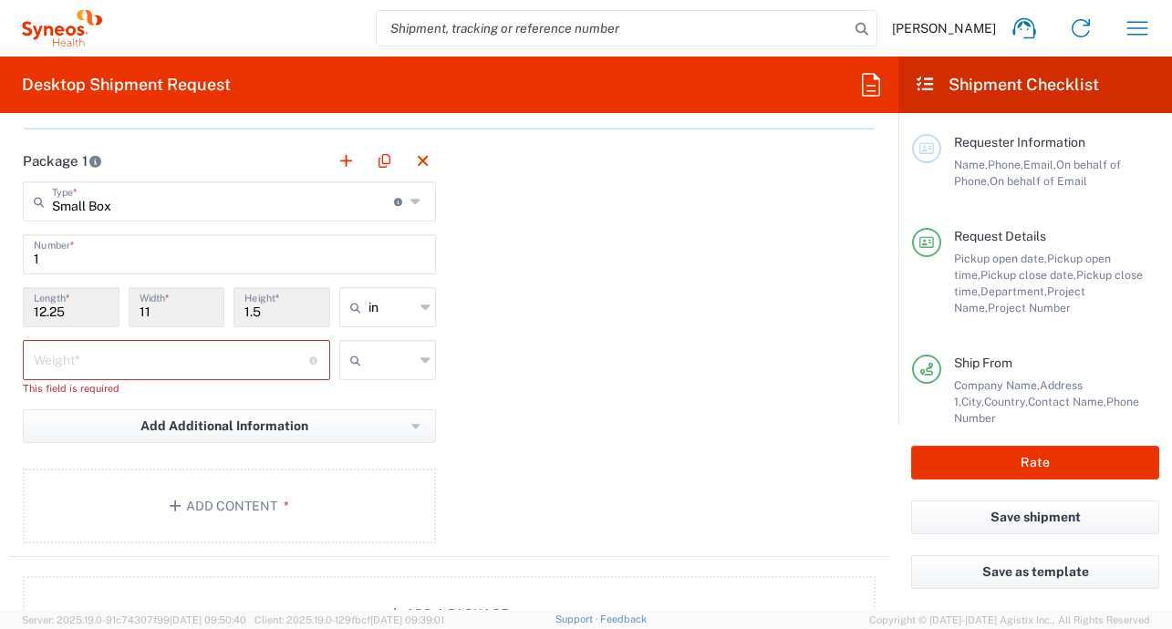
scroll to position [1773, 0]
type input "0642690924"
click at [413, 309] on div "in" at bounding box center [387, 306] width 97 height 40
click at [420, 307] on icon at bounding box center [425, 306] width 10 height 29
click at [394, 366] on span "cm" at bounding box center [381, 376] width 91 height 28
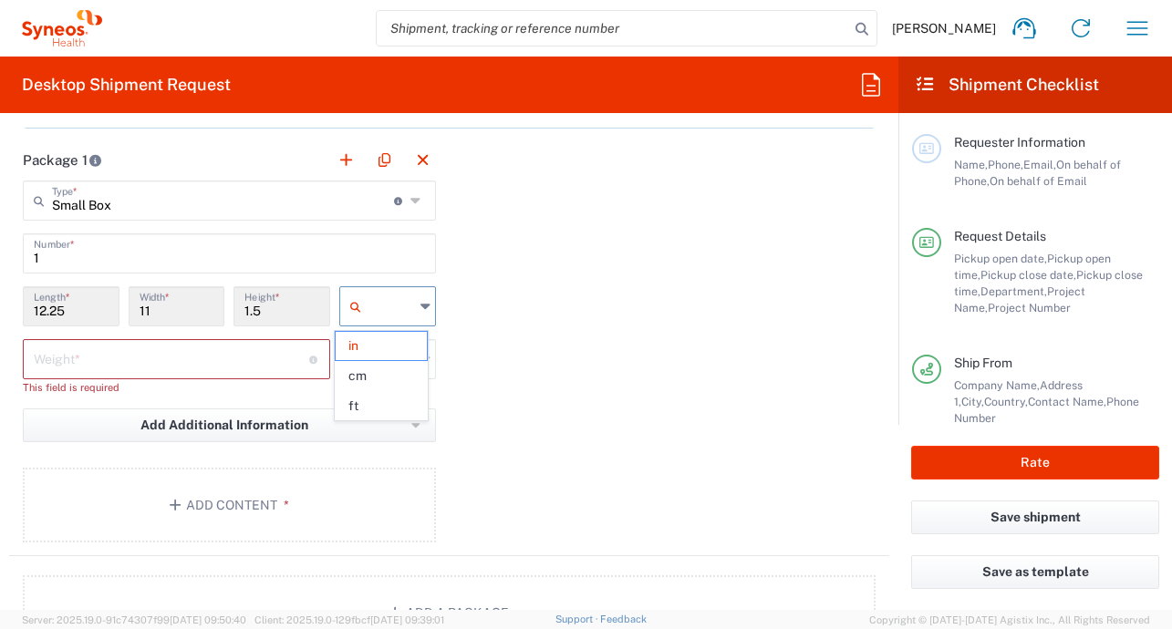
type input "31.12"
type input "27.94"
type input "3.81"
type input "cm"
click at [396, 359] on input "text" at bounding box center [391, 359] width 46 height 29
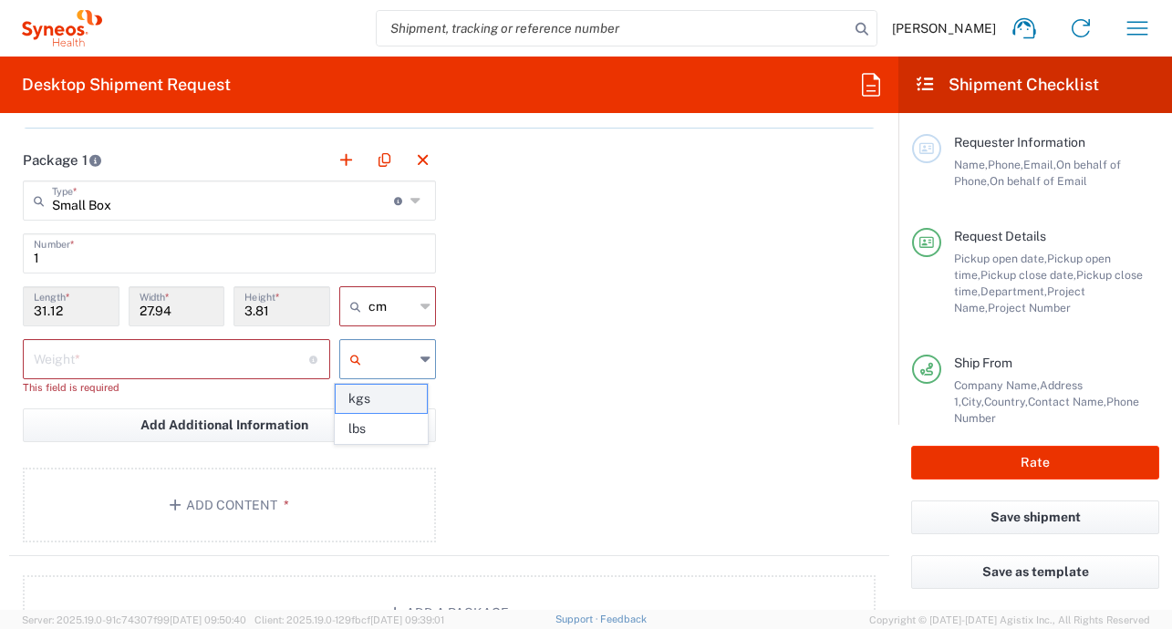
click at [390, 401] on span "kgs" at bounding box center [381, 399] width 91 height 28
type input "kgs"
click at [410, 202] on icon at bounding box center [417, 200] width 14 height 29
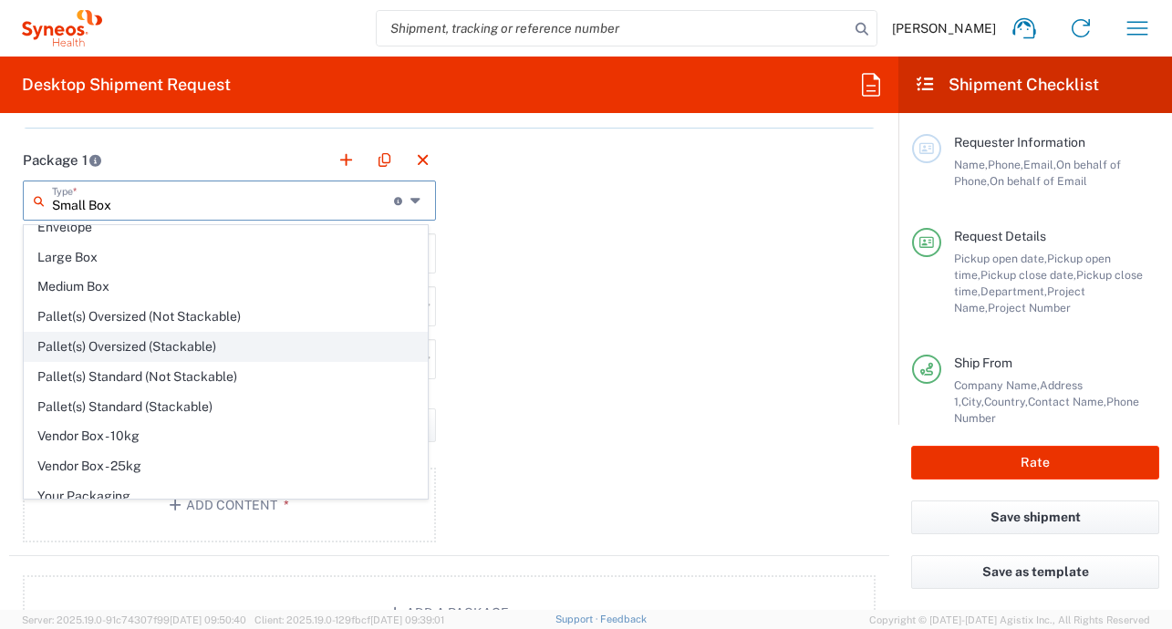
scroll to position [56, 0]
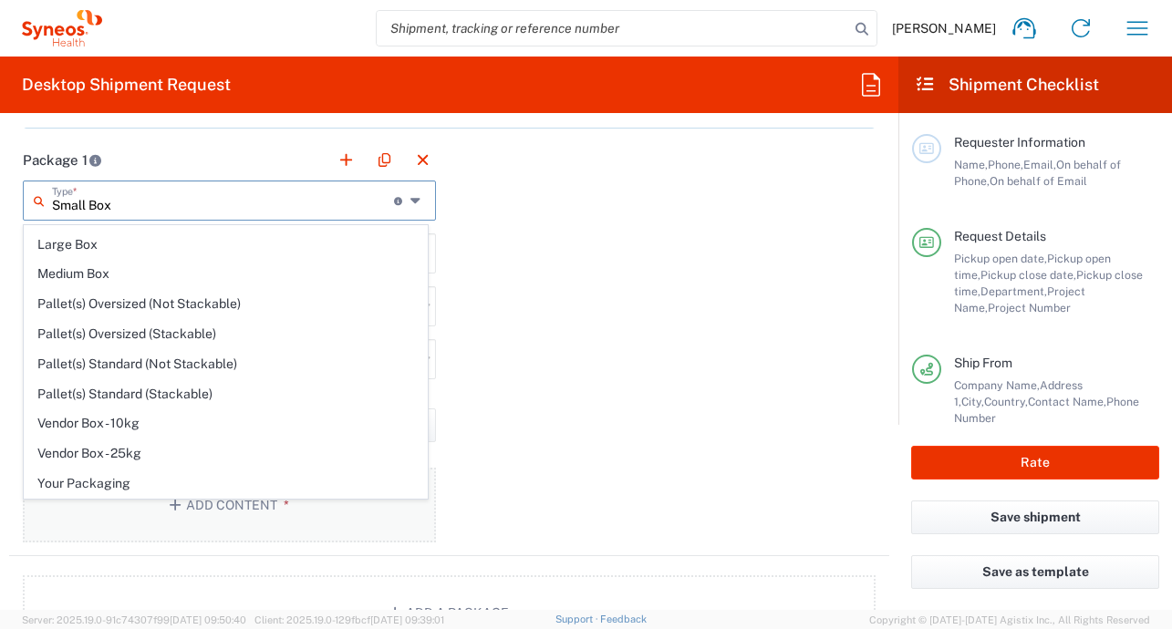
drag, startPoint x: 140, startPoint y: 486, endPoint x: 140, endPoint y: 470, distance: 16.4
click at [140, 485] on span "Your Packaging" at bounding box center [226, 484] width 402 height 28
type input "Your Packaging"
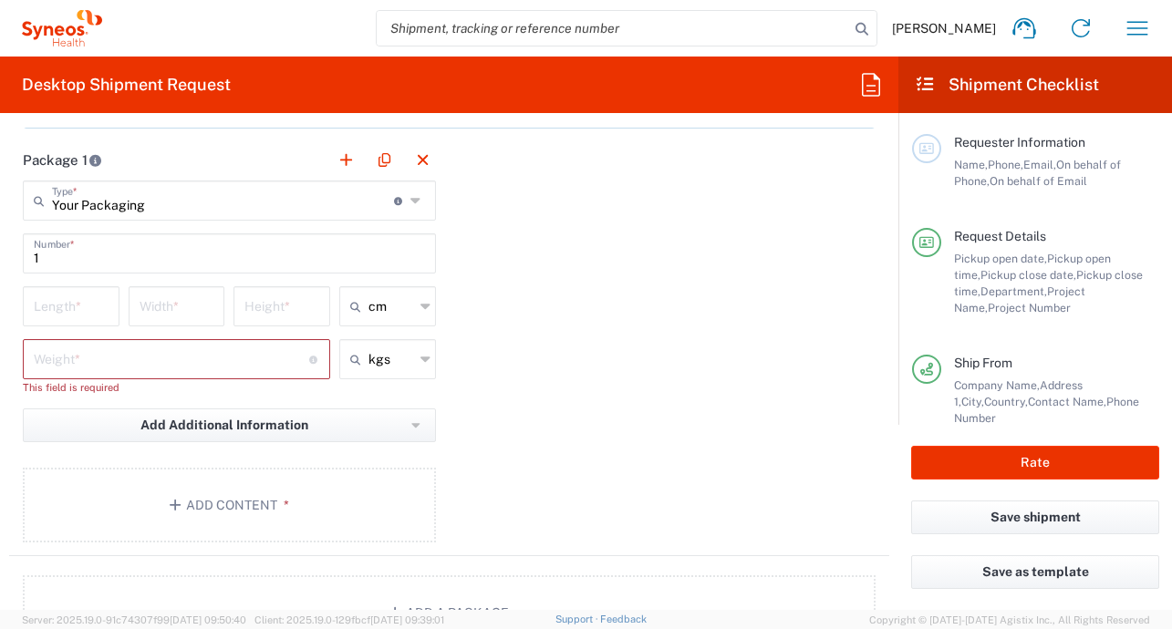
click at [95, 310] on input "number" at bounding box center [71, 305] width 75 height 32
type input "35.6"
click at [197, 311] on input "number" at bounding box center [177, 305] width 75 height 32
type input "26.5"
click at [295, 316] on input "number" at bounding box center [281, 305] width 75 height 32
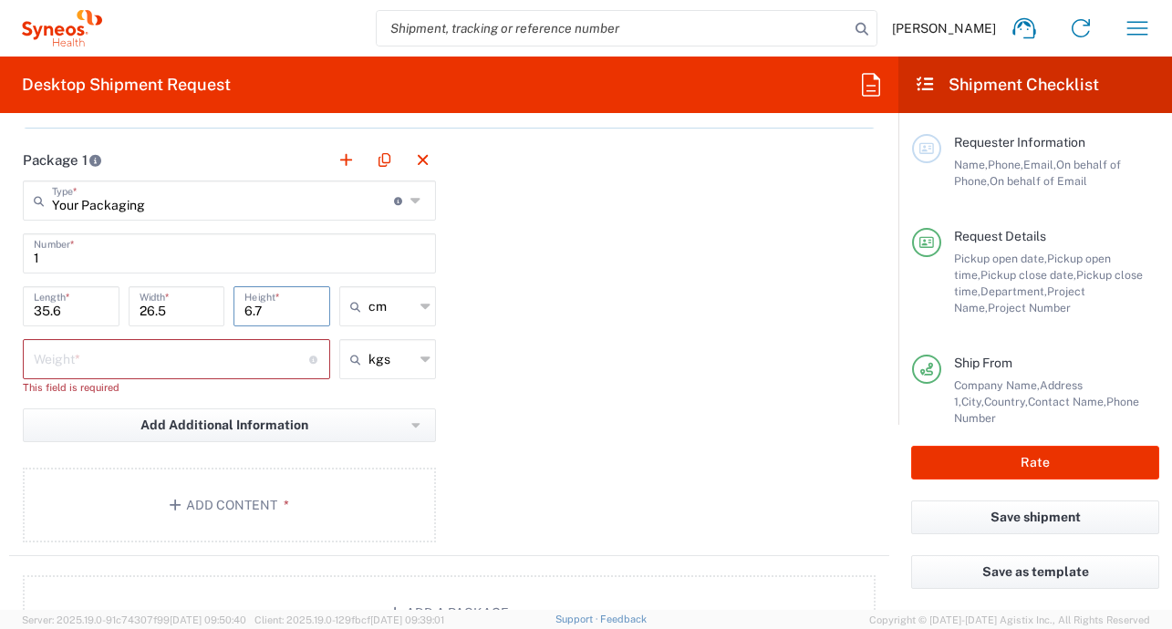
type input "6.7"
click at [267, 352] on input "number" at bounding box center [171, 358] width 275 height 32
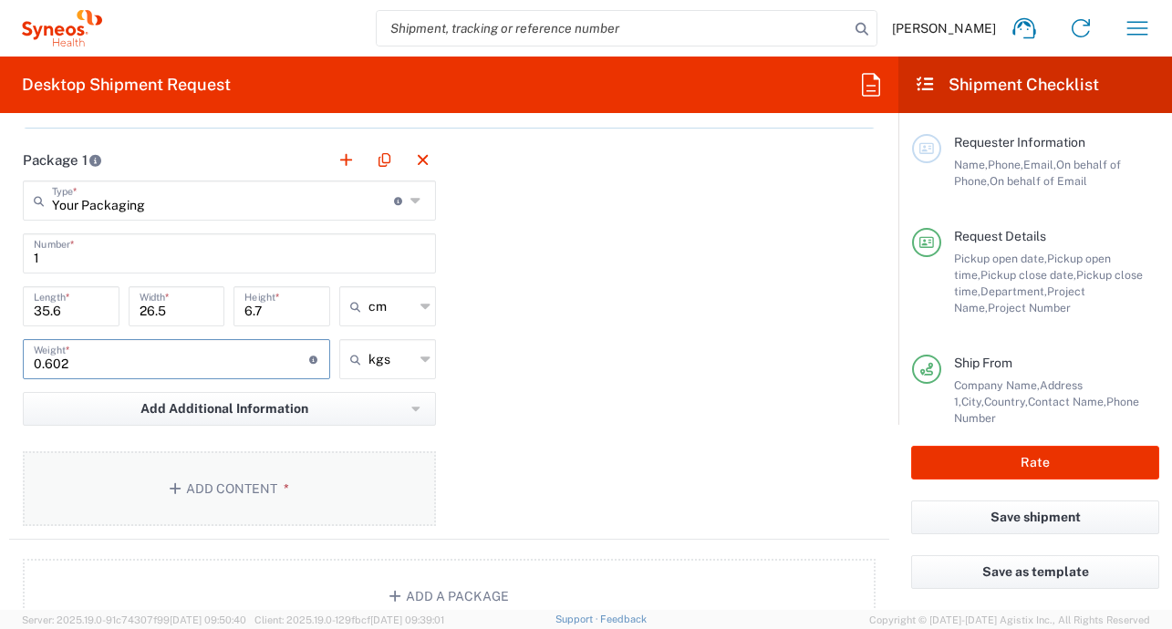
type input "0.602"
click at [300, 473] on button "Add Content *" at bounding box center [229, 488] width 413 height 75
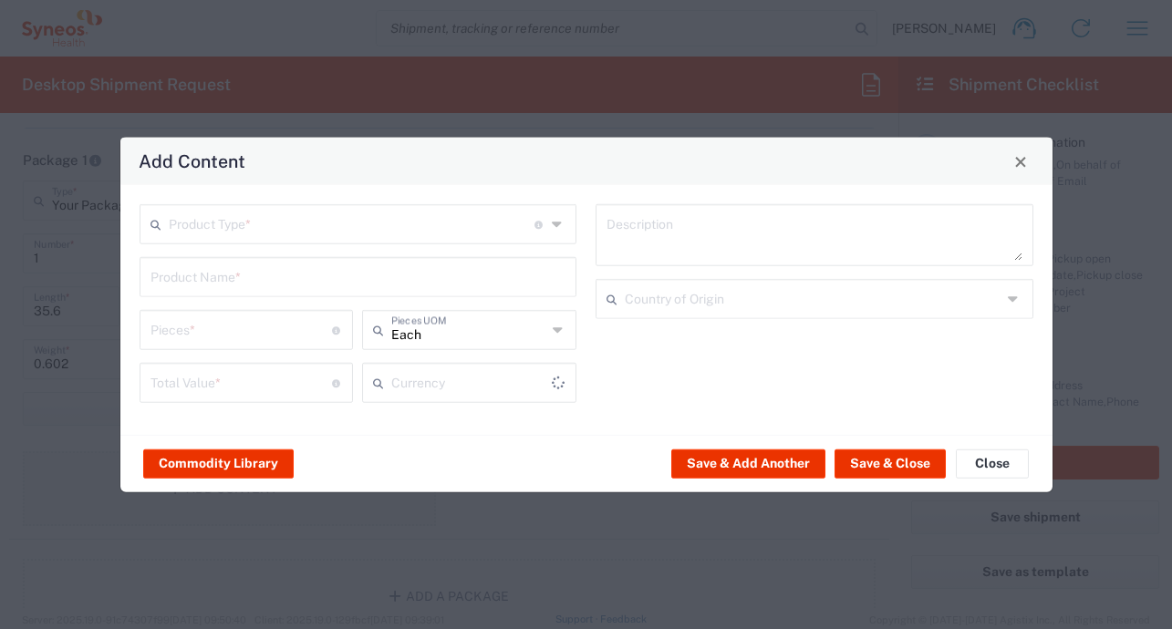
type input "US Dollar"
click at [312, 227] on input "text" at bounding box center [352, 223] width 367 height 32
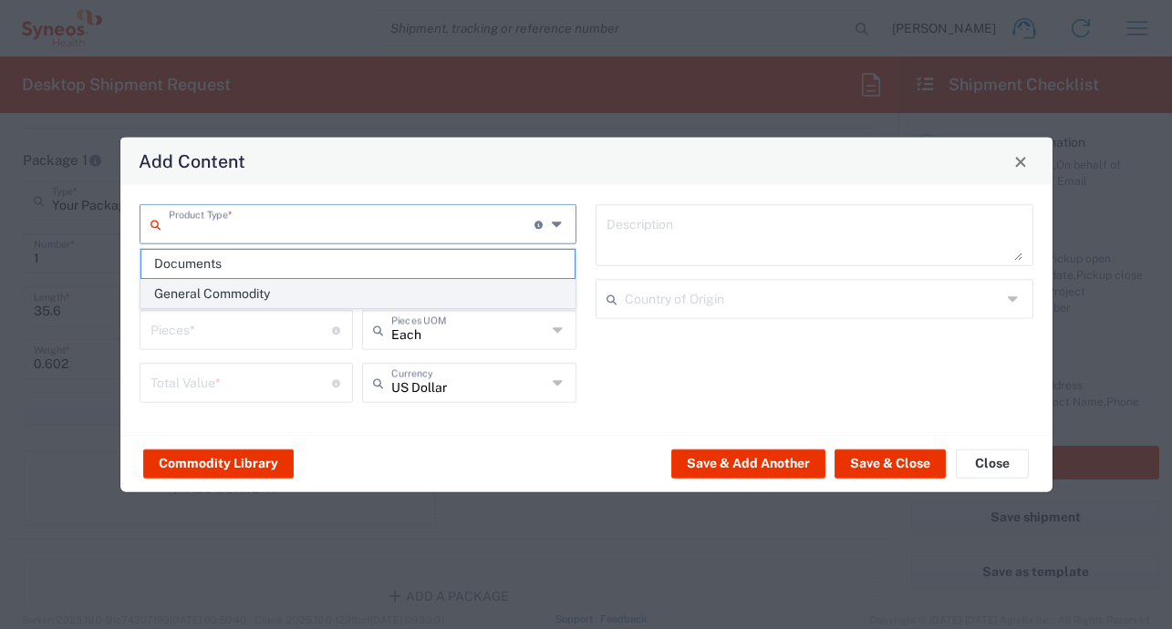
click at [292, 287] on span "General Commodity" at bounding box center [358, 294] width 434 height 28
type input "General Commodity"
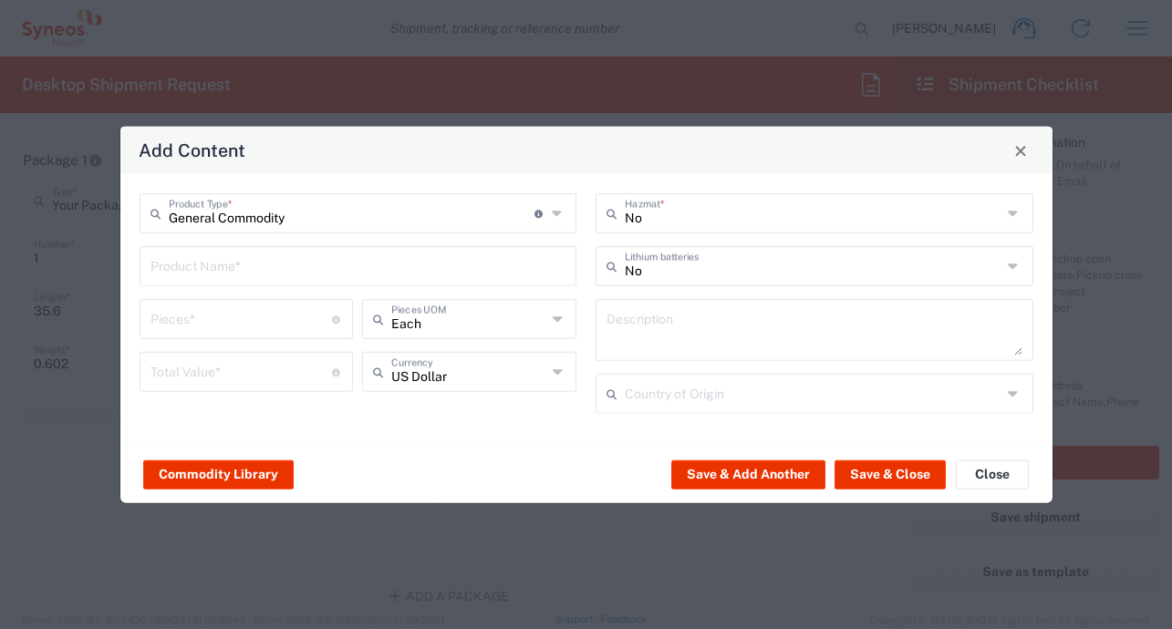
click at [303, 264] on input "text" at bounding box center [358, 265] width 416 height 32
type input "Printer Catridges"
click at [278, 319] on input "number" at bounding box center [241, 318] width 182 height 32
click at [559, 363] on div "General Commodity Product Type * Document: Paper document generated internally …" at bounding box center [357, 309] width 457 height 233
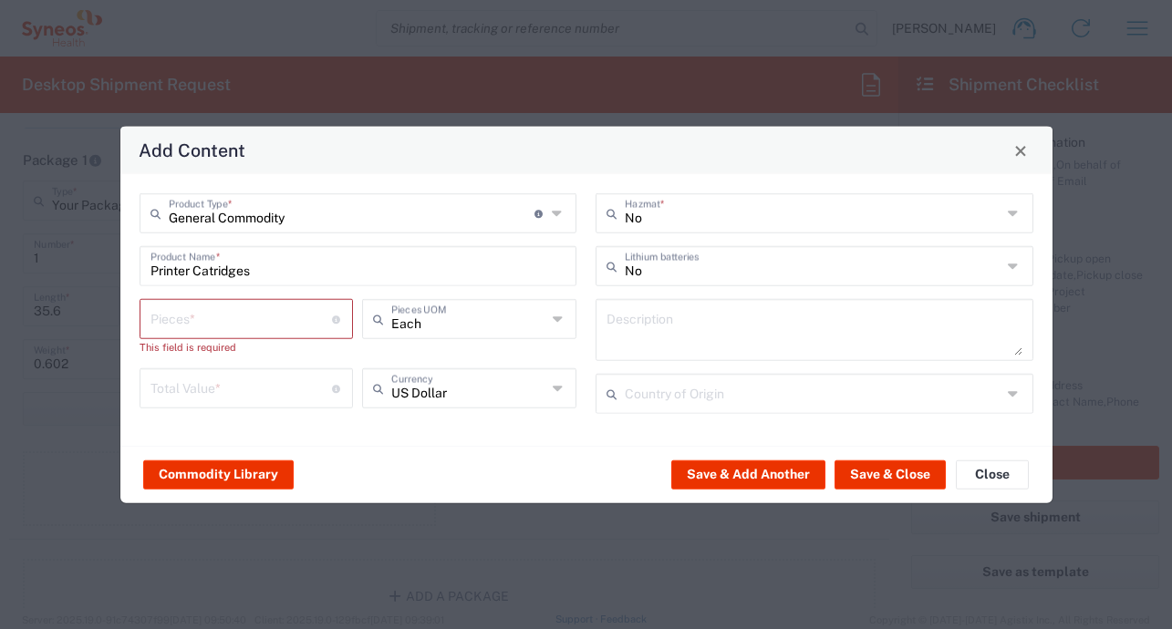
click at [546, 390] on div "US Dollar Currency" at bounding box center [469, 388] width 214 height 40
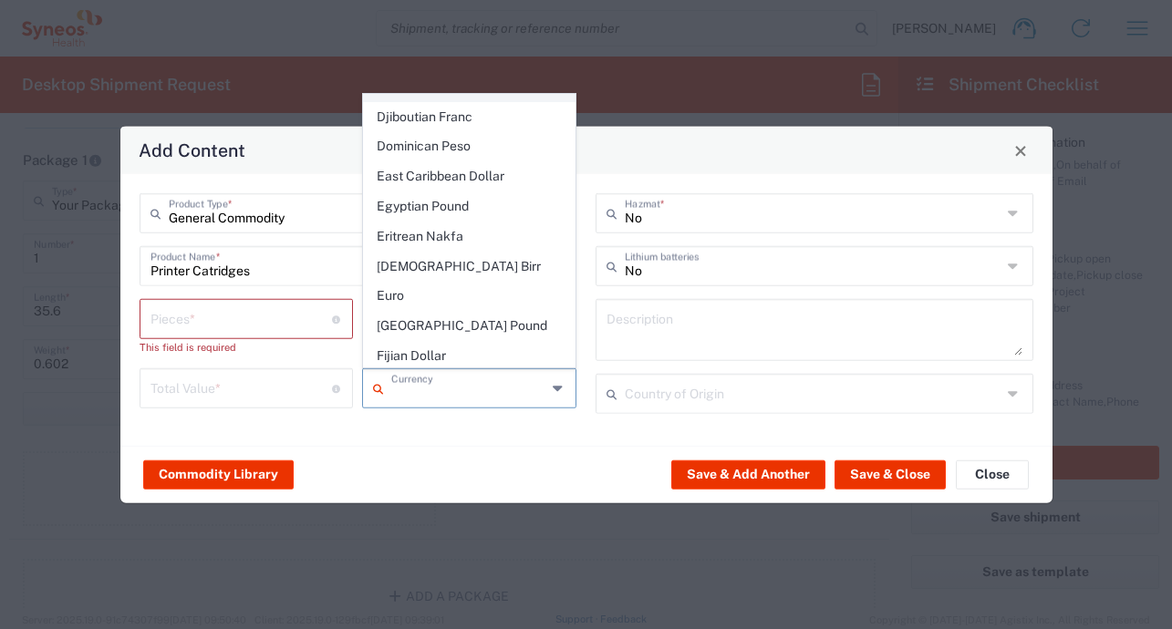
scroll to position [1525, 0]
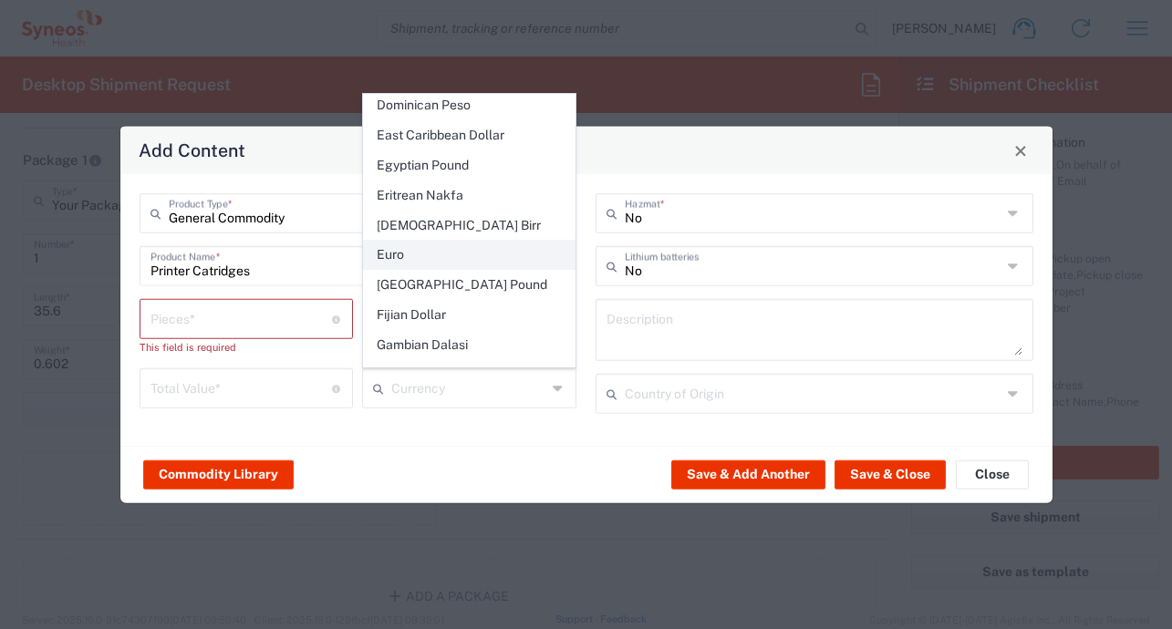
click at [443, 241] on span "Euro" at bounding box center [469, 255] width 211 height 28
type input "Euro"
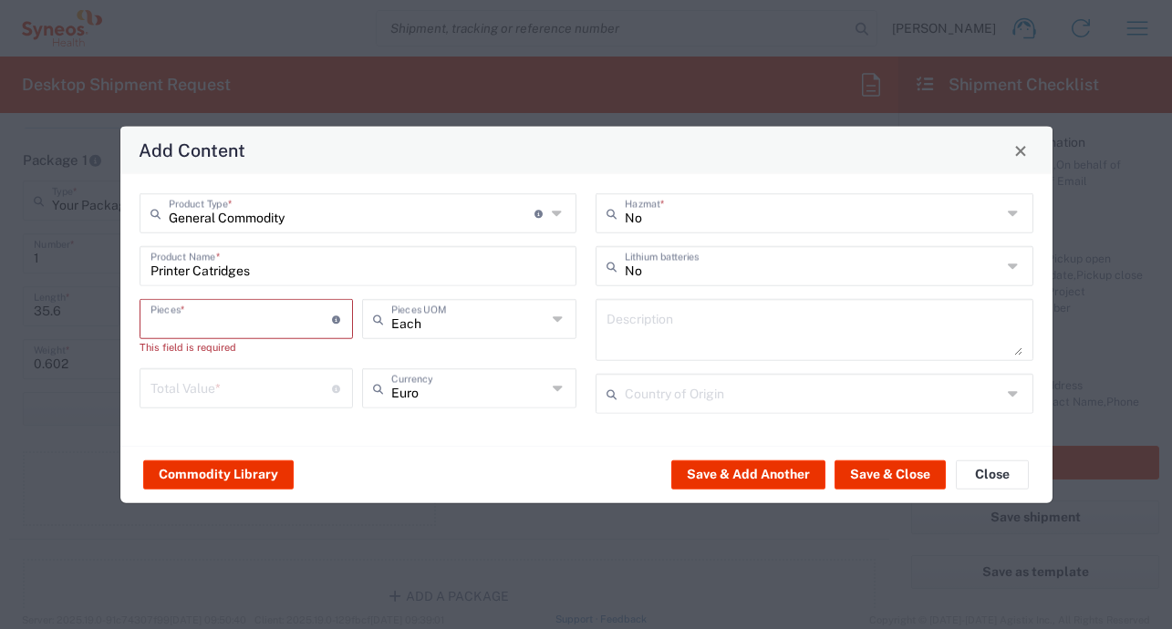
click at [265, 328] on input "number" at bounding box center [241, 318] width 182 height 32
type input "4"
click at [293, 362] on input "number" at bounding box center [241, 371] width 182 height 32
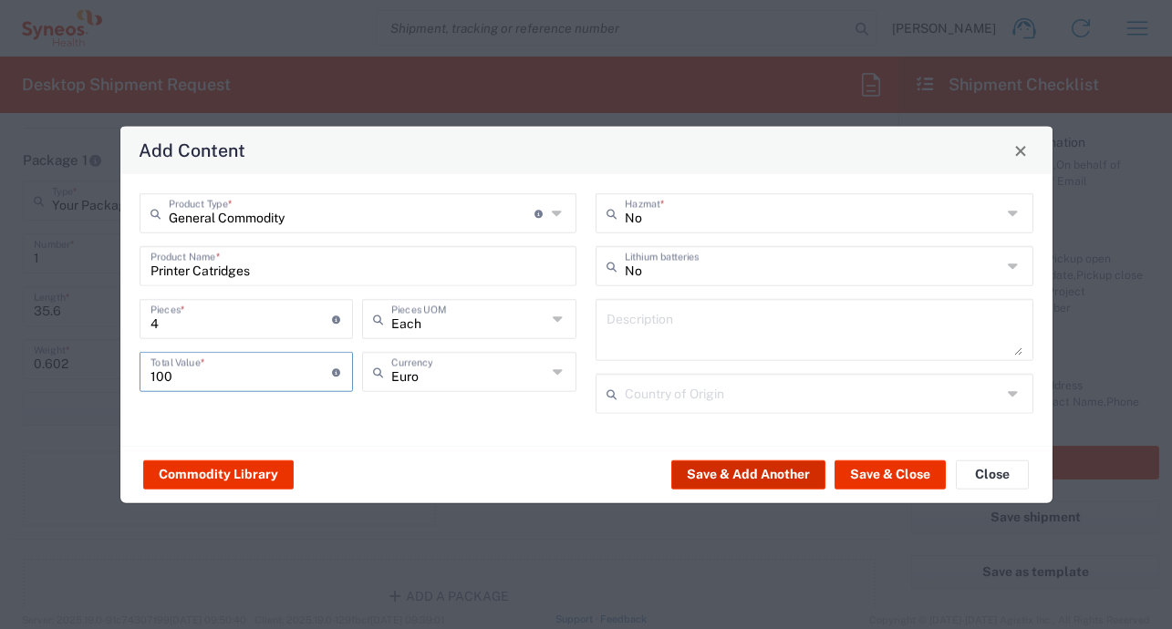
type input "100"
click at [755, 475] on button "Save & Add Another" at bounding box center [748, 474] width 154 height 29
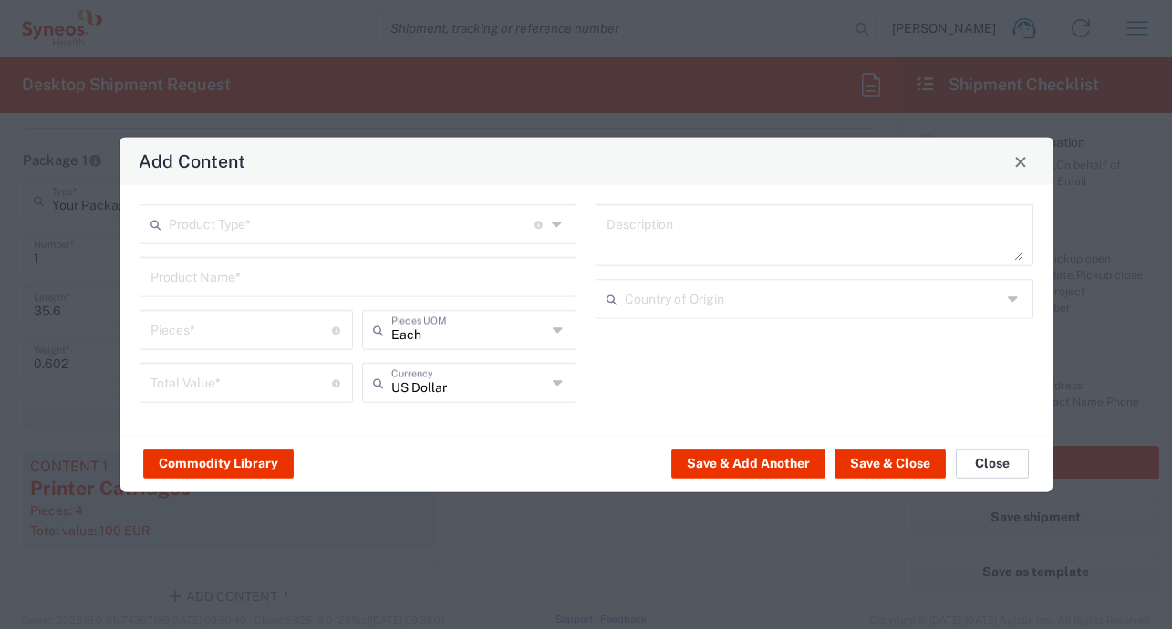
click at [1009, 468] on button "Close" at bounding box center [992, 463] width 73 height 29
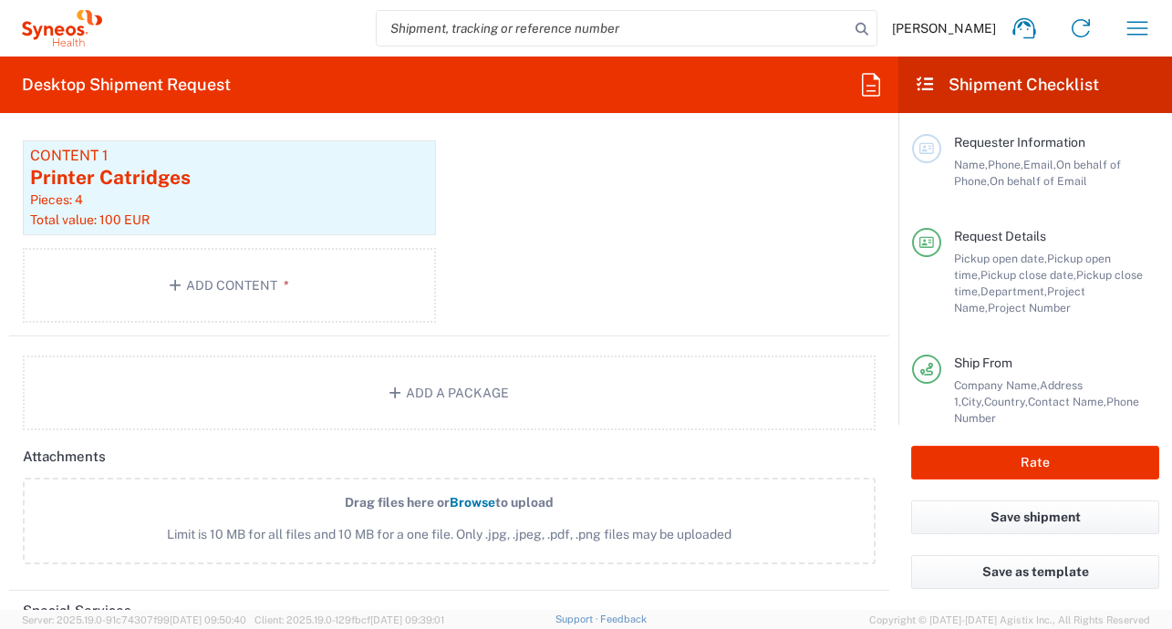
scroll to position [2135, 0]
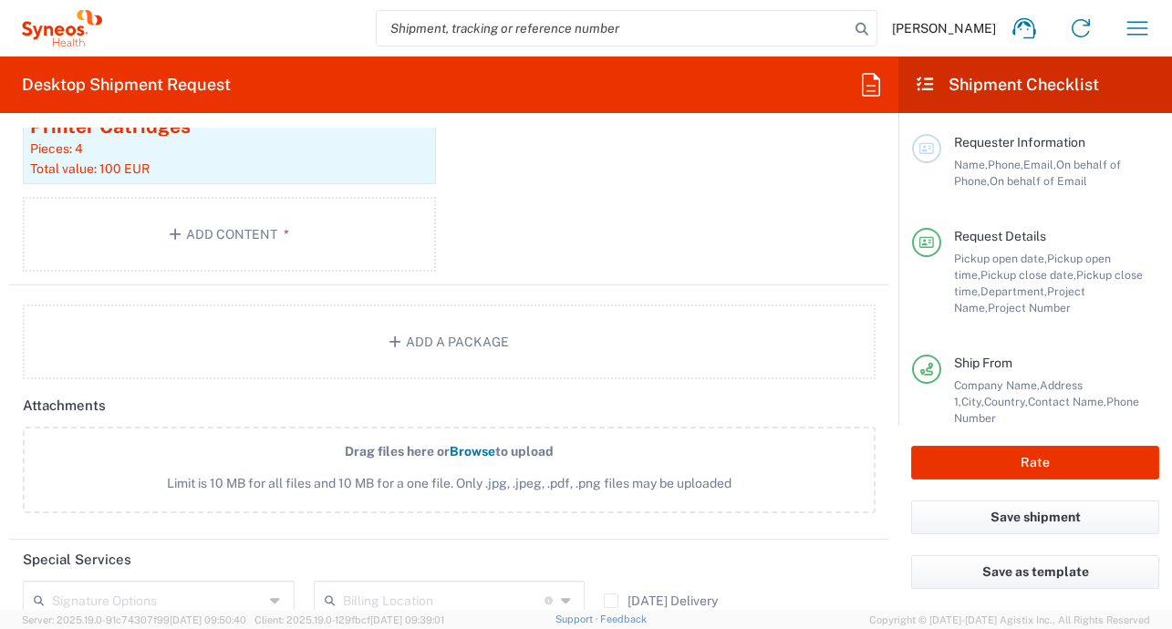
click at [186, 155] on div "Pieces: 4" at bounding box center [229, 148] width 398 height 16
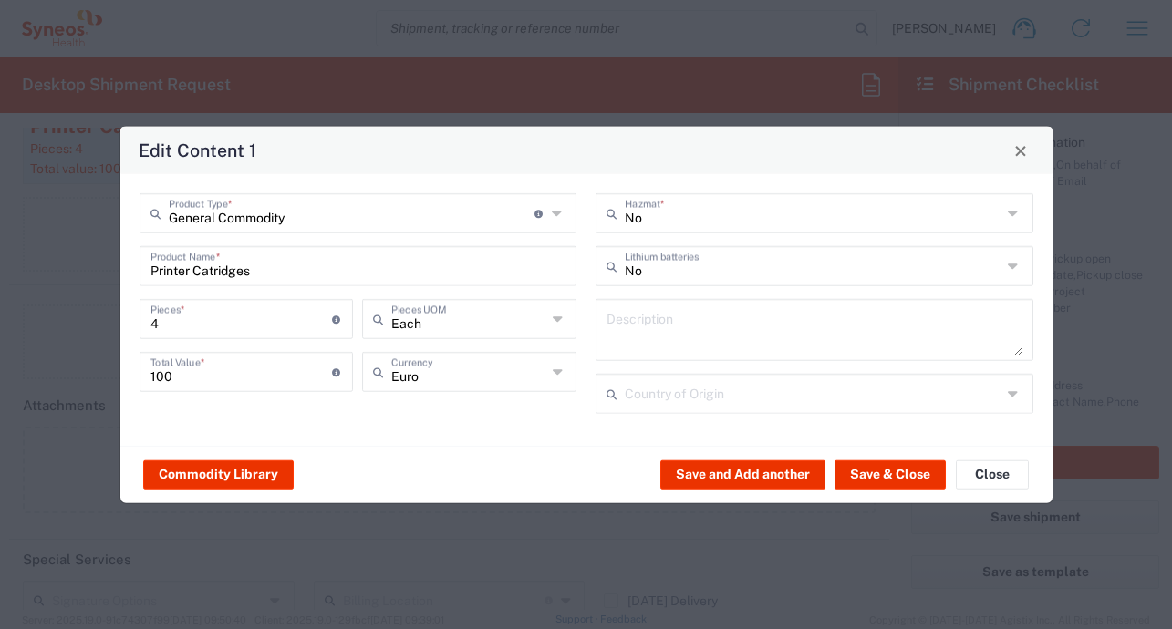
click at [258, 371] on input "100" at bounding box center [241, 371] width 182 height 32
click at [905, 475] on button "Save & Close" at bounding box center [889, 474] width 111 height 29
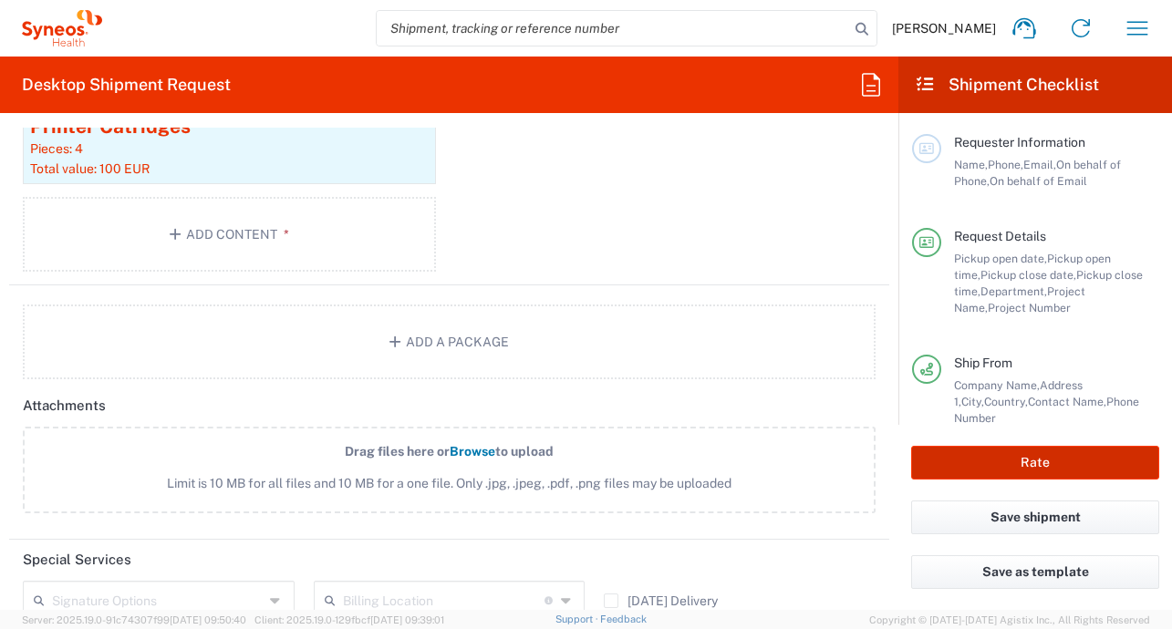
click at [1008, 447] on button "Rate" at bounding box center [1035, 463] width 248 height 34
type input "8350"
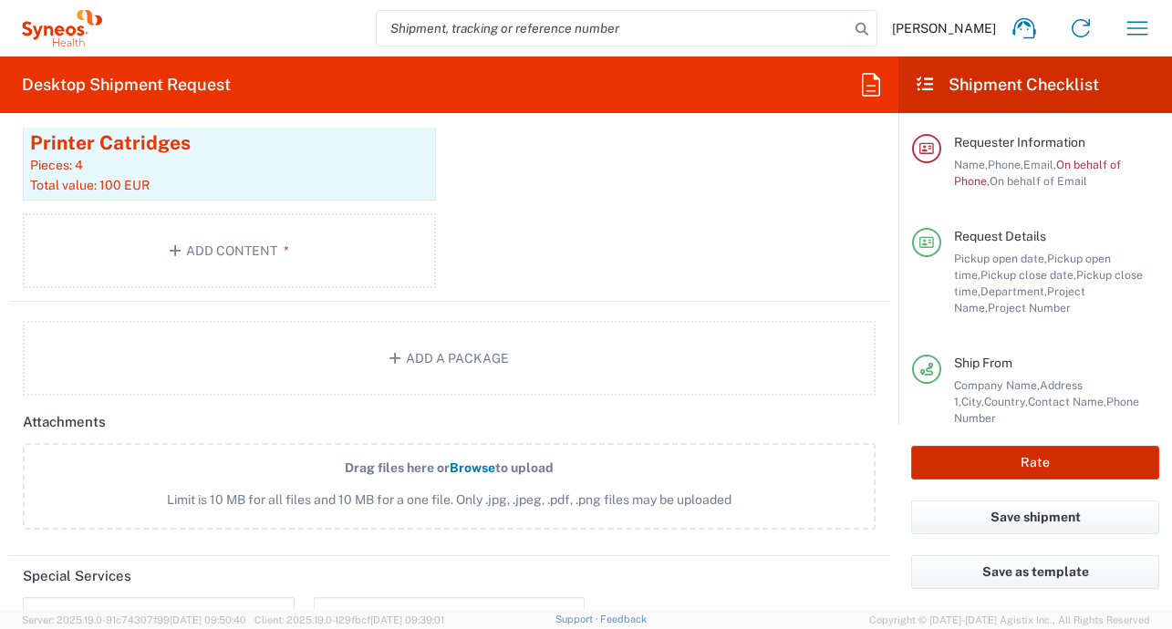
scroll to position [2151, 0]
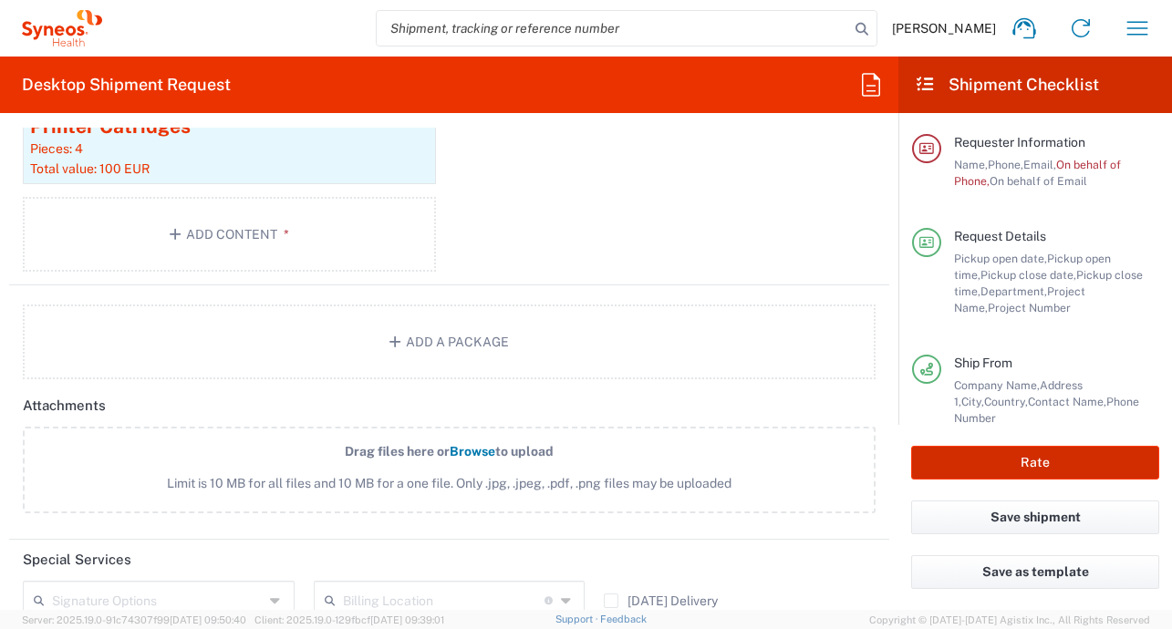
type input "3310 DEPARTMENTAL EXPENSE"
click at [1011, 457] on button "Rate" at bounding box center [1035, 463] width 248 height 34
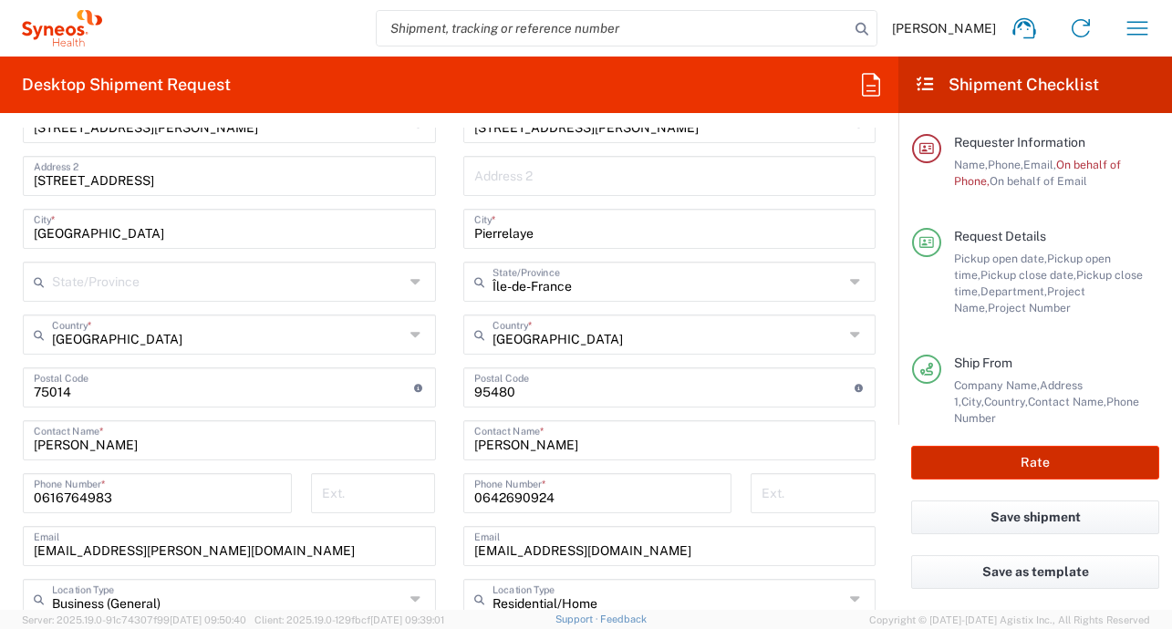
scroll to position [1123, 0]
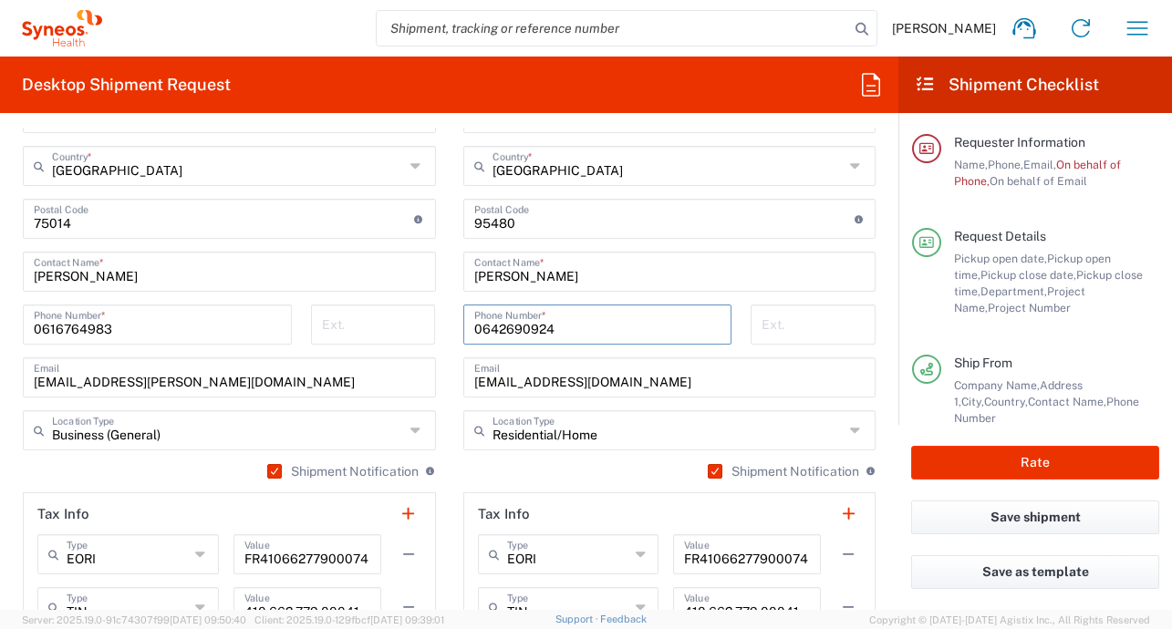
click at [546, 336] on input "0642690924" at bounding box center [597, 323] width 247 height 32
click at [545, 336] on input "0642690924" at bounding box center [597, 323] width 247 height 32
click at [529, 331] on input "0642690924" at bounding box center [597, 323] width 247 height 32
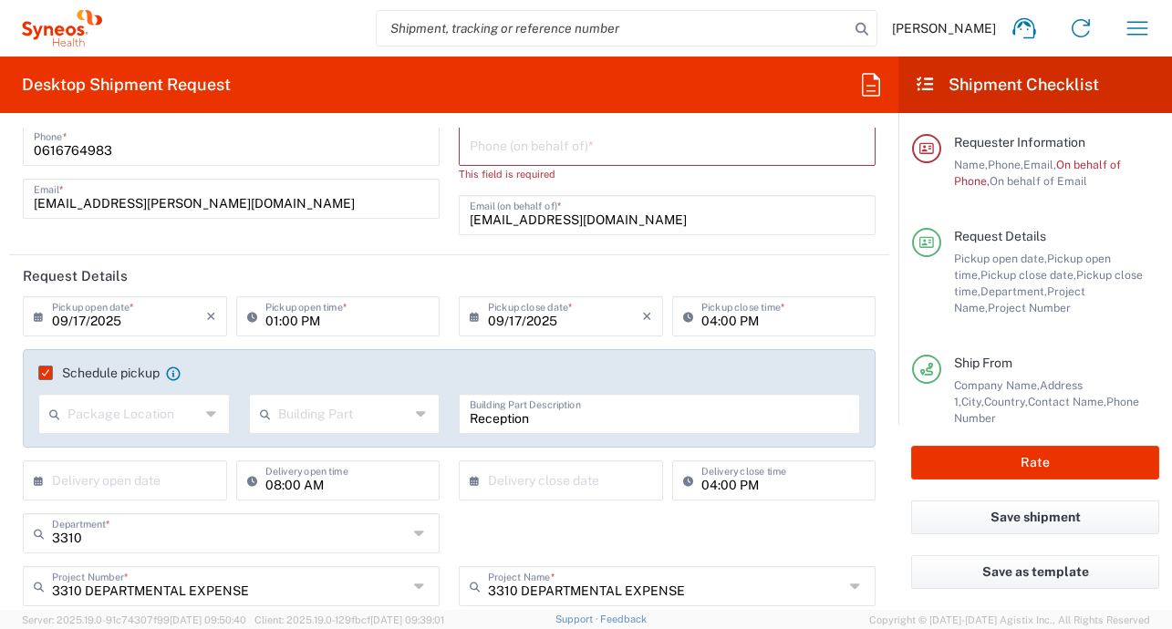
scroll to position [0, 0]
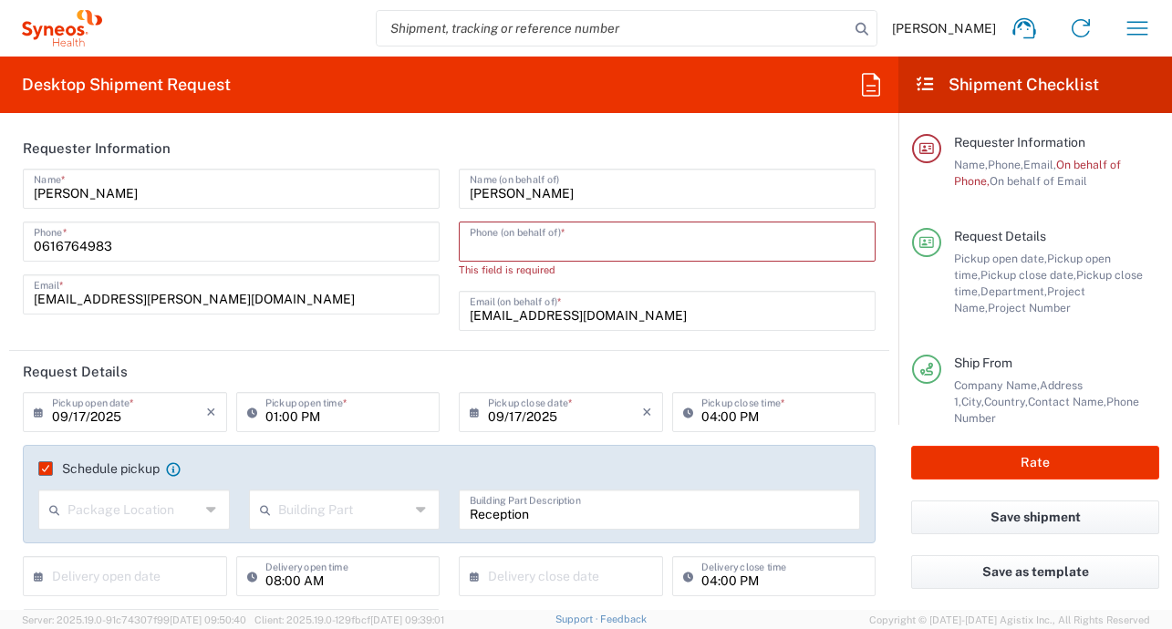
click at [596, 242] on input "tel" at bounding box center [667, 240] width 395 height 32
paste input "0642690924"
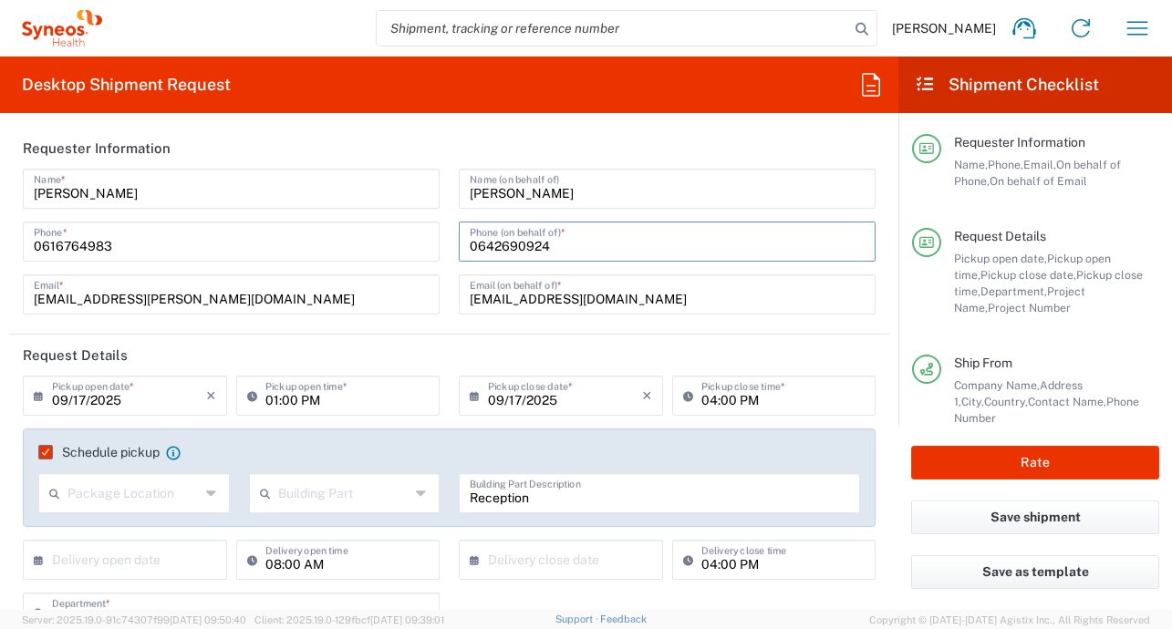
scroll to position [556, 0]
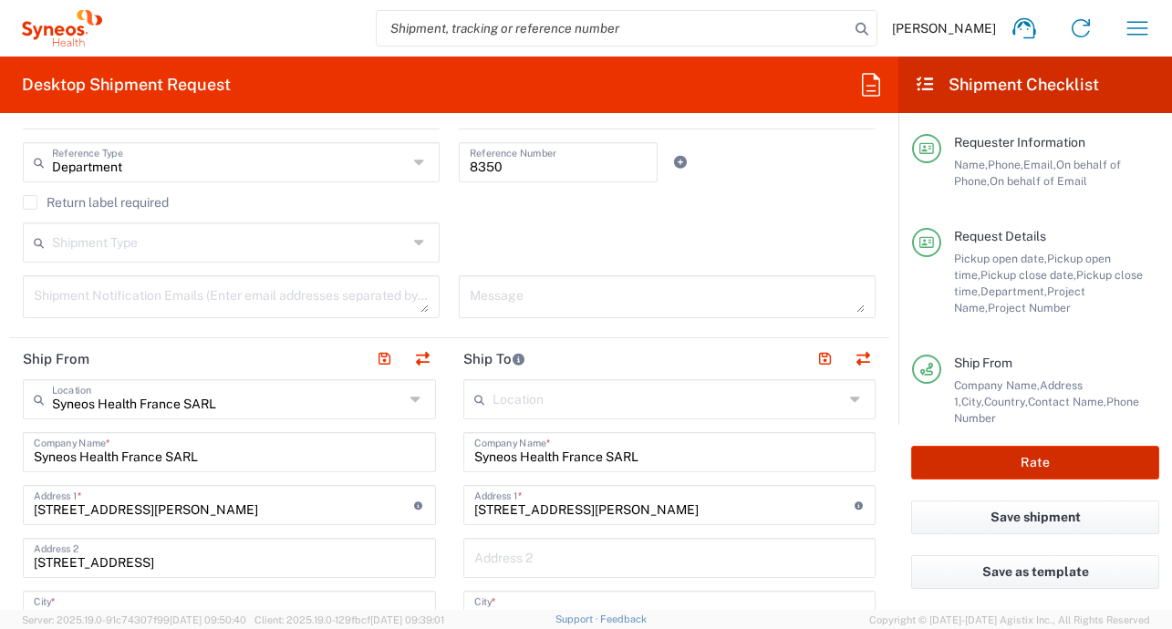
type input "0642690924"
click at [1015, 464] on button "Rate" at bounding box center [1035, 463] width 248 height 34
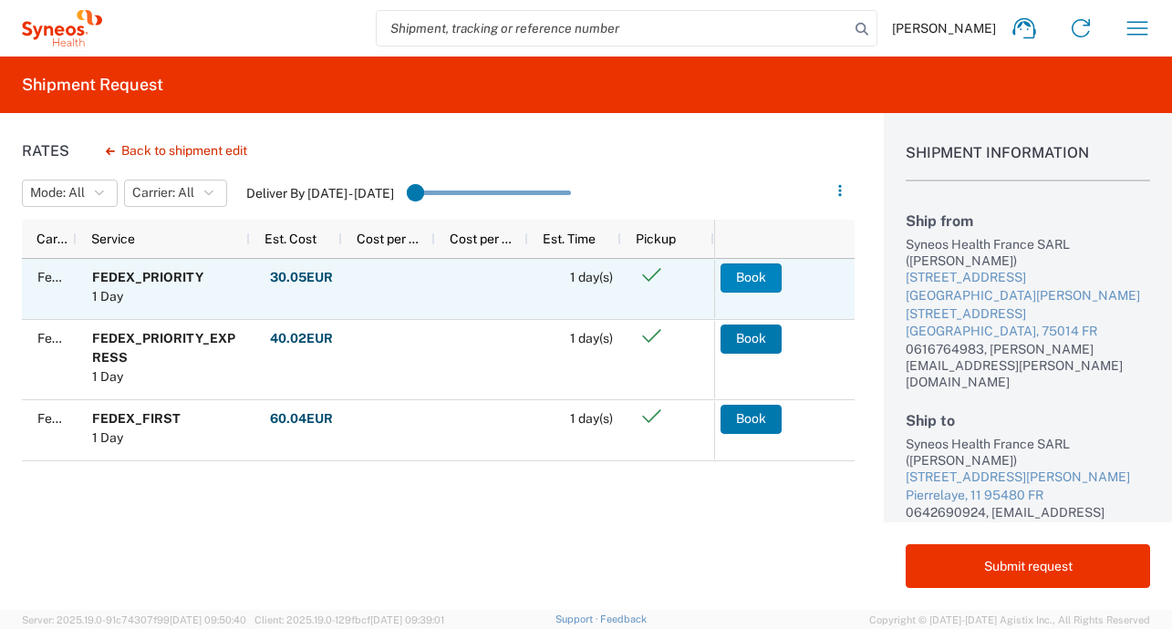
click at [764, 279] on button "Book" at bounding box center [750, 278] width 61 height 29
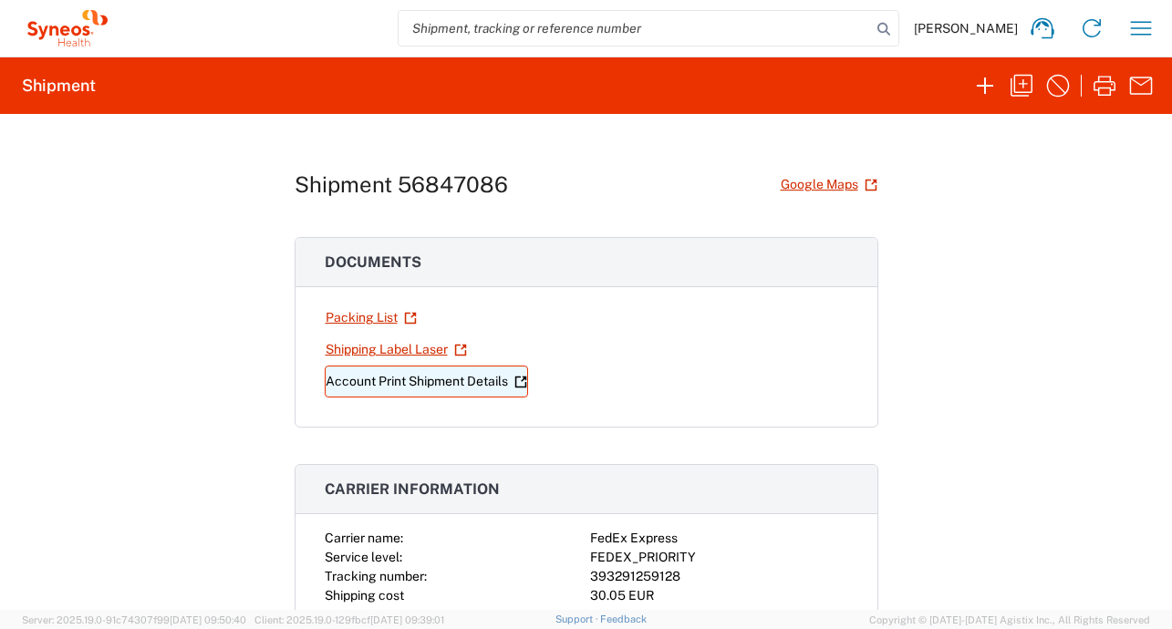
click at [462, 374] on link "Account Print Shipment Details" at bounding box center [426, 382] width 203 height 32
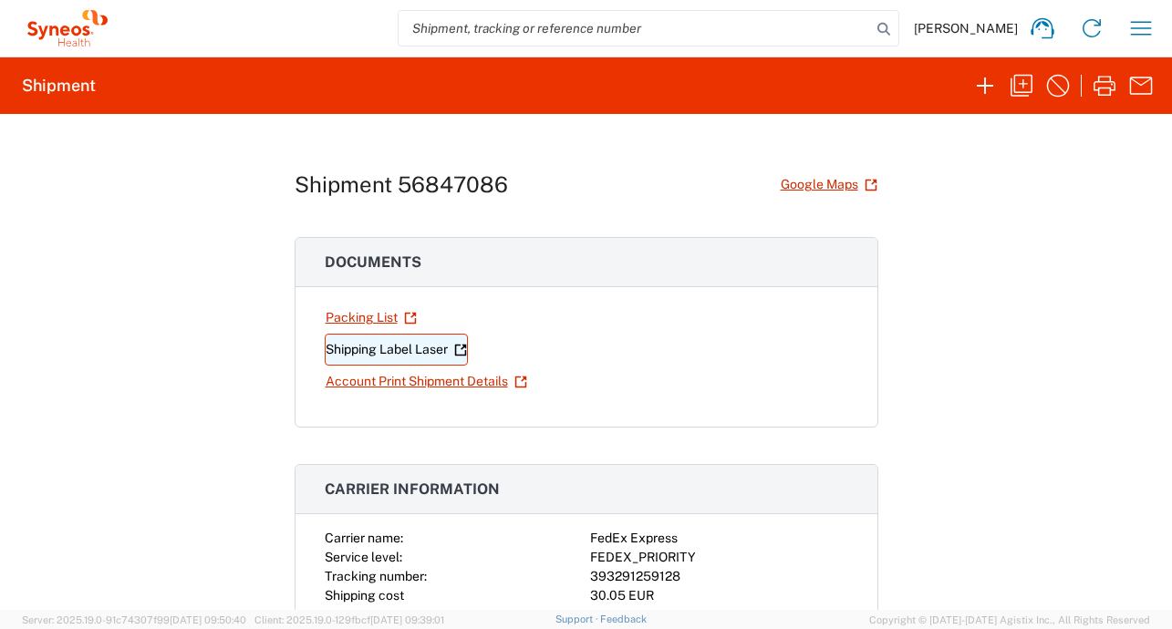
click at [349, 355] on link "Shipping Label Laser" at bounding box center [396, 350] width 143 height 32
